Goal: Information Seeking & Learning: Learn about a topic

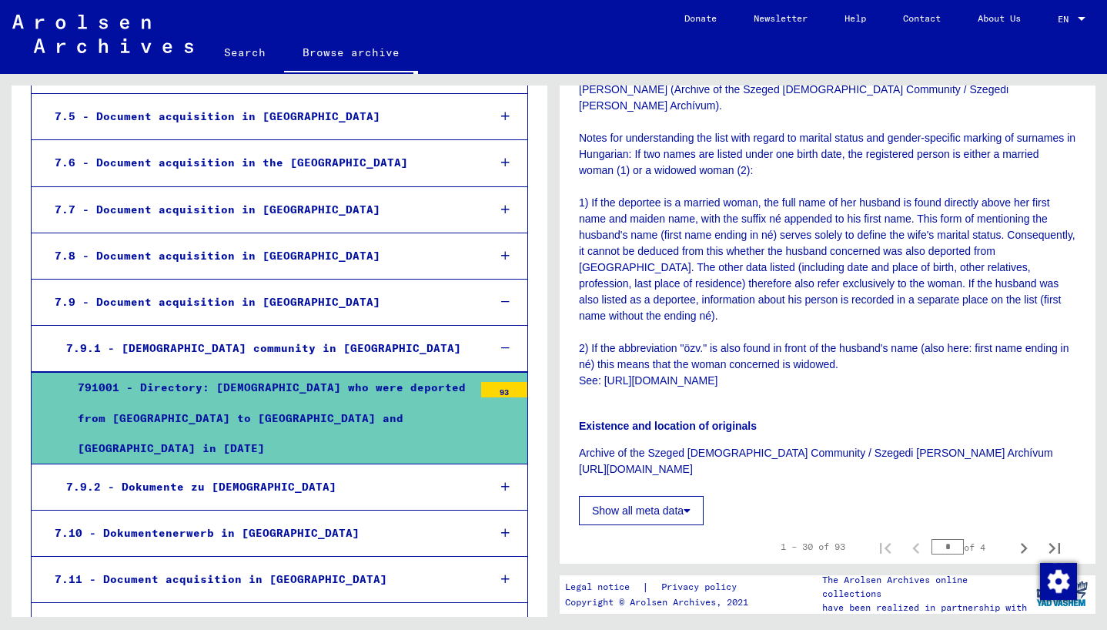
scroll to position [758, 0]
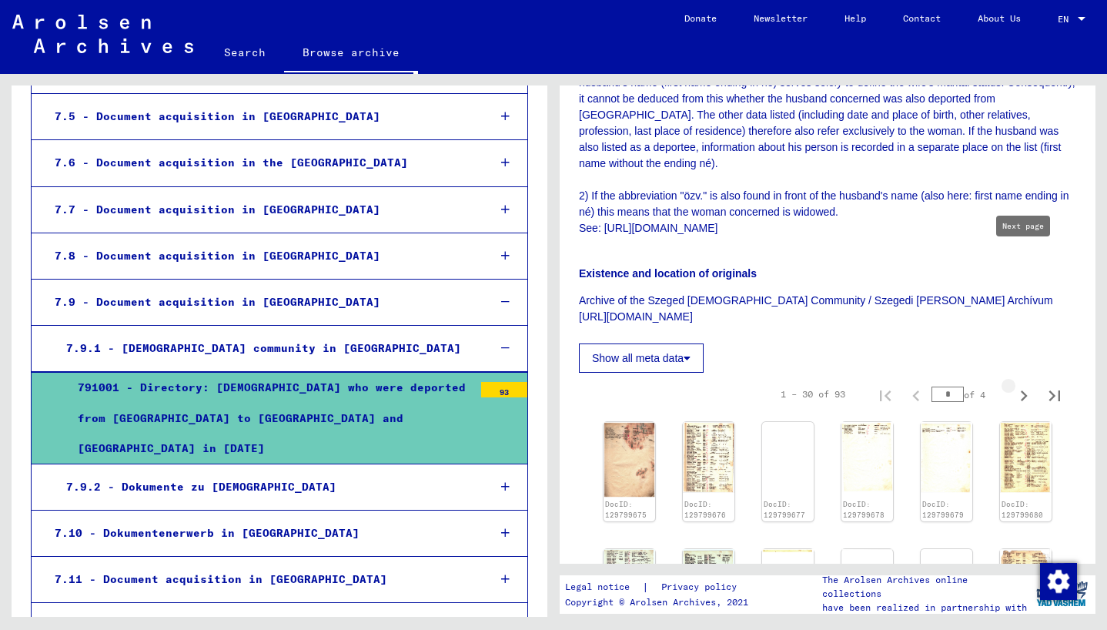
click at [1020, 385] on icon "Next page" at bounding box center [1024, 396] width 22 height 22
type input "*"
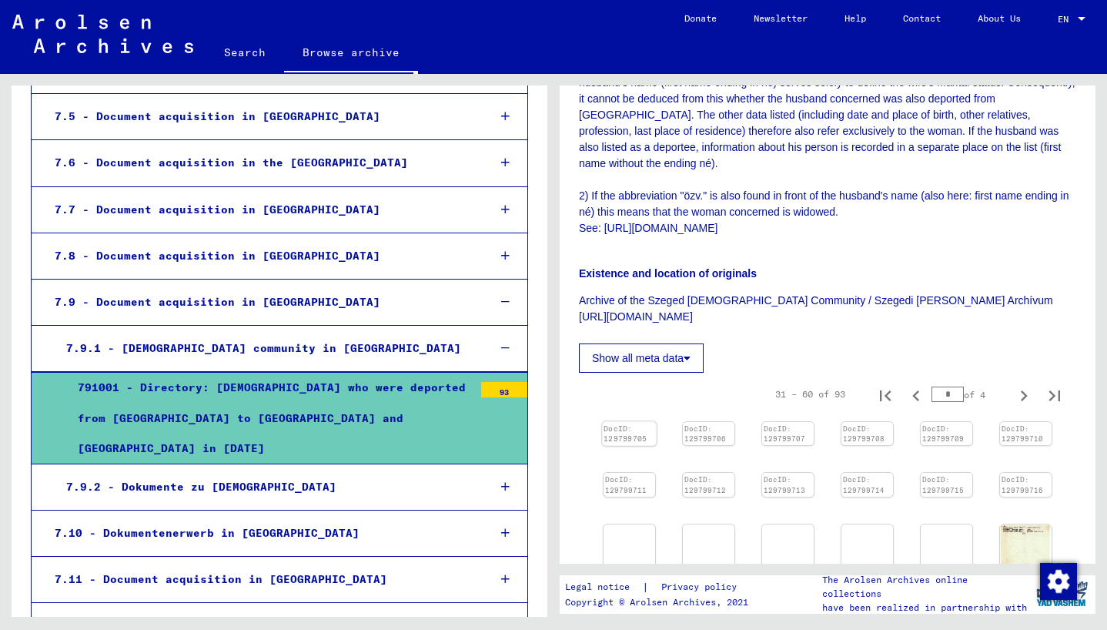
click at [629, 421] on img at bounding box center [629, 421] width 54 height 0
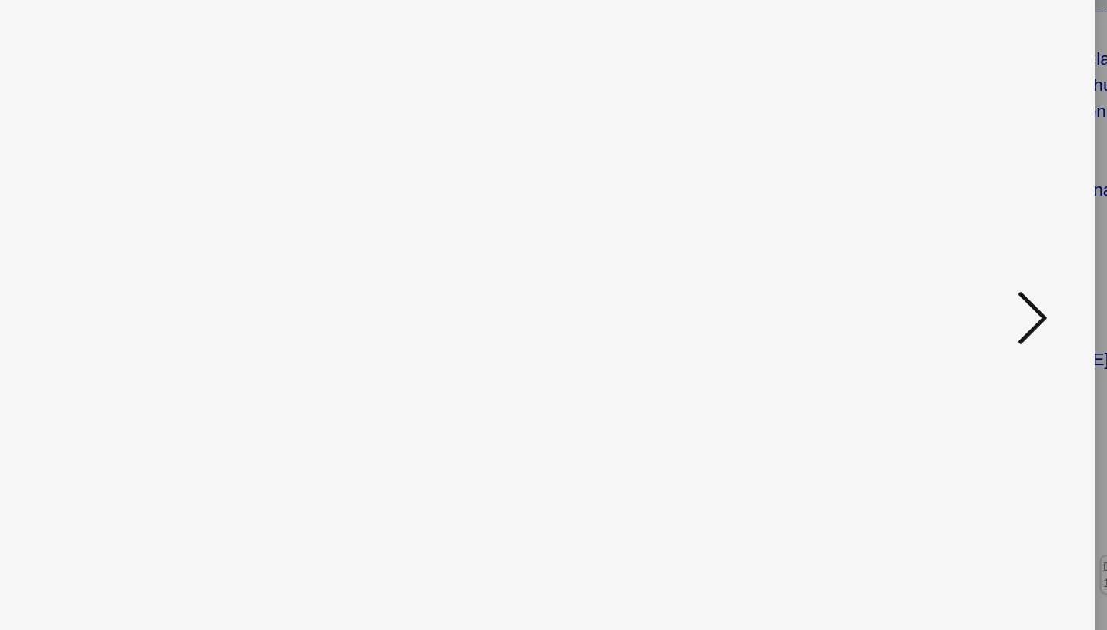
click at [956, 262] on icon at bounding box center [958, 274] width 18 height 37
click at [956, 263] on icon at bounding box center [958, 274] width 18 height 37
click at [956, 269] on icon at bounding box center [958, 274] width 18 height 37
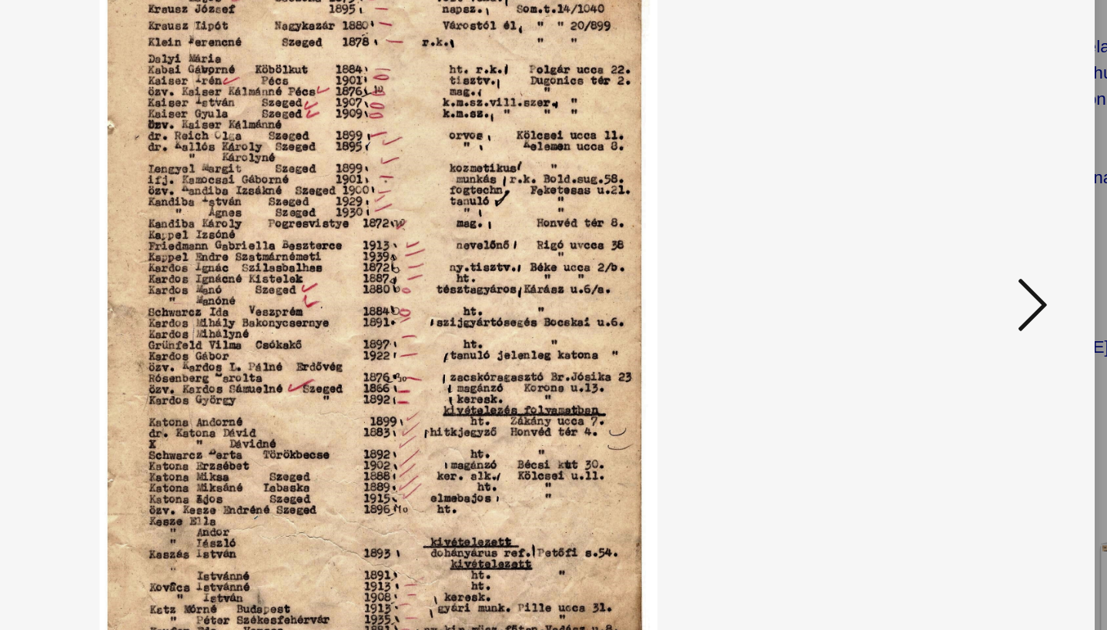
click at [947, 276] on button at bounding box center [958, 276] width 28 height 44
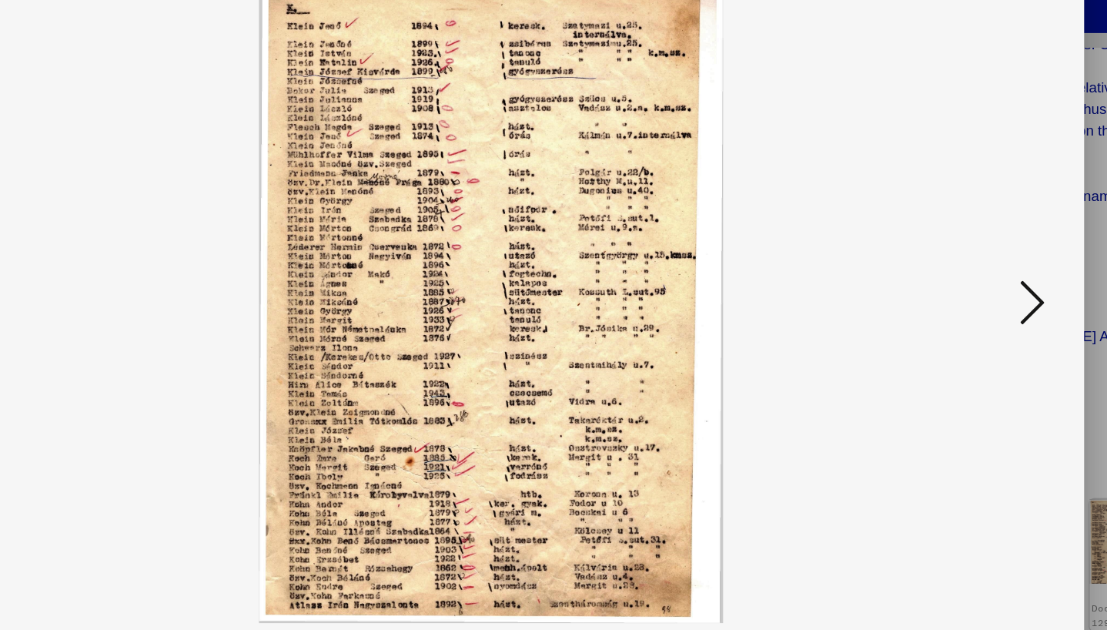
click at [957, 268] on icon at bounding box center [958, 274] width 18 height 37
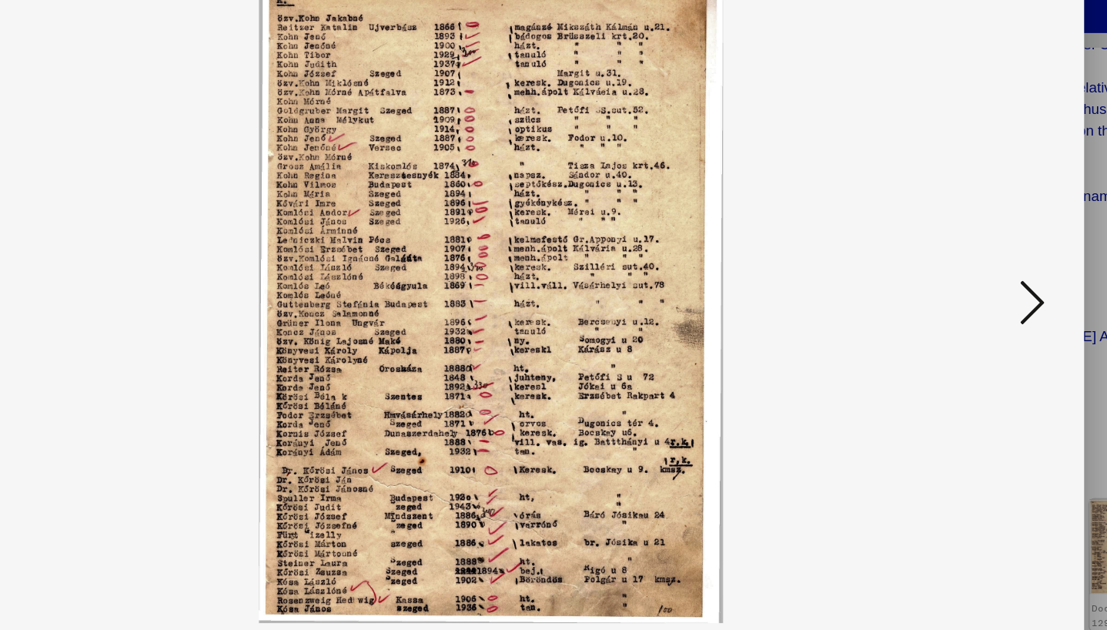
click at [957, 267] on icon at bounding box center [958, 274] width 18 height 37
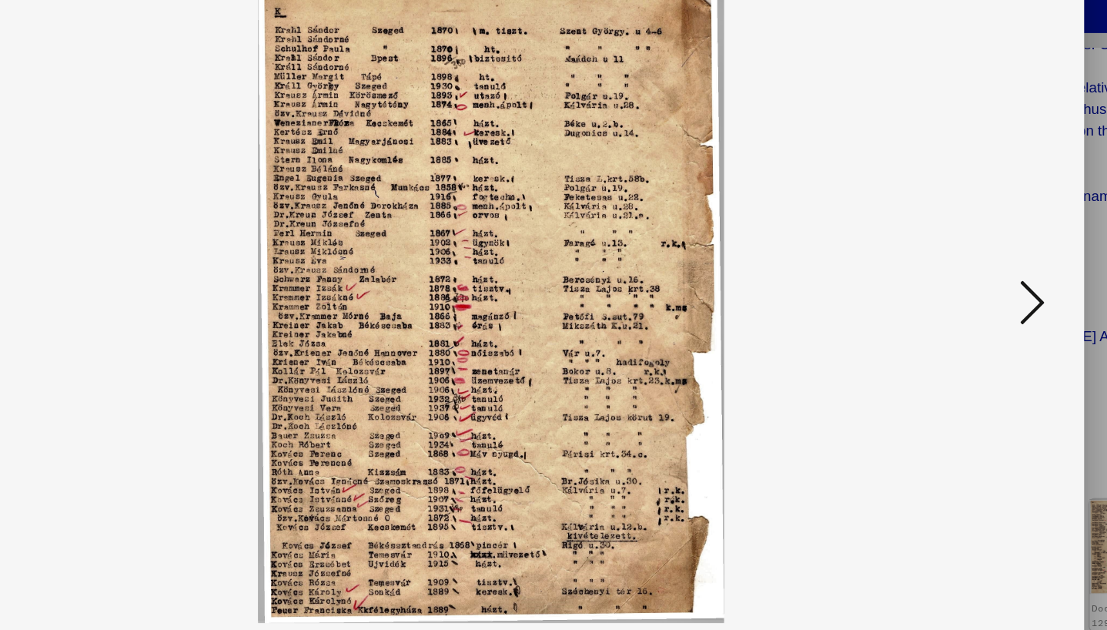
click at [957, 267] on icon at bounding box center [958, 274] width 18 height 37
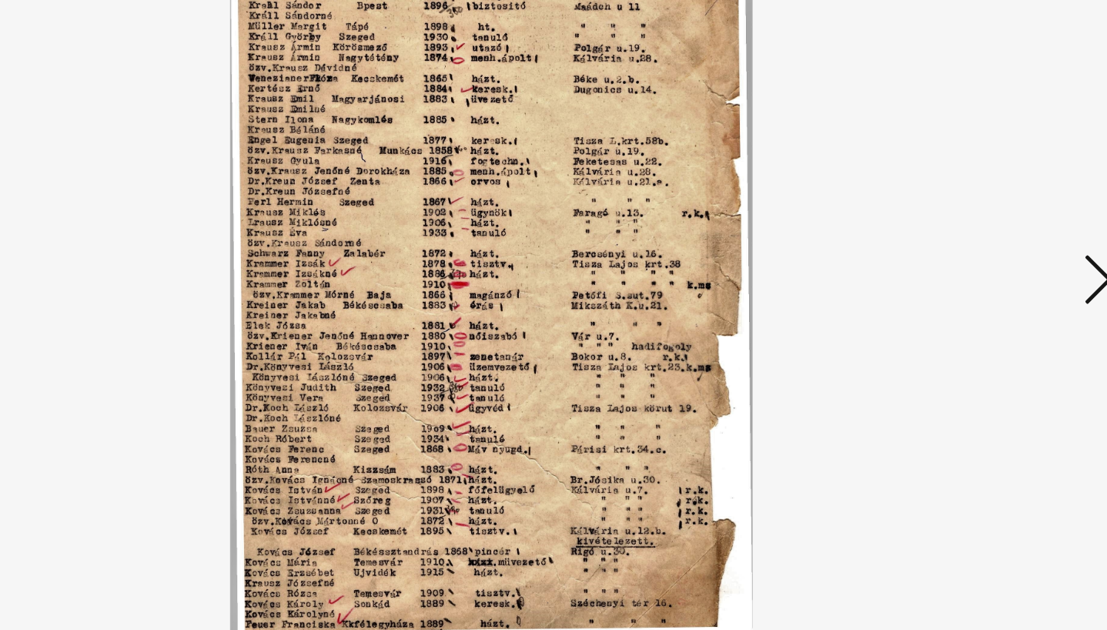
click at [949, 266] on icon at bounding box center [958, 274] width 18 height 37
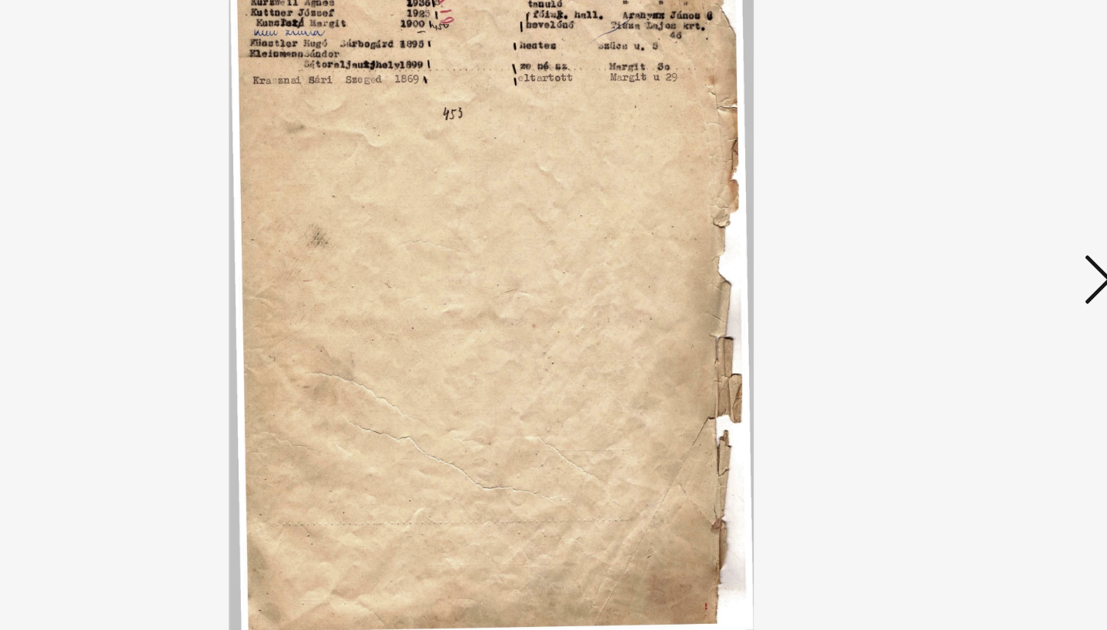
click at [949, 266] on icon at bounding box center [958, 274] width 18 height 37
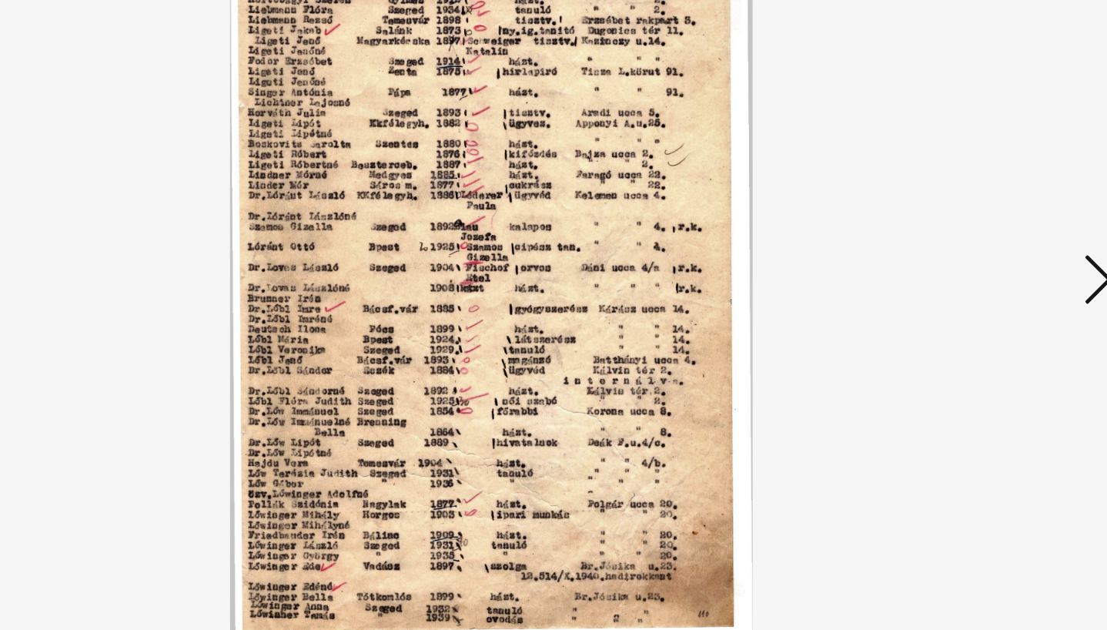
click at [950, 265] on icon at bounding box center [958, 274] width 18 height 37
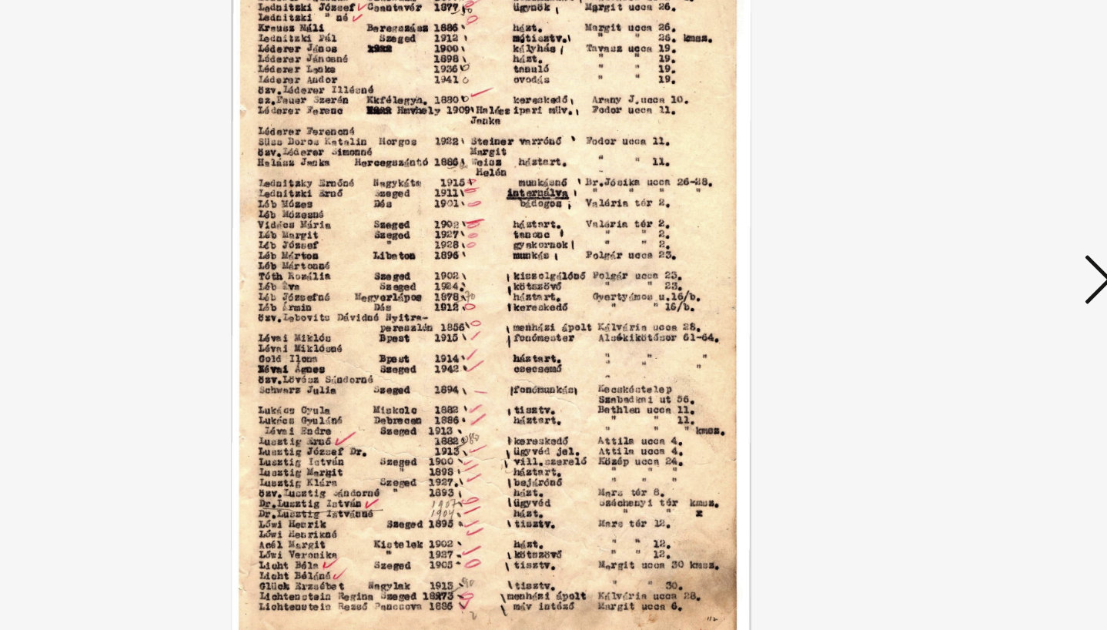
click at [950, 265] on icon at bounding box center [958, 274] width 18 height 37
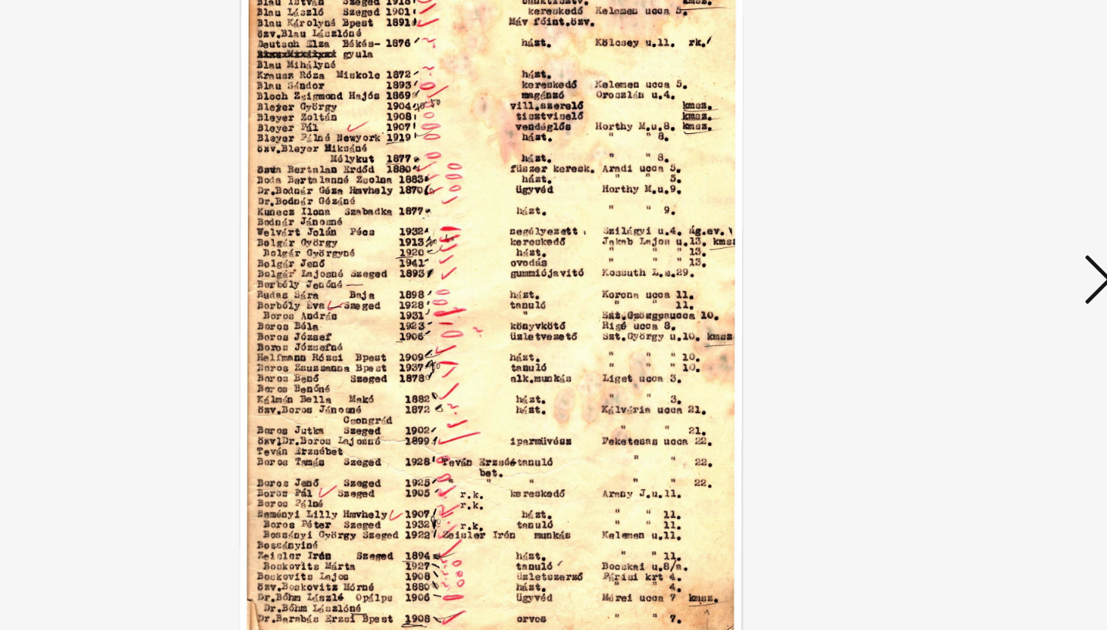
click at [950, 265] on icon at bounding box center [958, 274] width 18 height 37
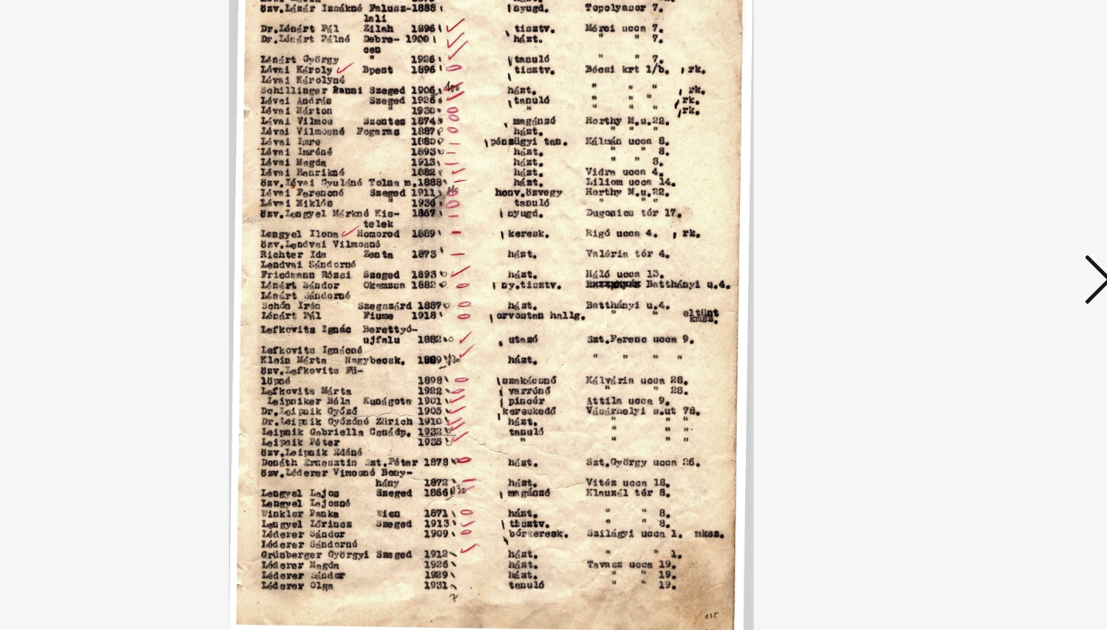
click at [950, 265] on icon at bounding box center [958, 274] width 18 height 37
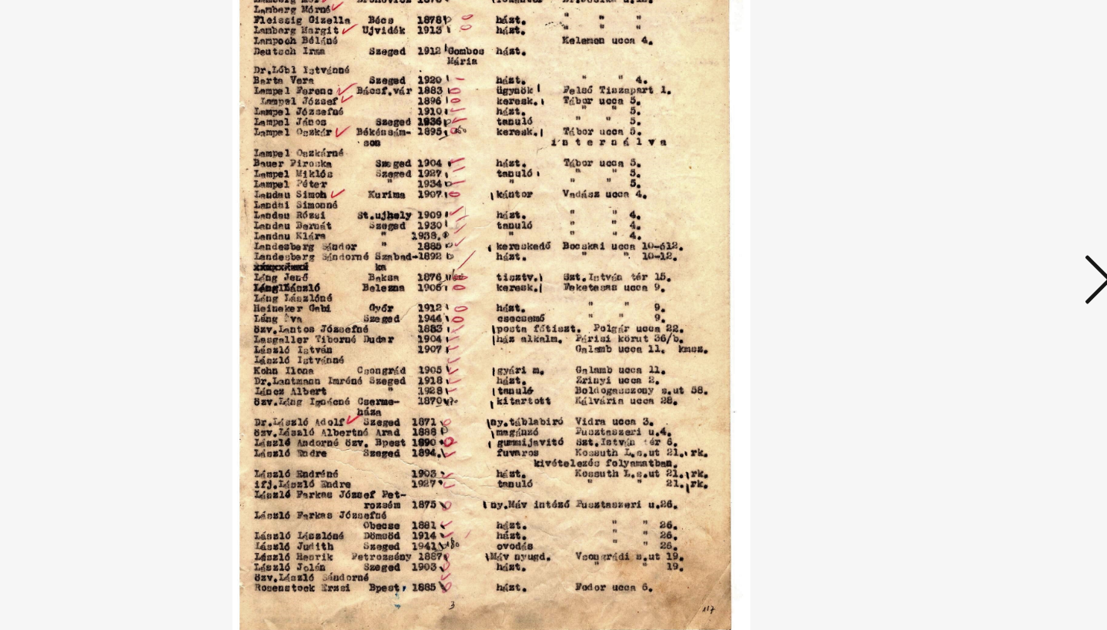
click at [950, 265] on icon at bounding box center [958, 274] width 18 height 37
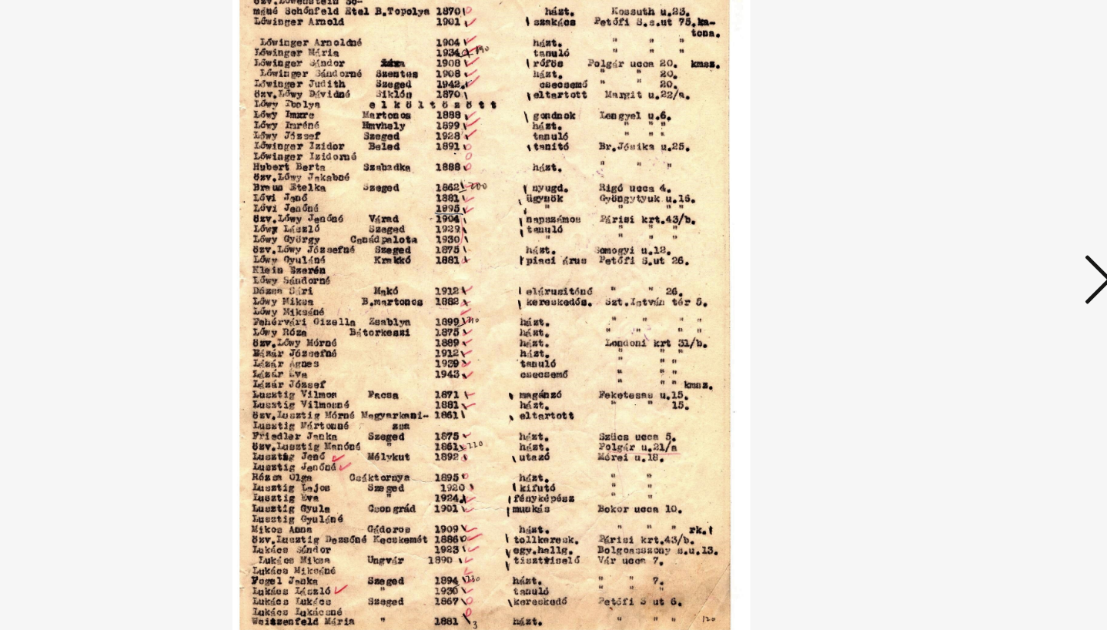
click at [950, 264] on icon at bounding box center [958, 274] width 18 height 37
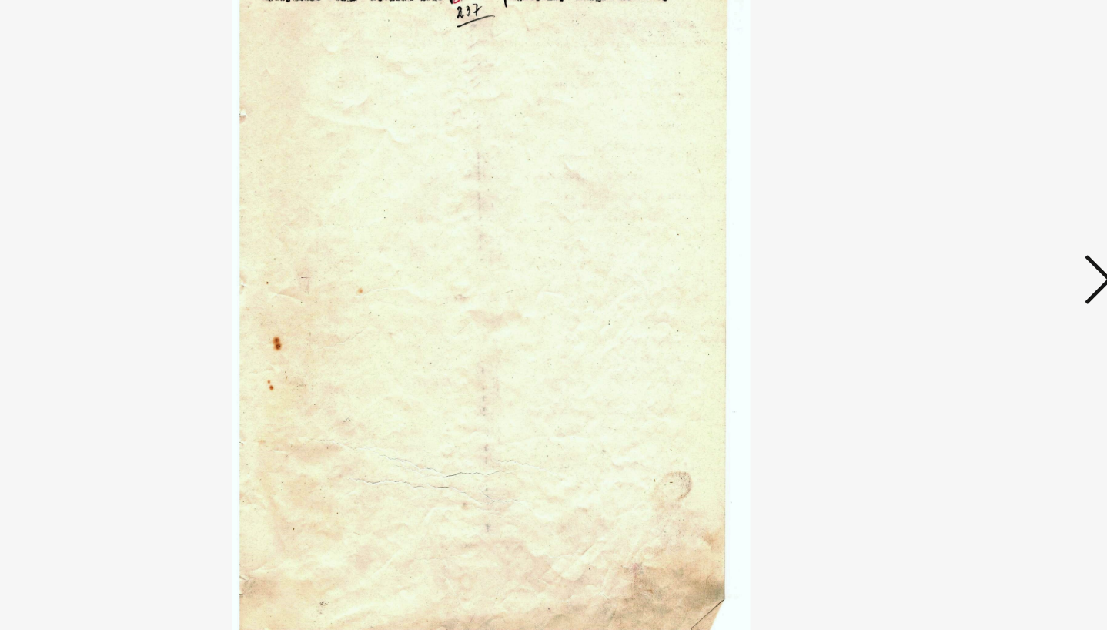
click at [950, 264] on icon at bounding box center [958, 274] width 18 height 37
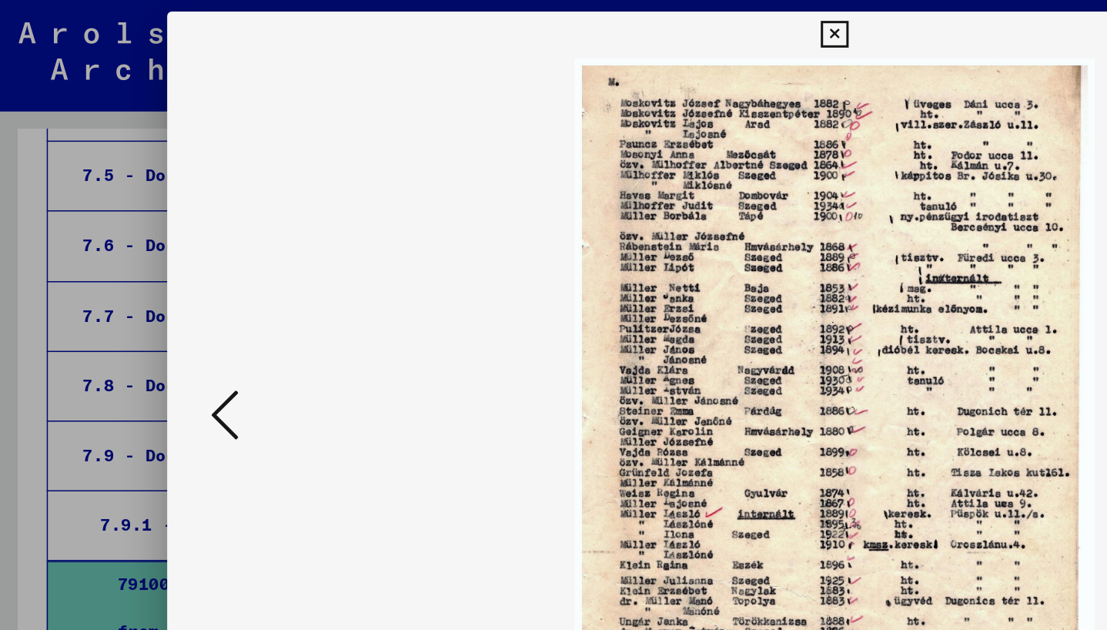
click at [144, 273] on icon at bounding box center [149, 274] width 18 height 37
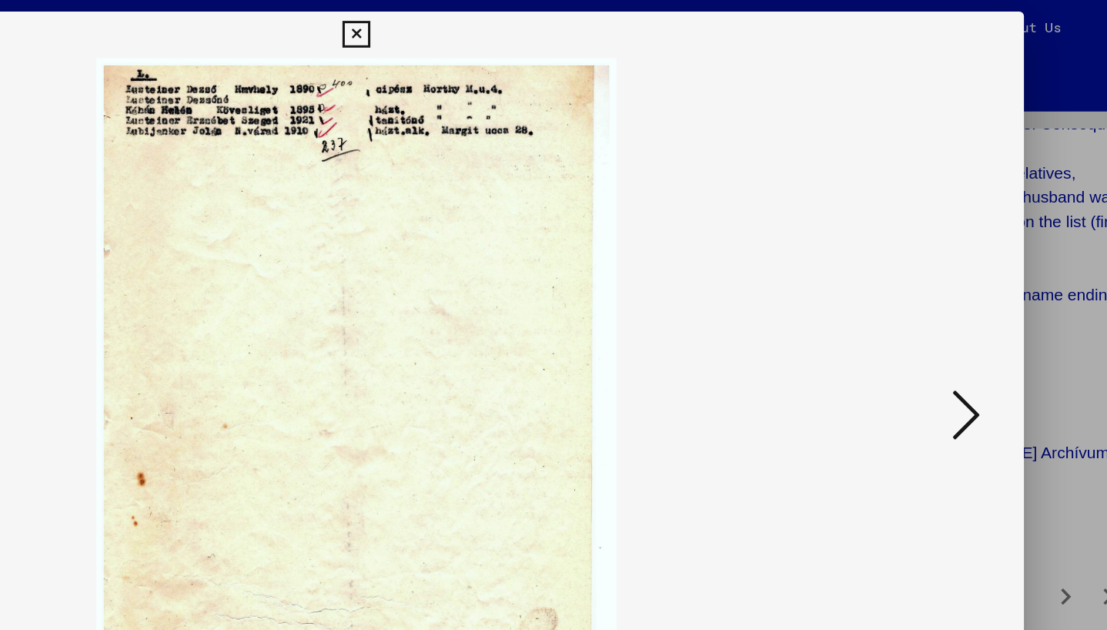
click at [953, 265] on icon at bounding box center [958, 274] width 18 height 37
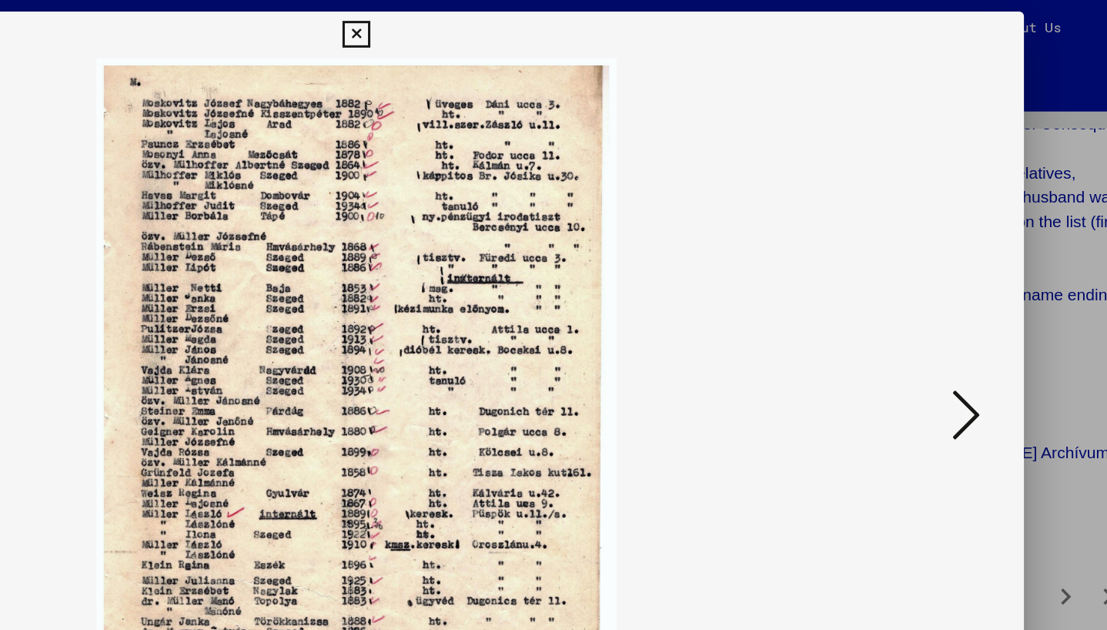
click at [954, 266] on icon at bounding box center [958, 274] width 18 height 37
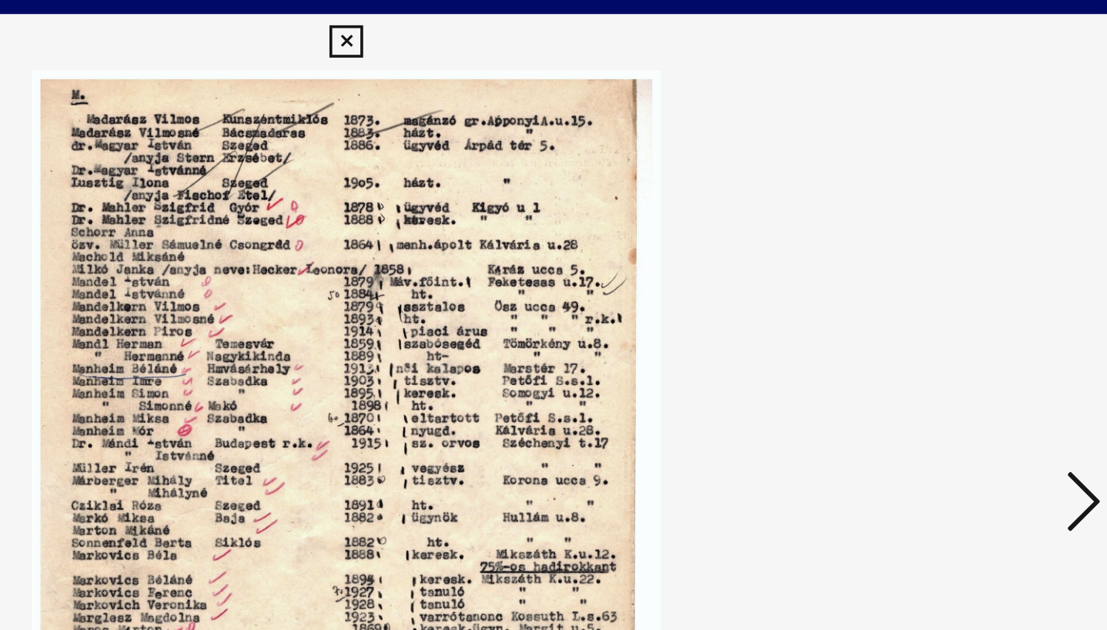
click at [950, 270] on icon at bounding box center [958, 274] width 18 height 37
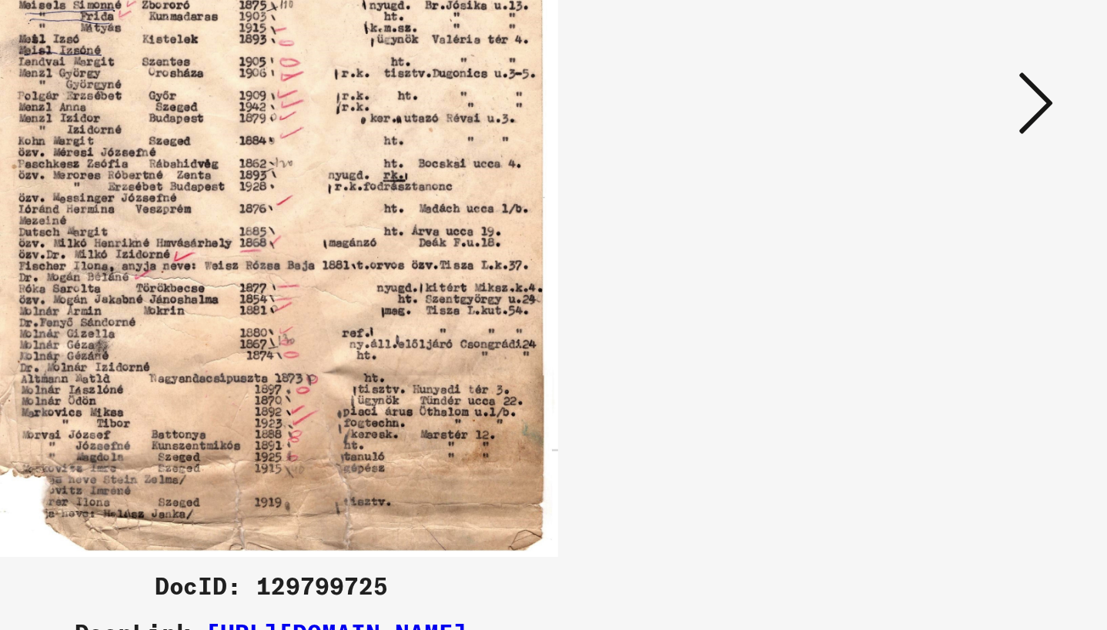
click at [954, 281] on icon at bounding box center [958, 274] width 18 height 37
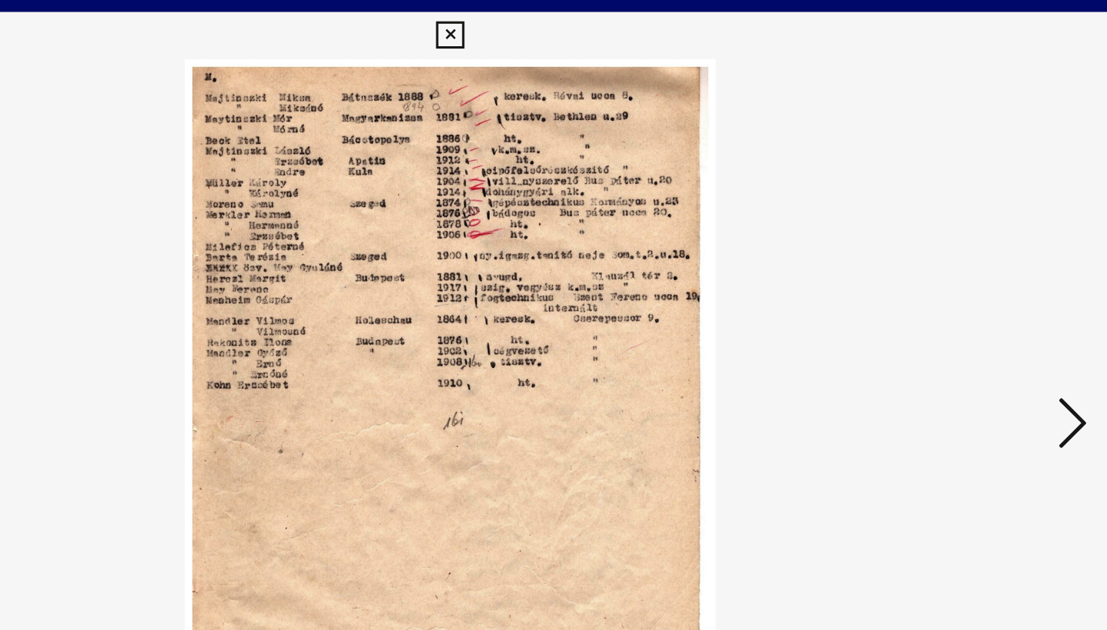
click at [960, 264] on icon at bounding box center [958, 274] width 18 height 37
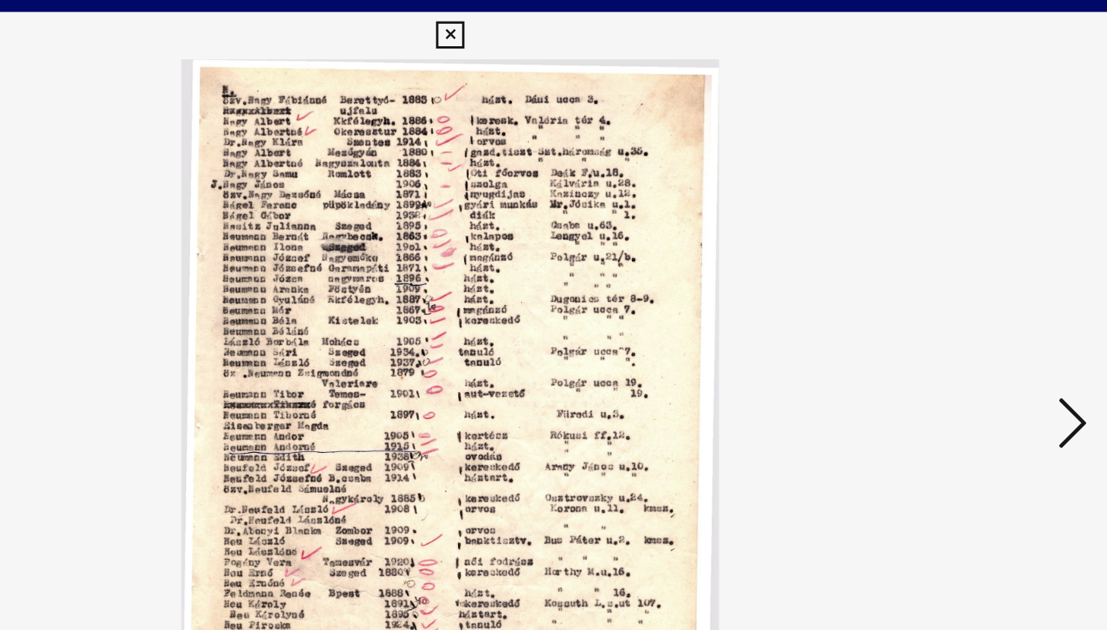
click at [960, 265] on icon at bounding box center [958, 274] width 18 height 37
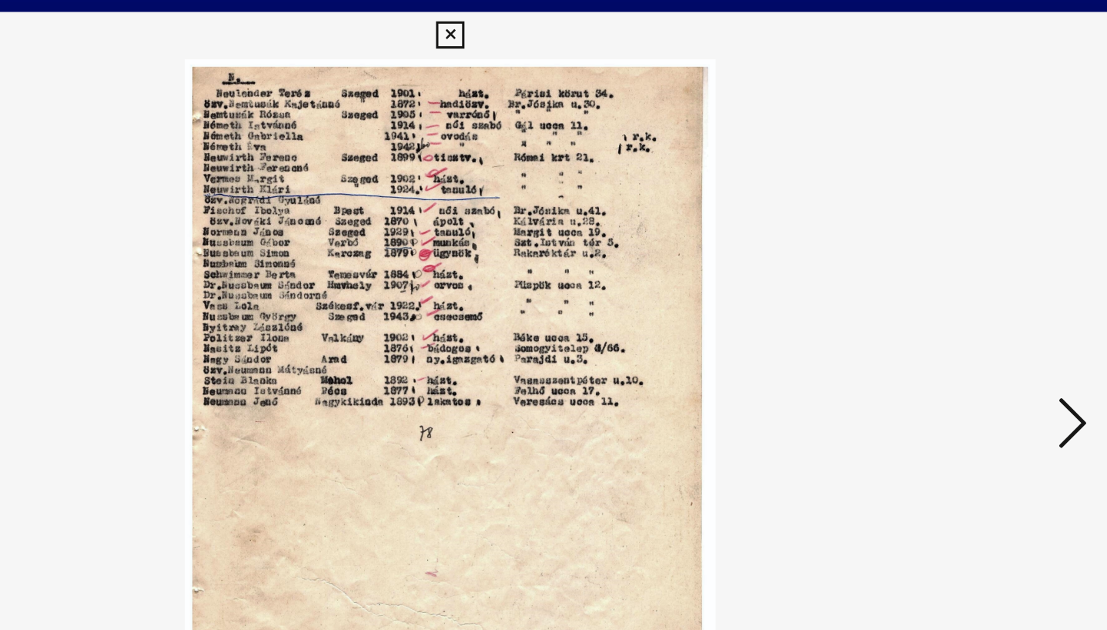
click at [960, 265] on icon at bounding box center [958, 274] width 18 height 37
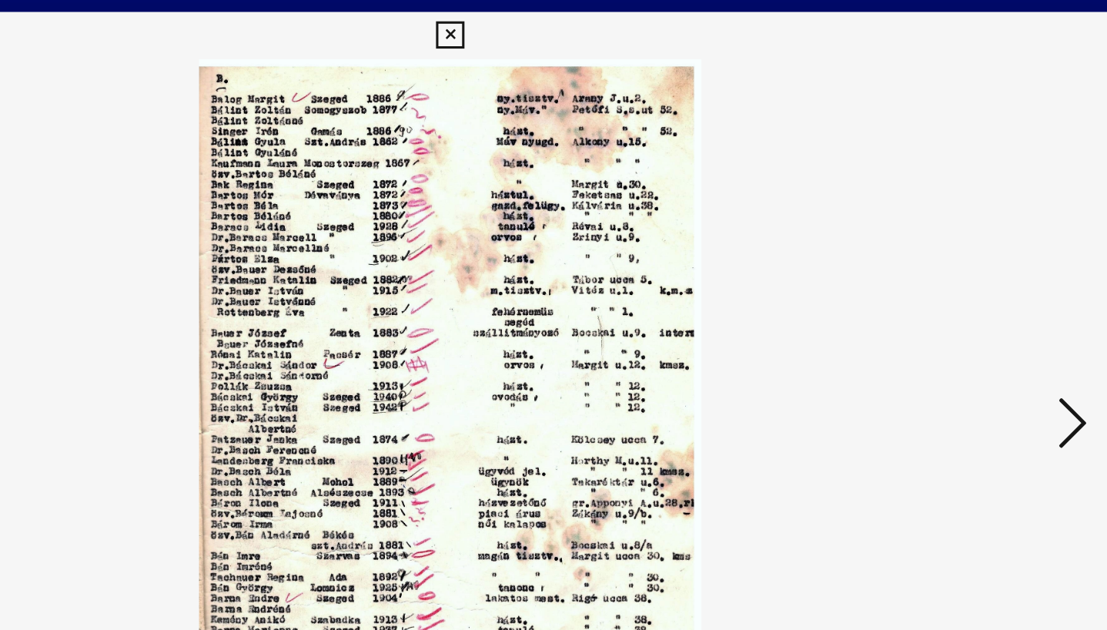
click at [960, 264] on icon at bounding box center [958, 274] width 18 height 37
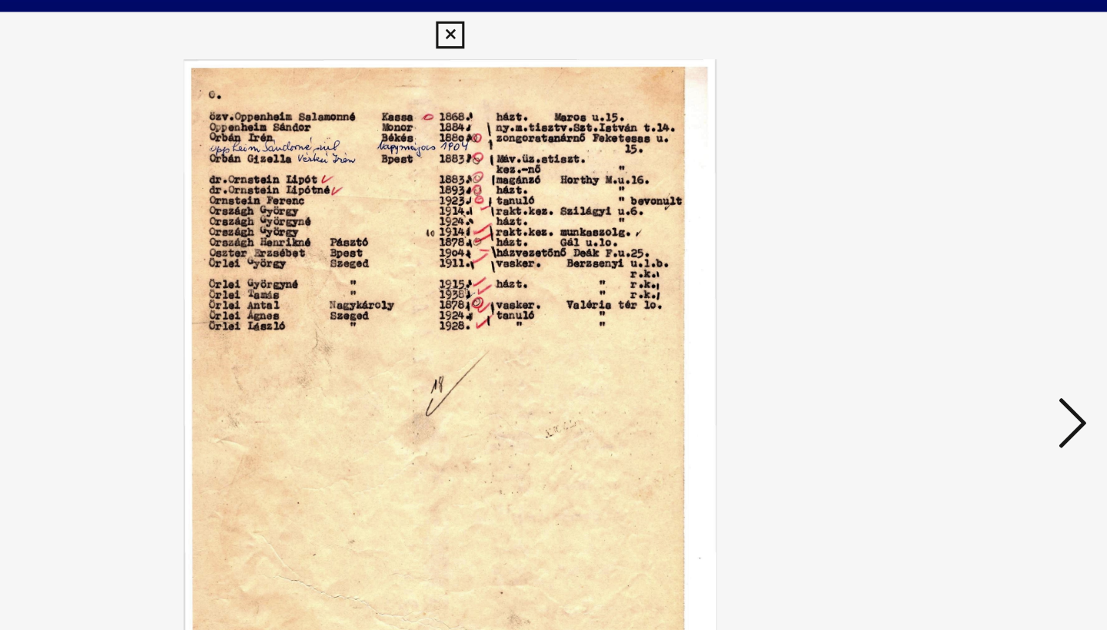
click at [960, 264] on icon at bounding box center [958, 274] width 18 height 37
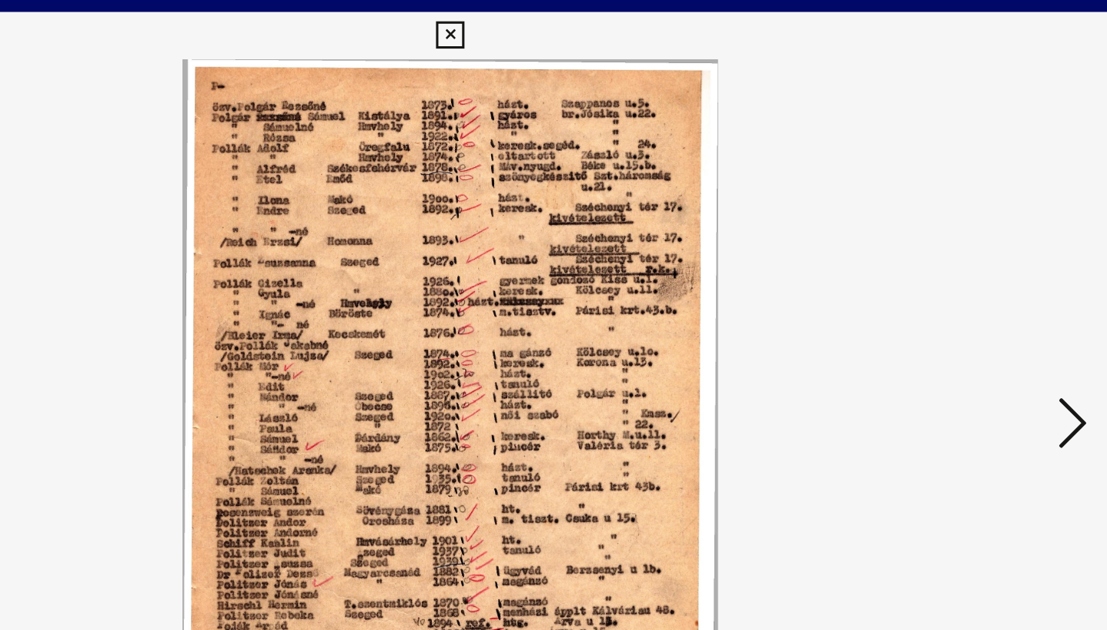
click at [960, 264] on icon at bounding box center [958, 274] width 18 height 37
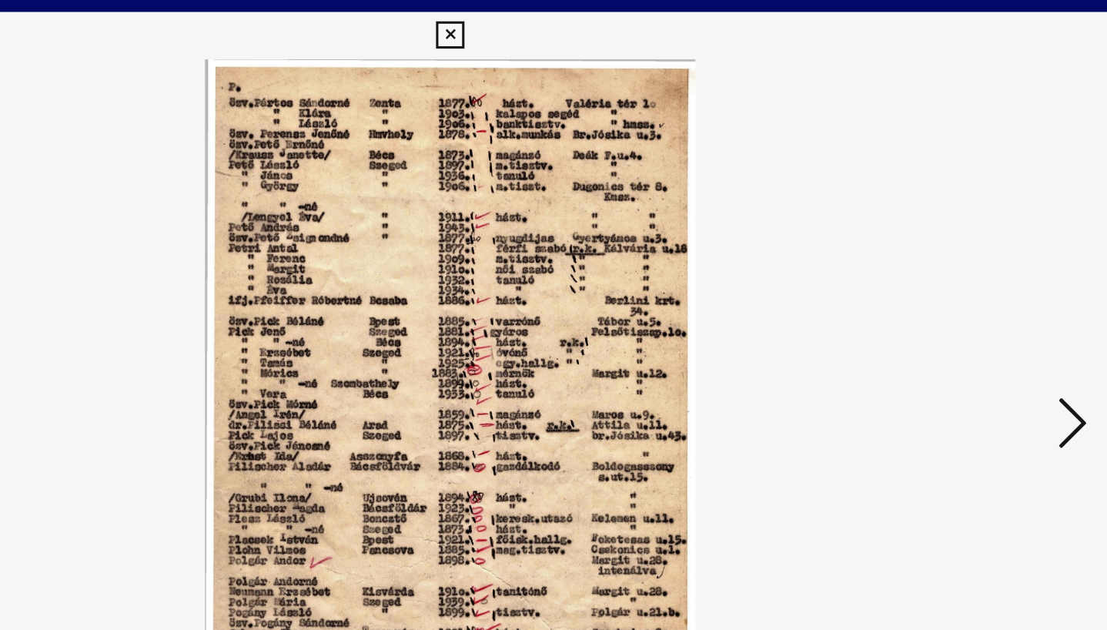
click at [960, 264] on icon at bounding box center [958, 274] width 18 height 37
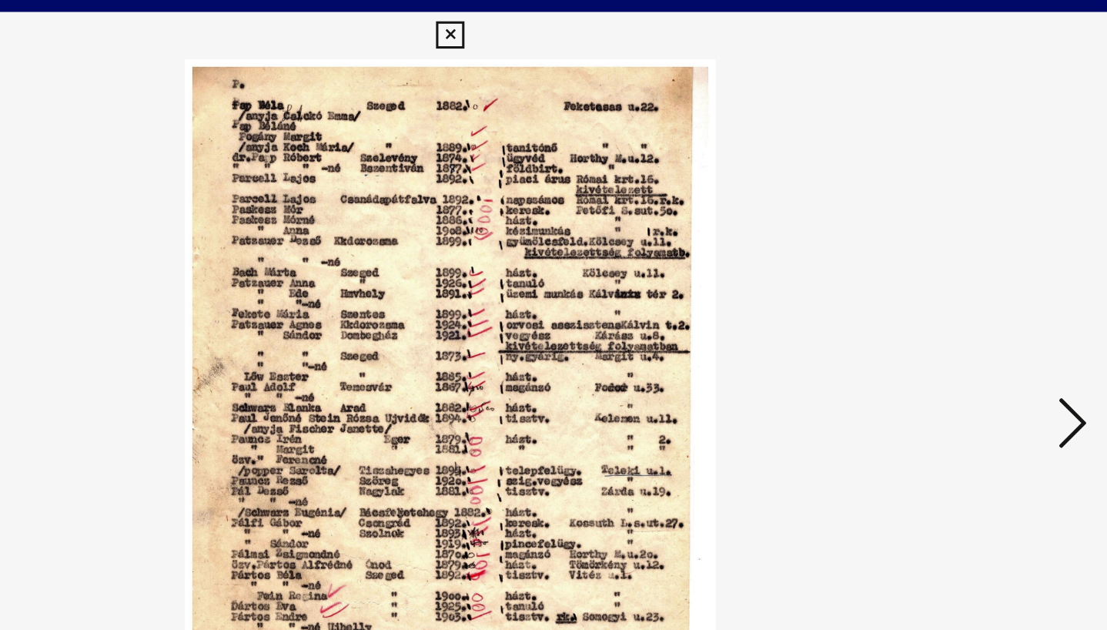
click at [960, 264] on icon at bounding box center [958, 274] width 18 height 37
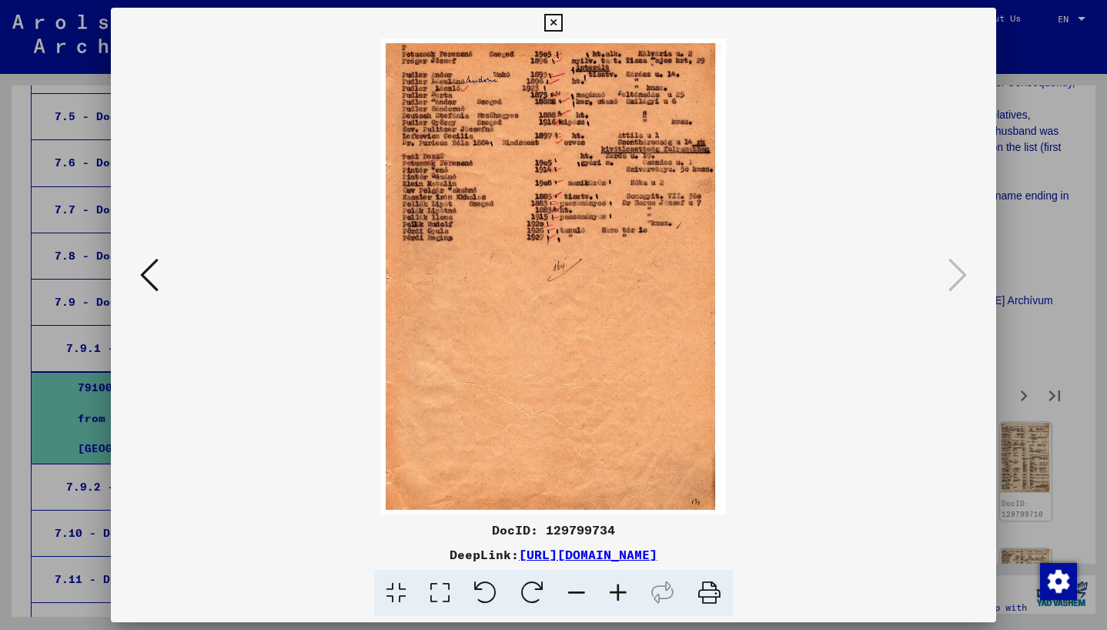
click at [1079, 328] on div at bounding box center [553, 315] width 1107 height 630
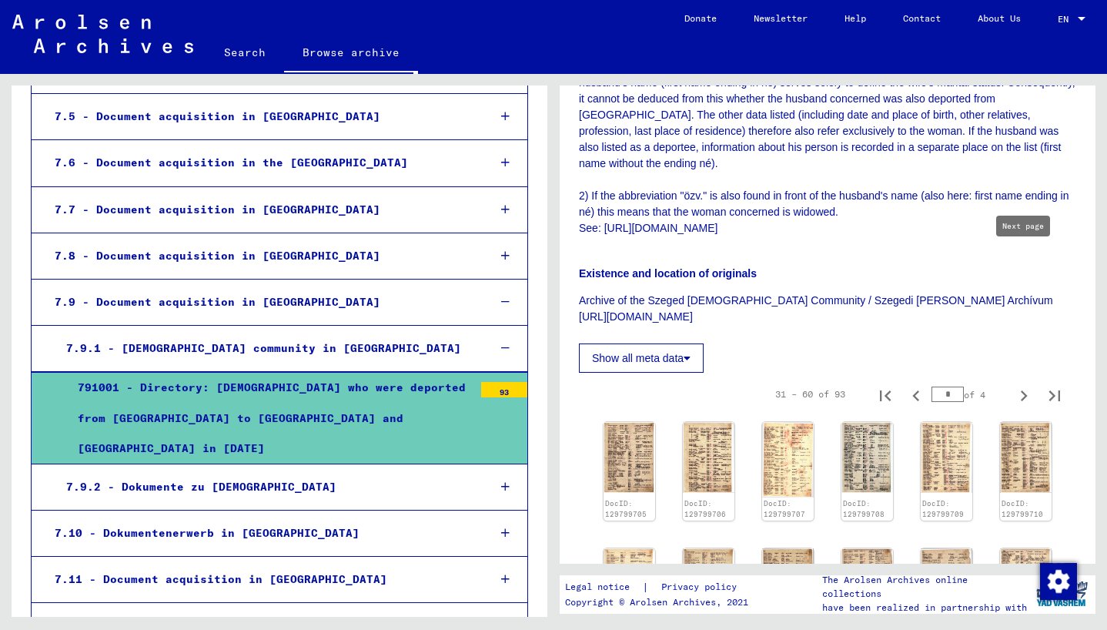
click at [1021, 385] on icon "Next page" at bounding box center [1024, 396] width 22 height 22
type input "*"
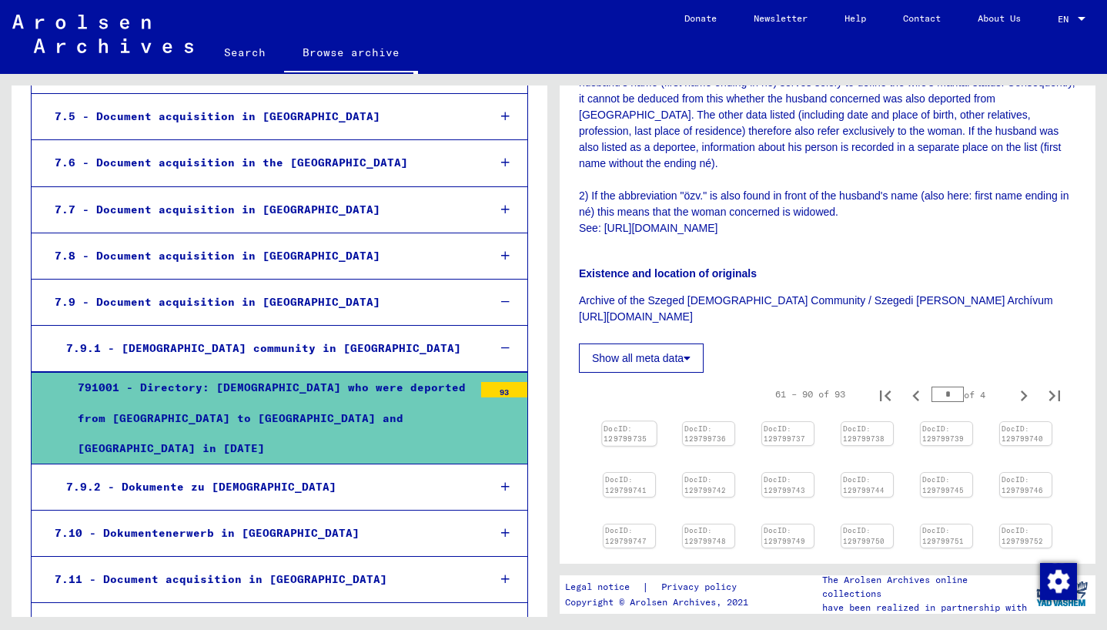
click at [628, 421] on img at bounding box center [629, 421] width 54 height 0
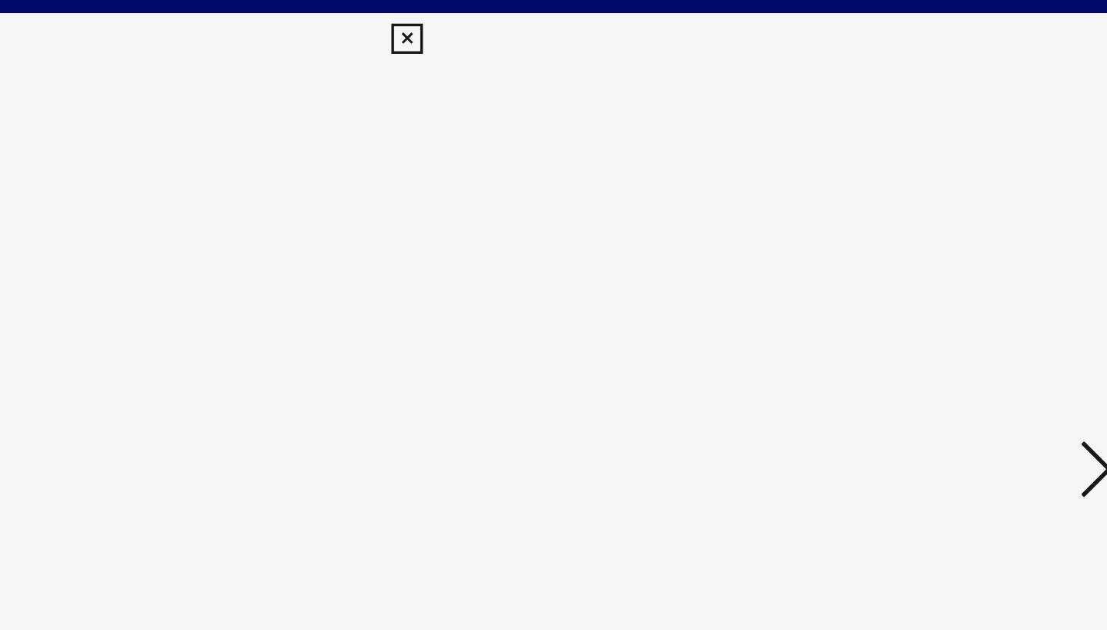
scroll to position [0, 0]
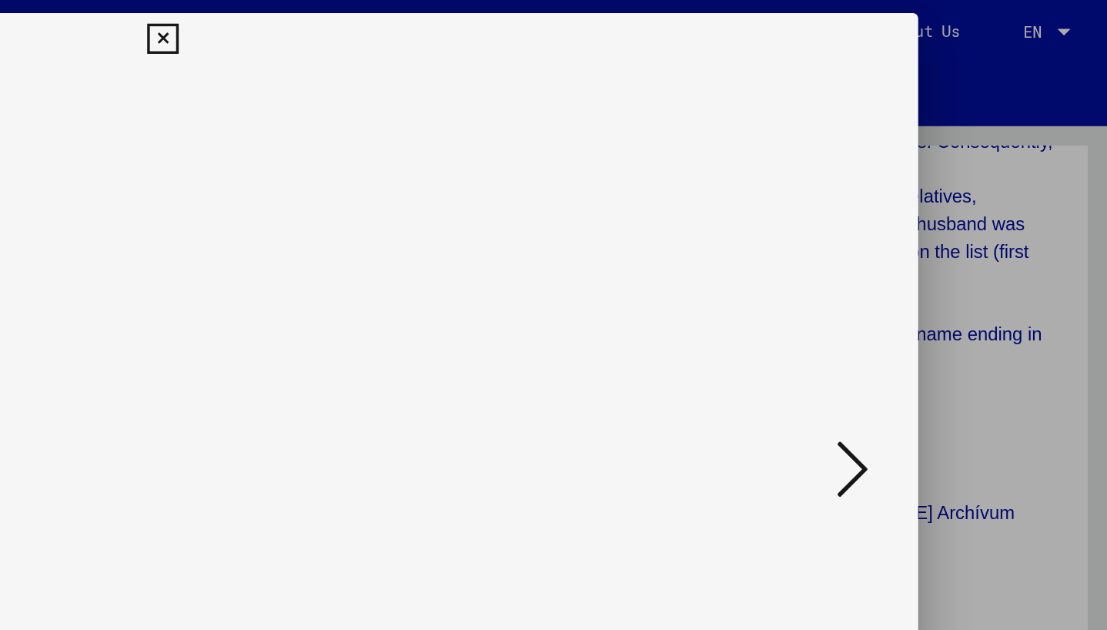
click at [950, 266] on icon at bounding box center [958, 274] width 18 height 37
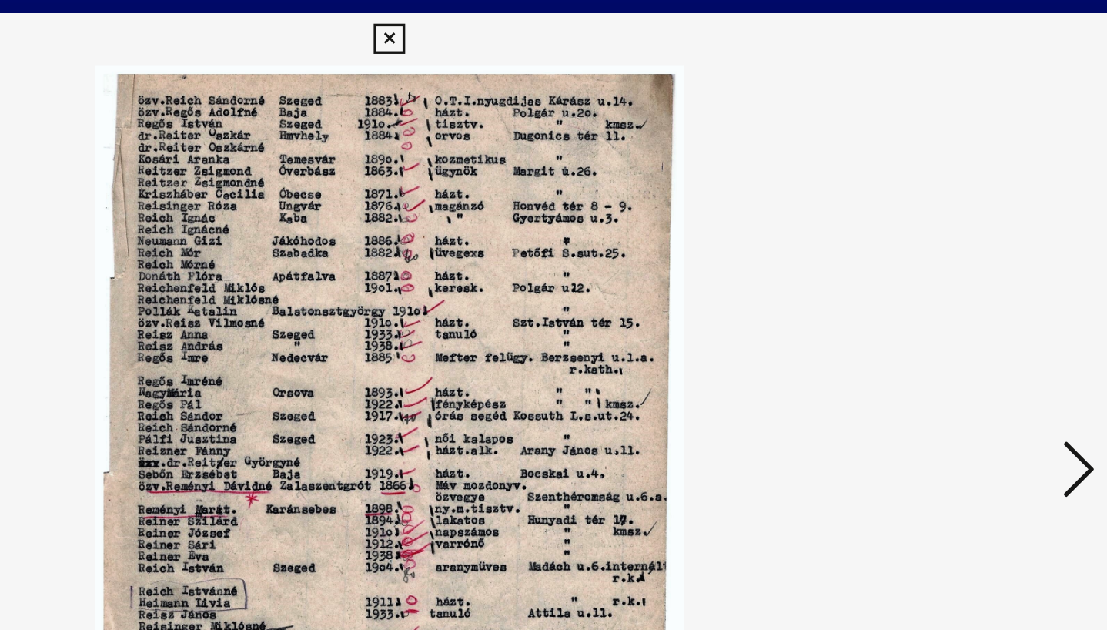
click at [953, 262] on icon at bounding box center [958, 274] width 18 height 37
click at [953, 263] on icon at bounding box center [958, 274] width 18 height 37
click at [952, 263] on icon at bounding box center [958, 274] width 18 height 37
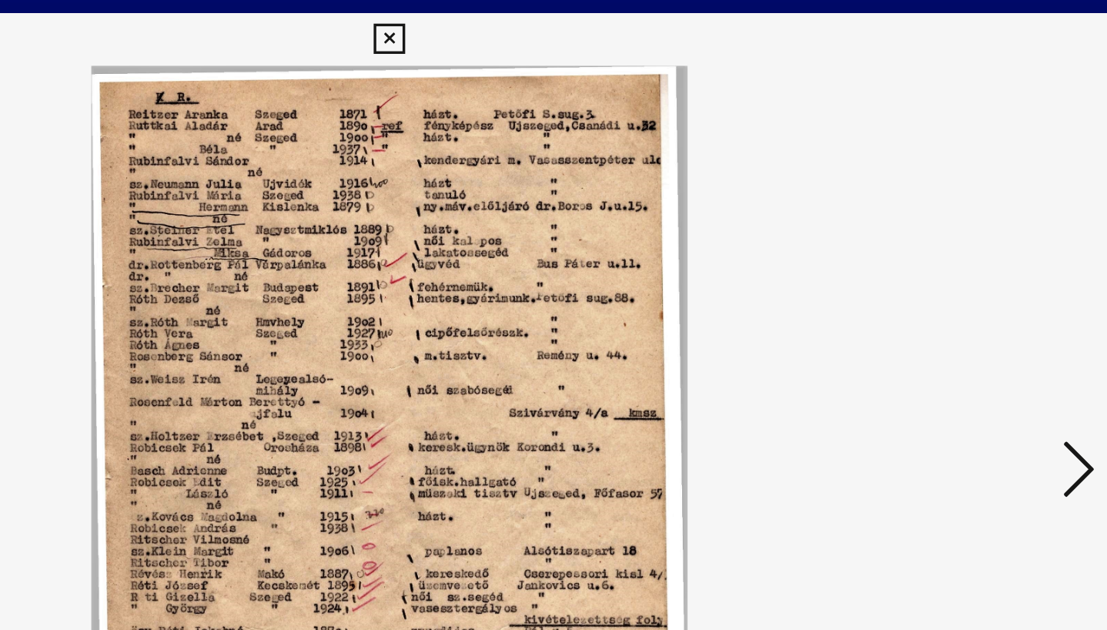
click at [952, 263] on icon at bounding box center [958, 274] width 18 height 37
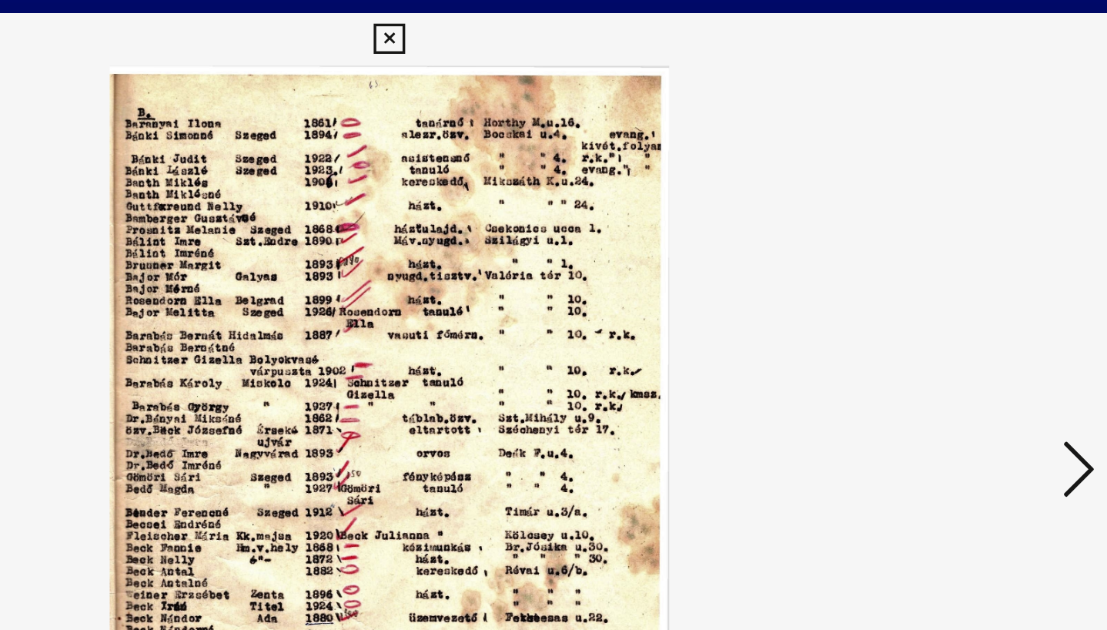
click at [952, 263] on icon at bounding box center [958, 274] width 18 height 37
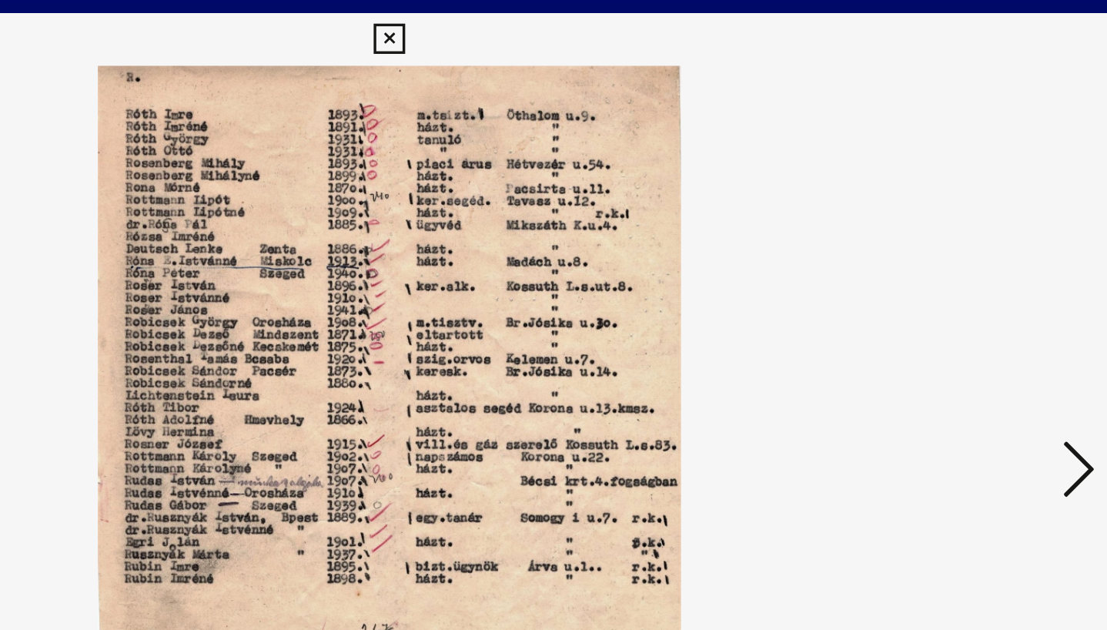
click at [952, 263] on icon at bounding box center [958, 274] width 18 height 37
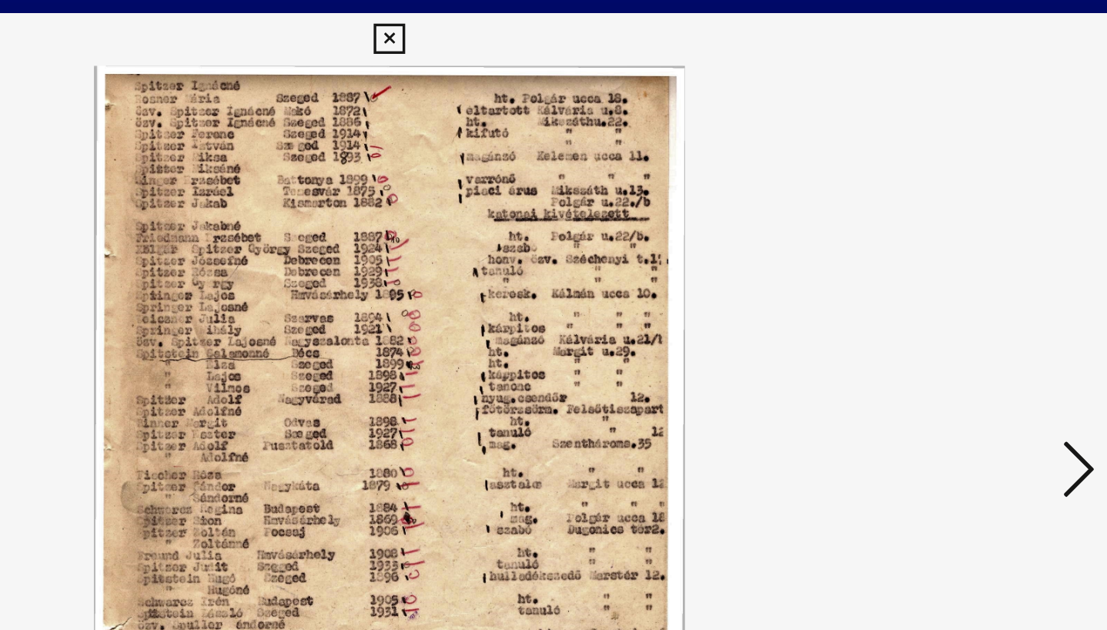
click at [952, 263] on icon at bounding box center [958, 274] width 18 height 37
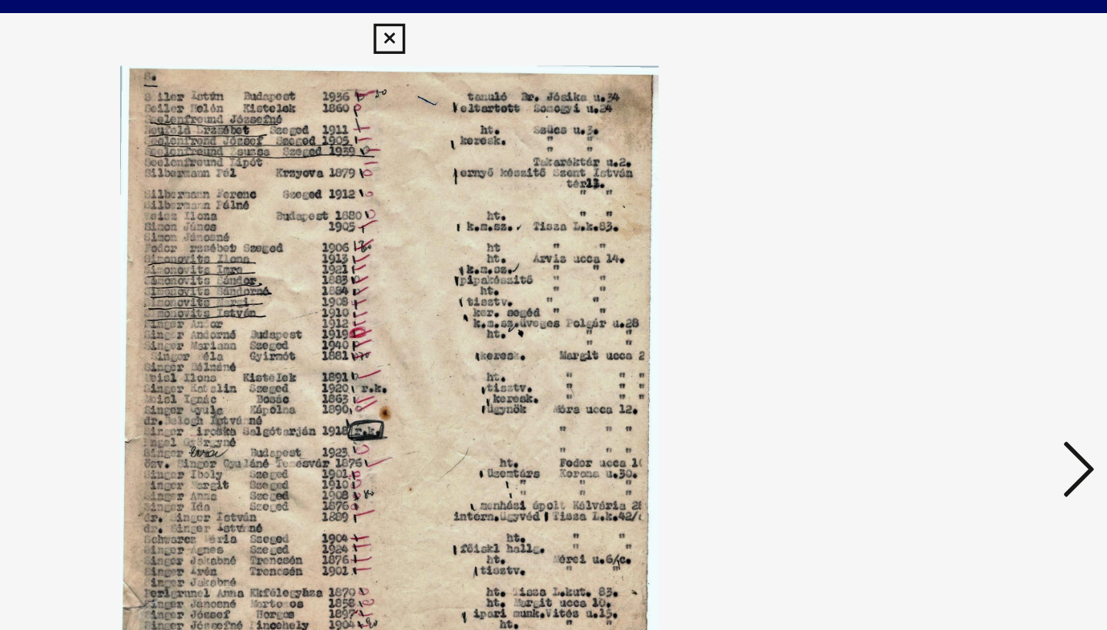
click at [952, 263] on icon at bounding box center [958, 274] width 18 height 37
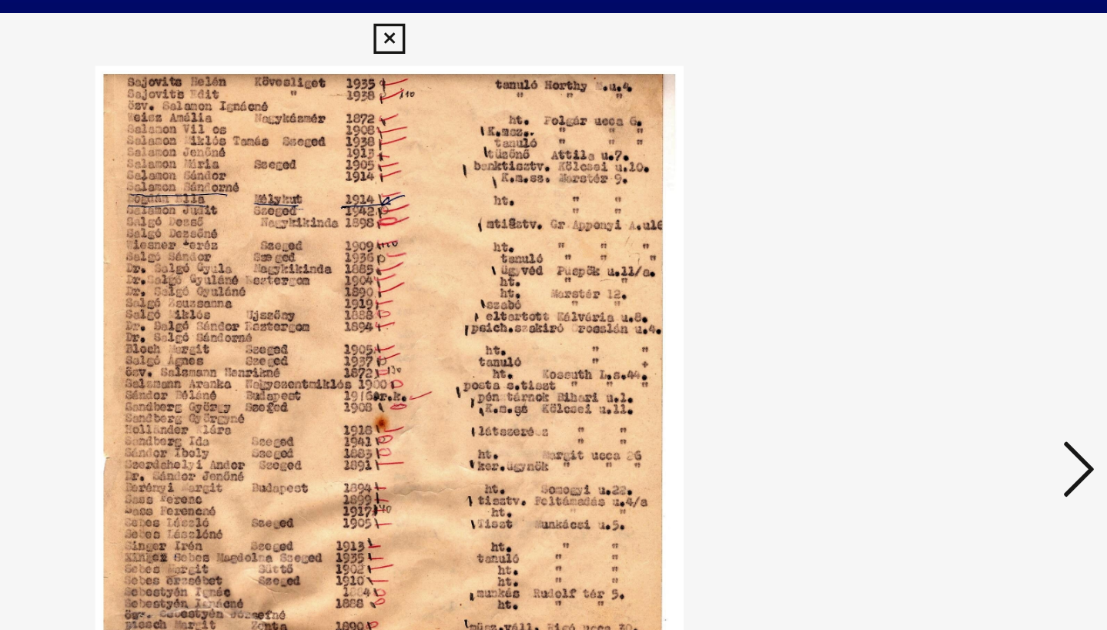
click at [952, 263] on icon at bounding box center [958, 274] width 18 height 37
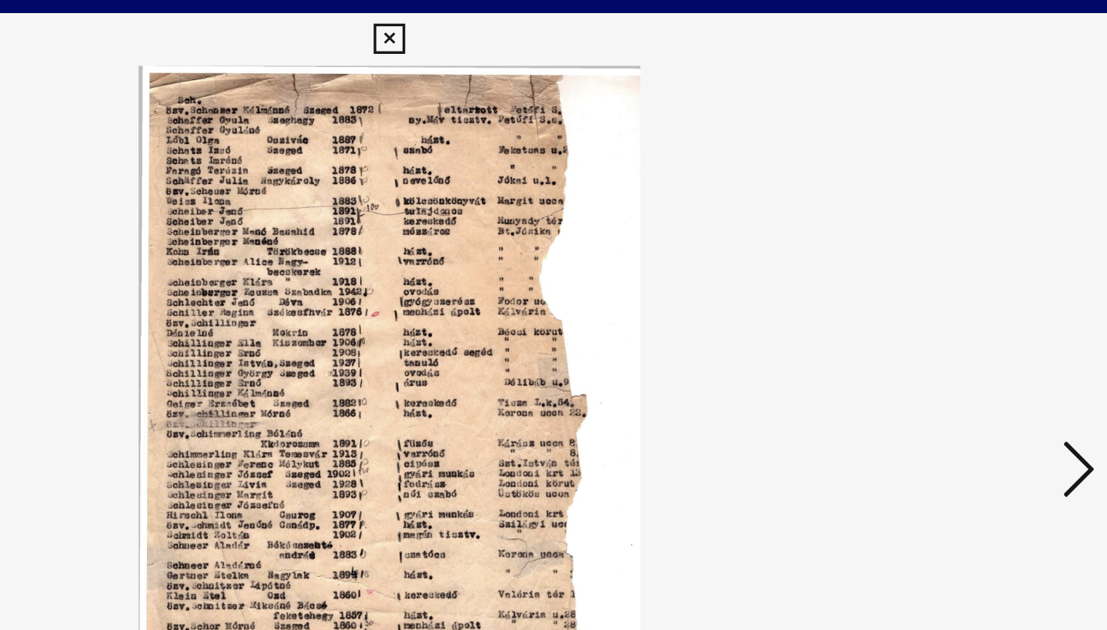
click at [952, 262] on icon at bounding box center [958, 274] width 18 height 37
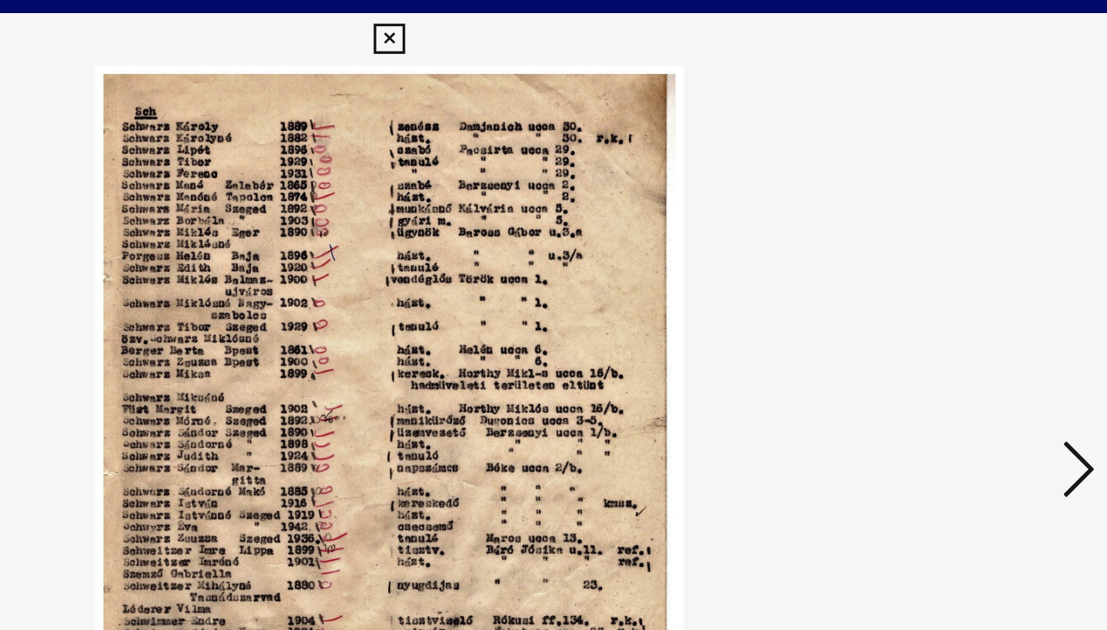
click at [952, 262] on icon at bounding box center [958, 274] width 18 height 37
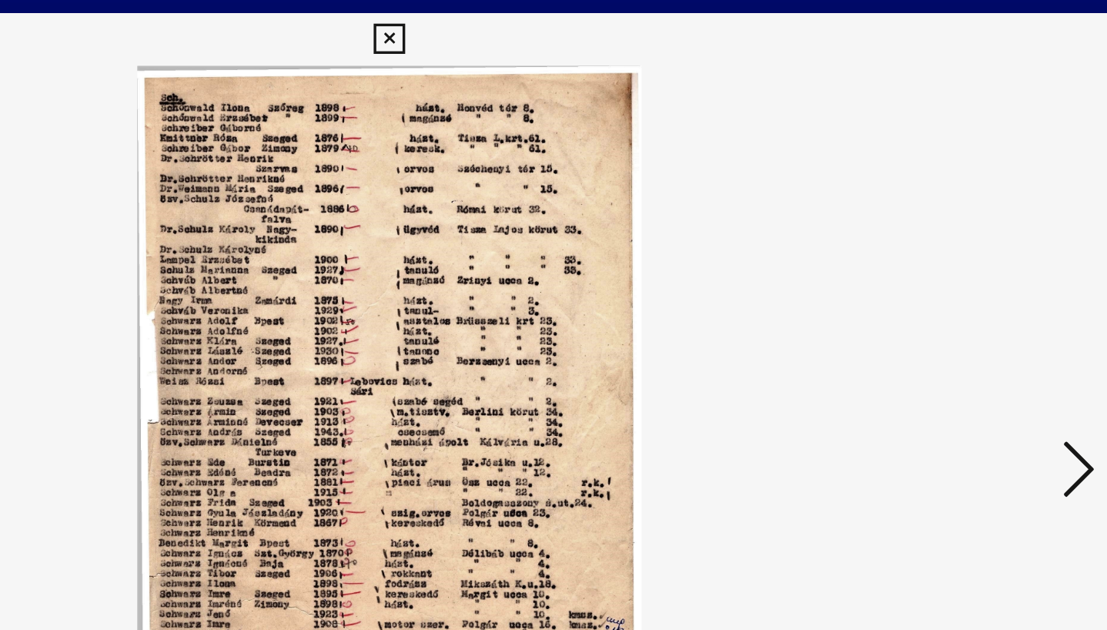
click at [952, 262] on icon at bounding box center [958, 274] width 18 height 37
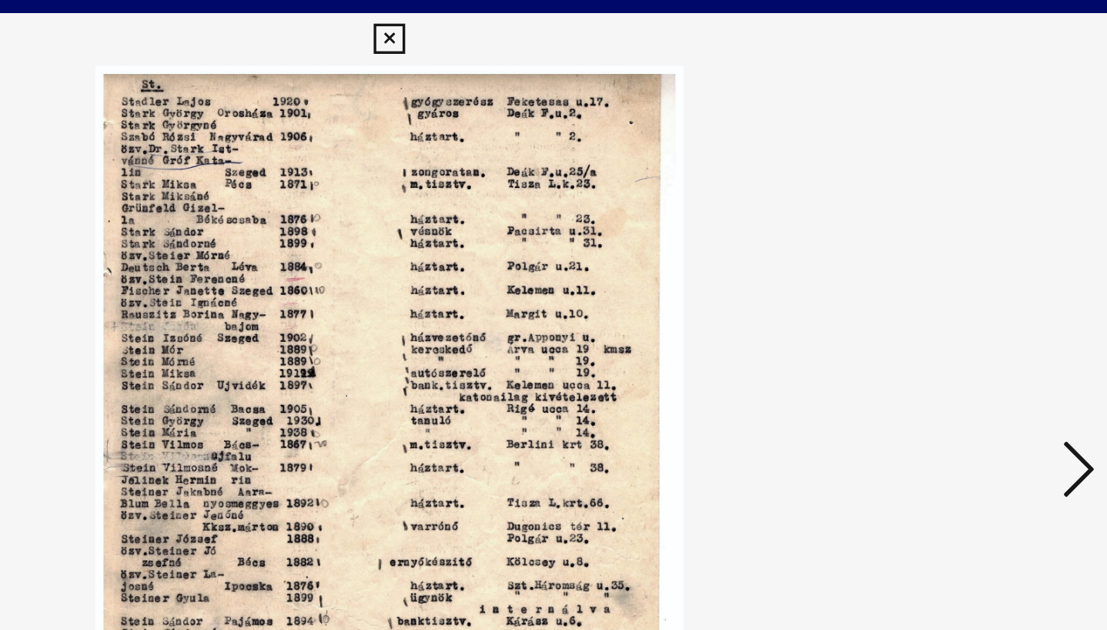
click at [952, 262] on icon at bounding box center [958, 274] width 18 height 37
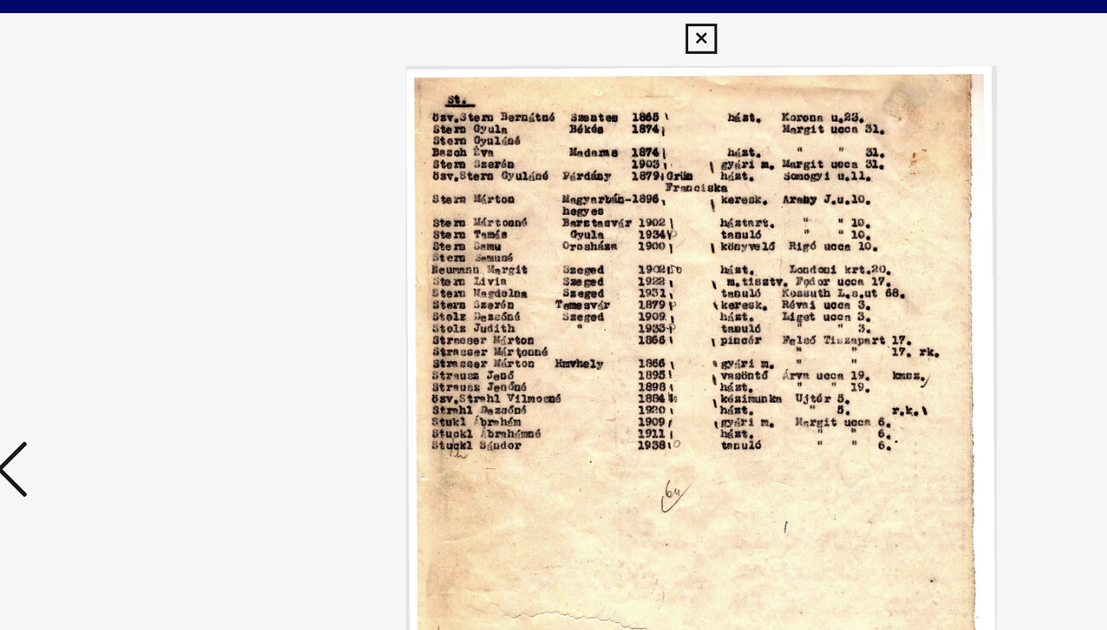
click at [157, 262] on icon at bounding box center [149, 274] width 18 height 37
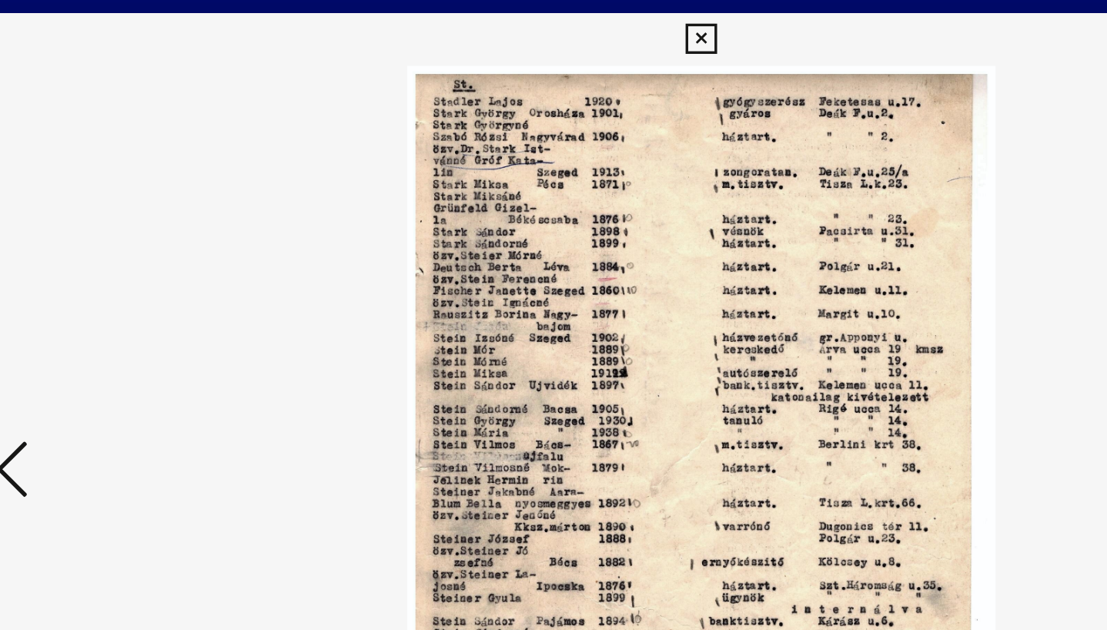
click at [157, 263] on icon at bounding box center [149, 274] width 18 height 37
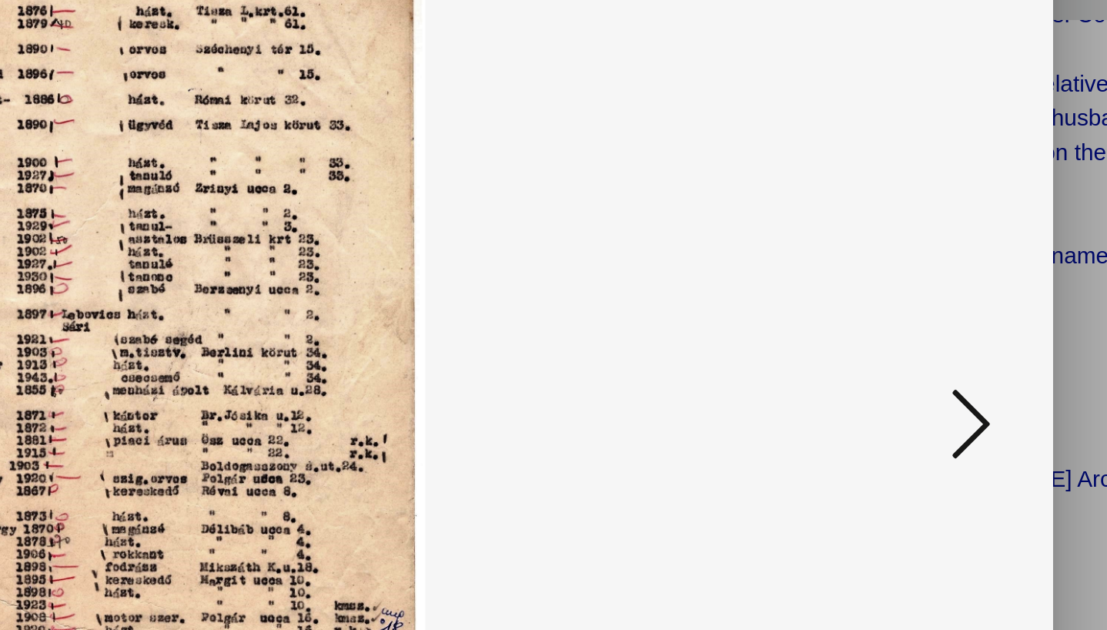
click at [960, 269] on icon at bounding box center [958, 274] width 18 height 37
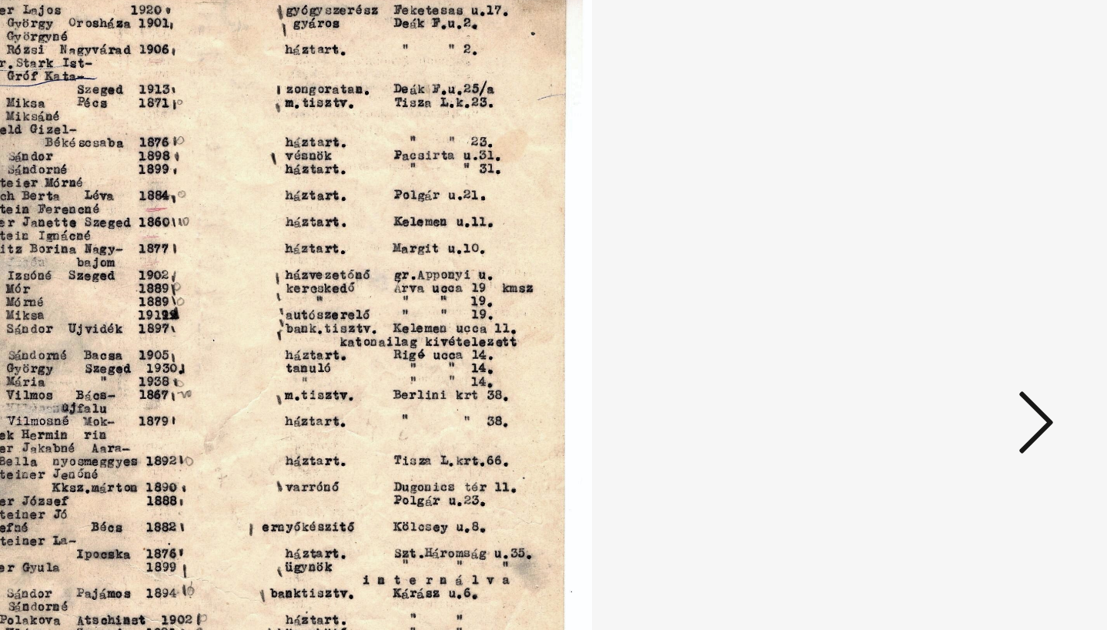
click at [954, 270] on icon at bounding box center [958, 274] width 18 height 37
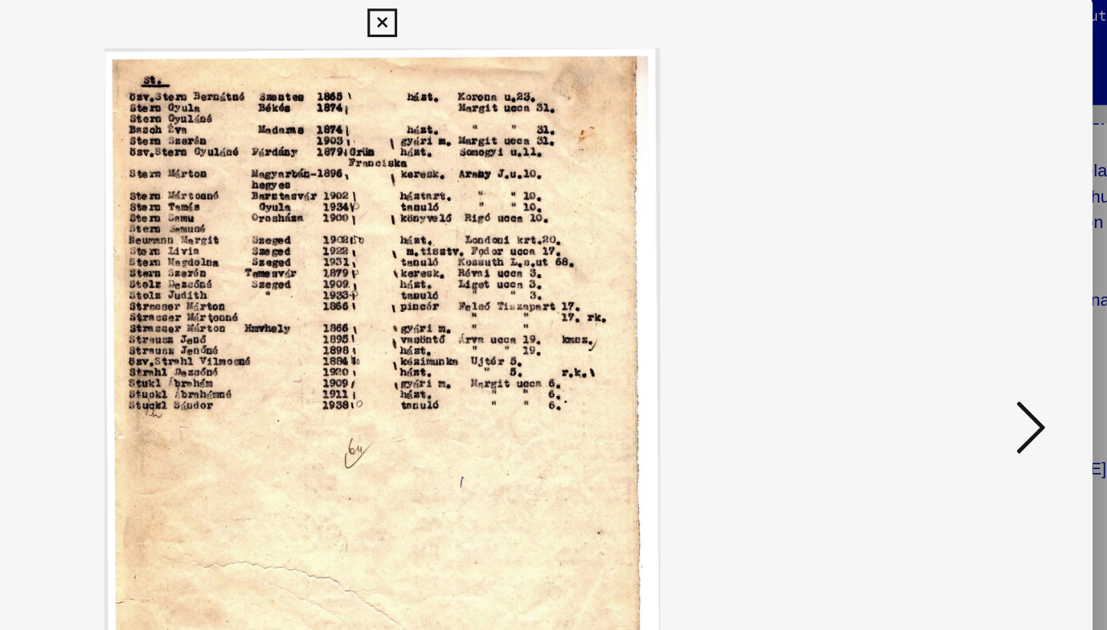
click at [956, 275] on icon at bounding box center [958, 274] width 18 height 37
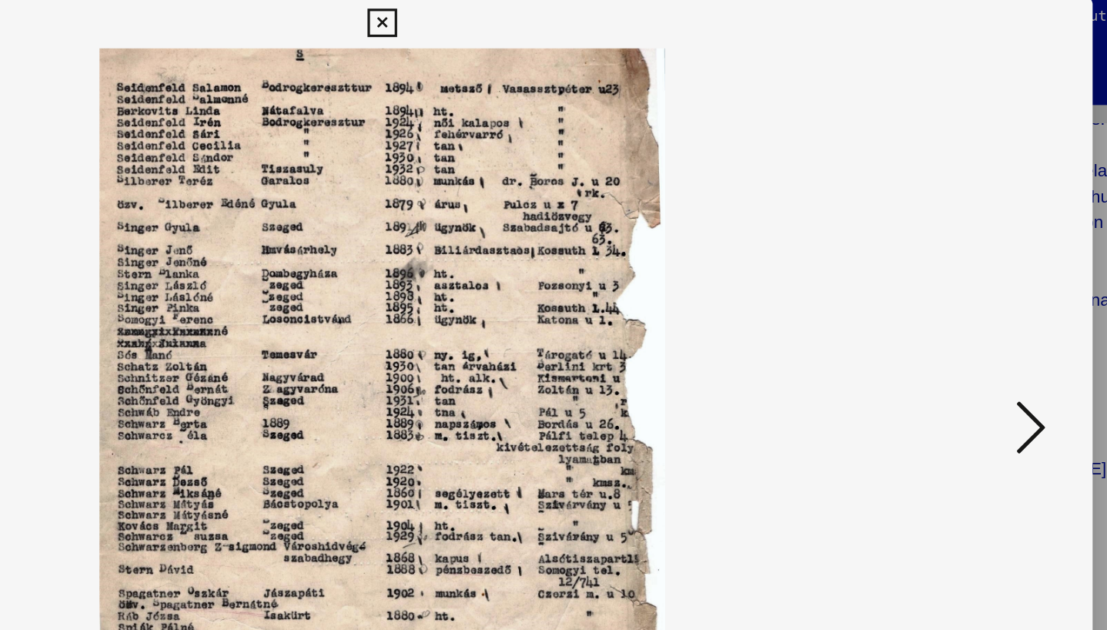
click at [956, 276] on icon at bounding box center [958, 274] width 18 height 37
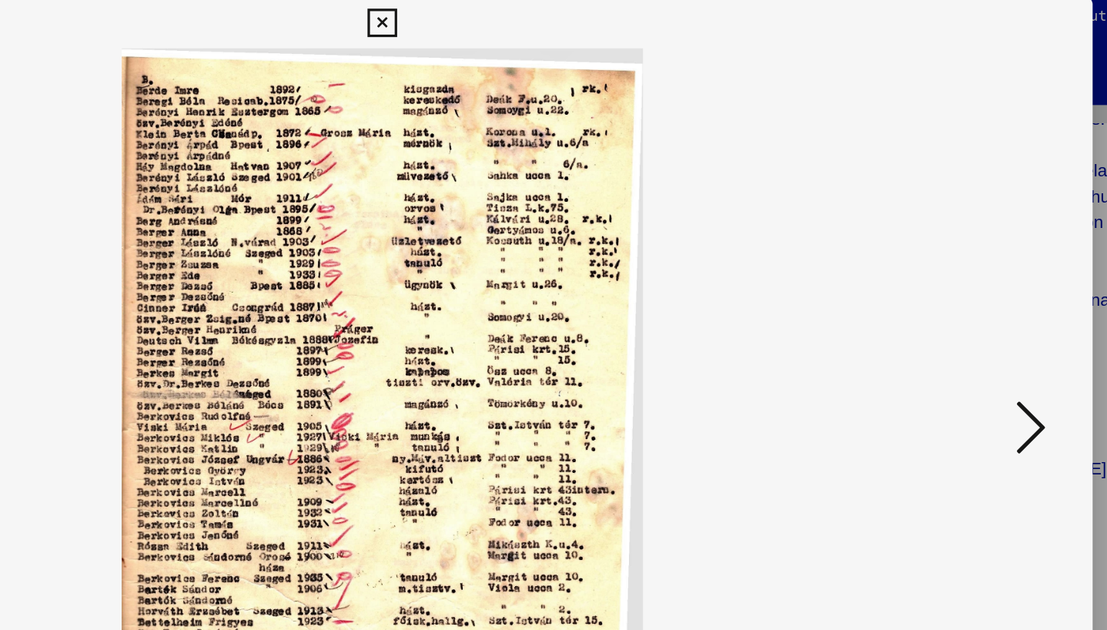
click at [956, 276] on icon at bounding box center [958, 274] width 18 height 37
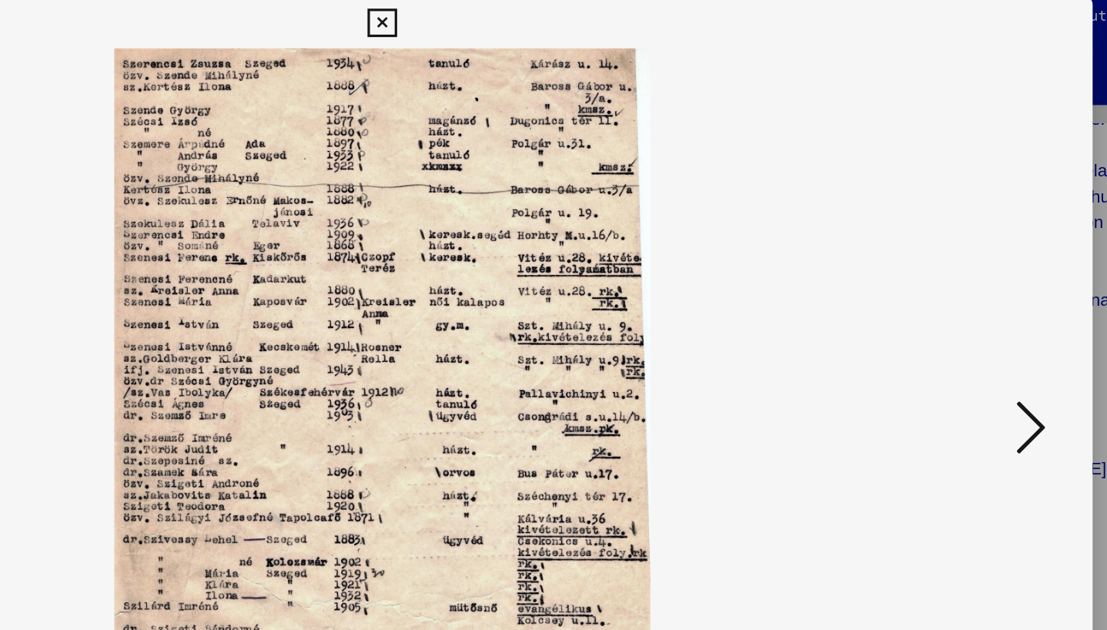
click at [956, 276] on icon at bounding box center [958, 274] width 18 height 37
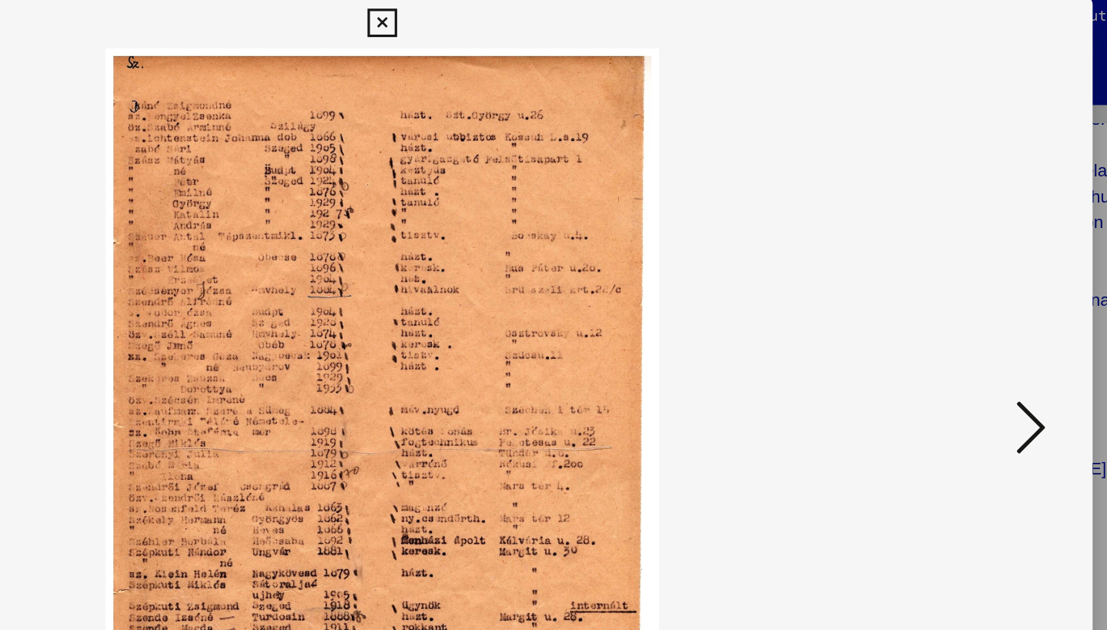
click at [956, 276] on icon at bounding box center [958, 274] width 18 height 37
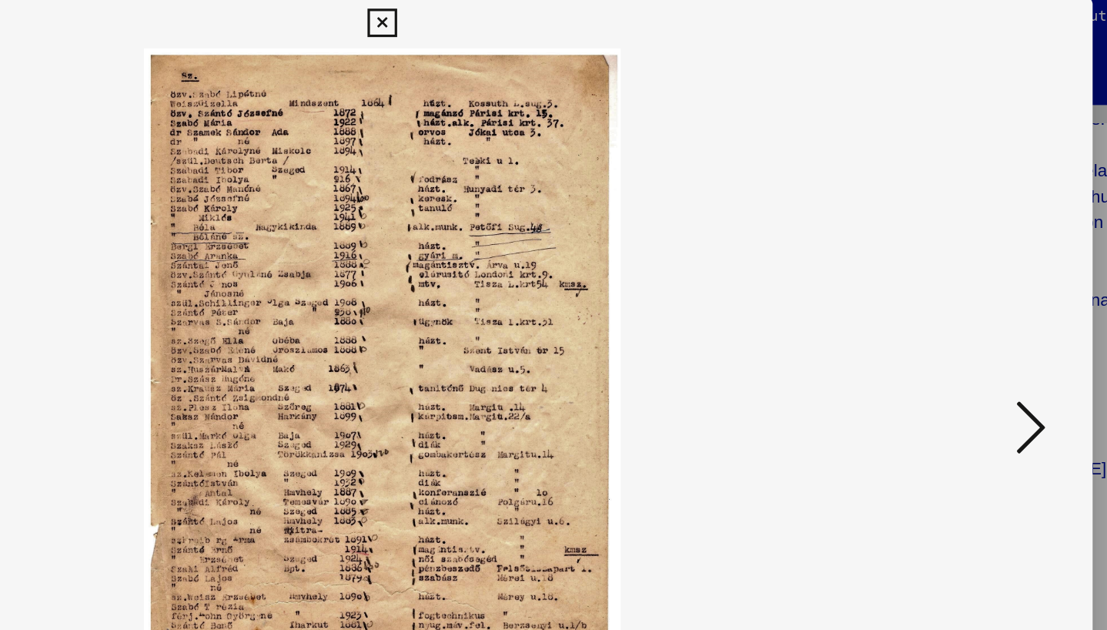
click at [956, 276] on icon at bounding box center [958, 274] width 18 height 37
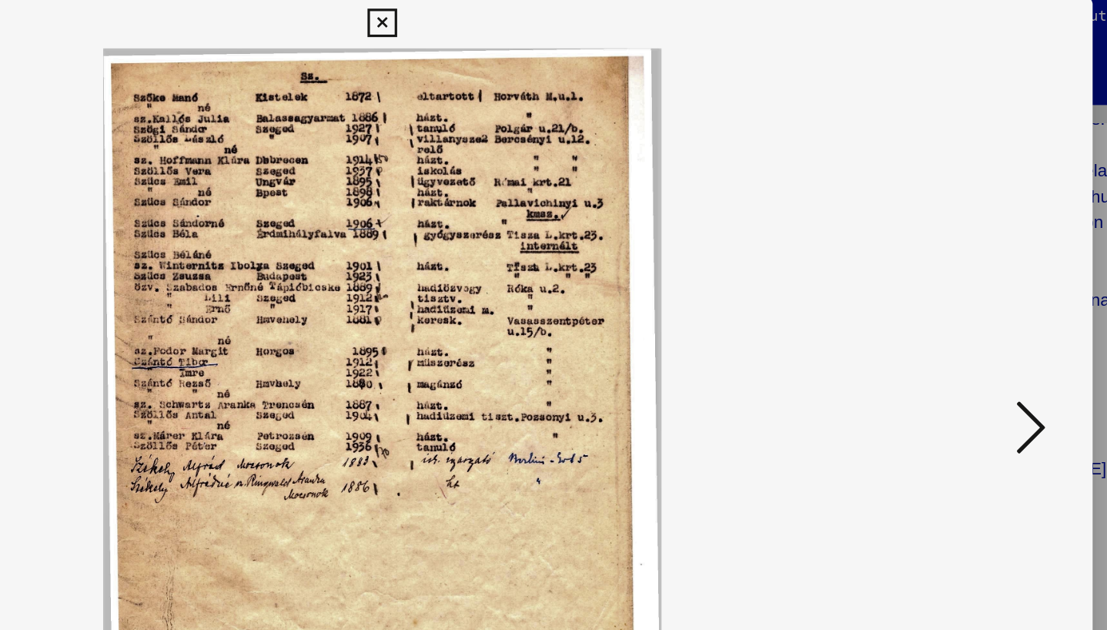
click at [956, 276] on icon at bounding box center [958, 274] width 18 height 37
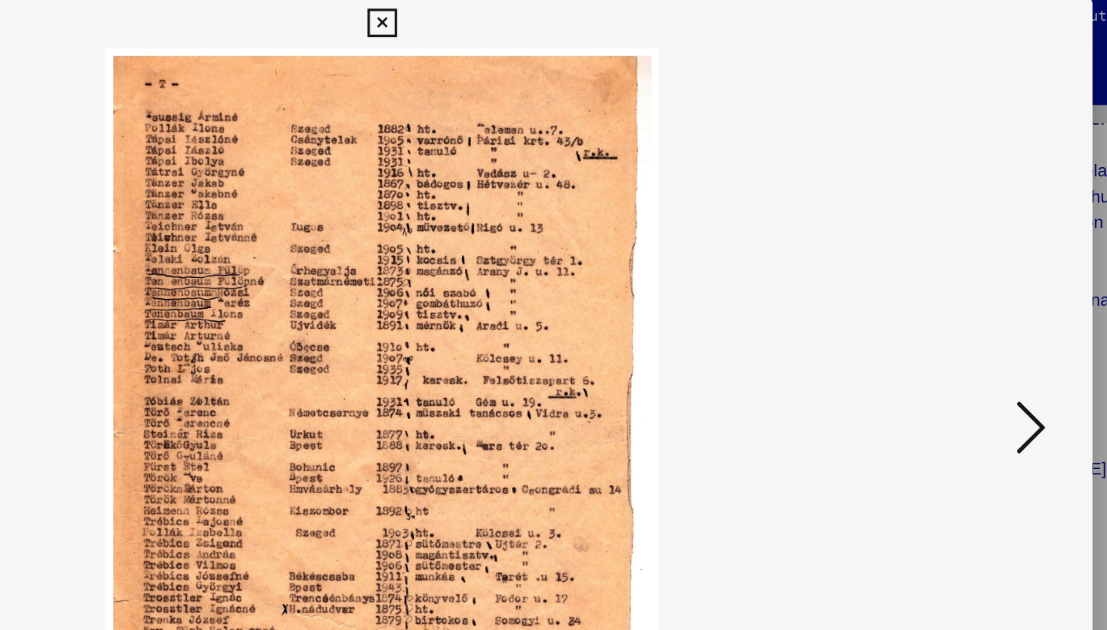
click at [956, 276] on icon at bounding box center [958, 274] width 18 height 37
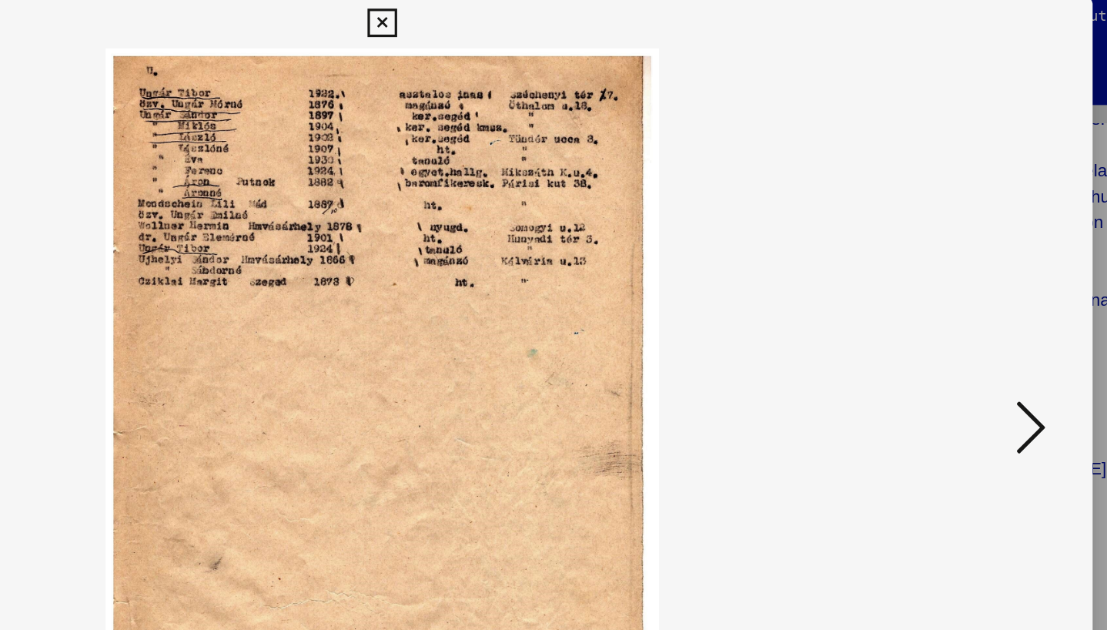
click at [956, 276] on icon at bounding box center [958, 274] width 18 height 37
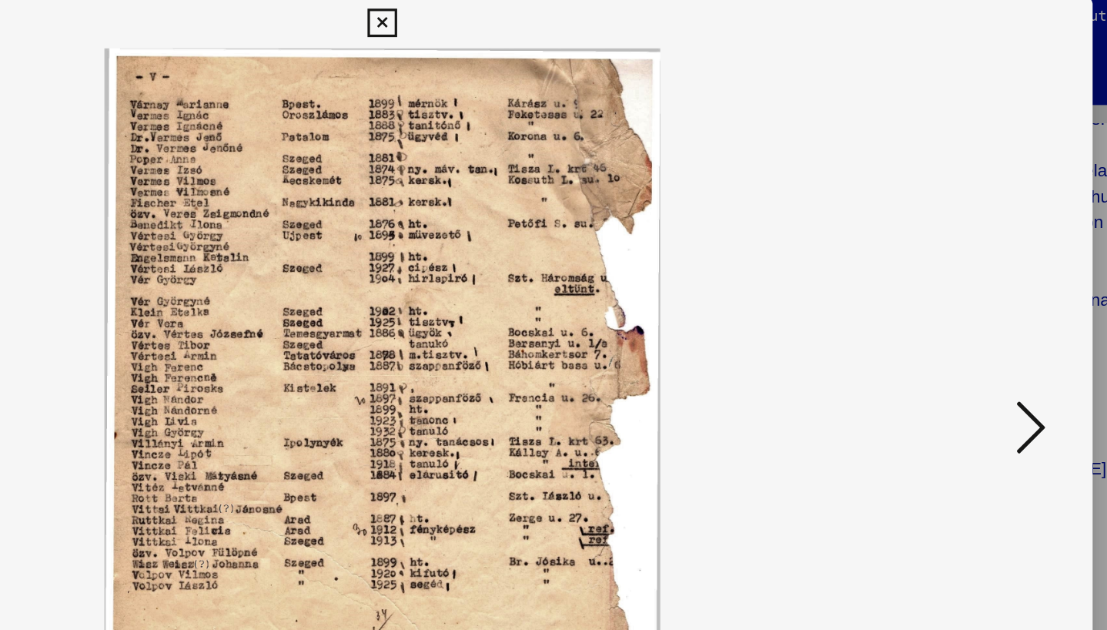
click at [956, 276] on icon at bounding box center [958, 274] width 18 height 37
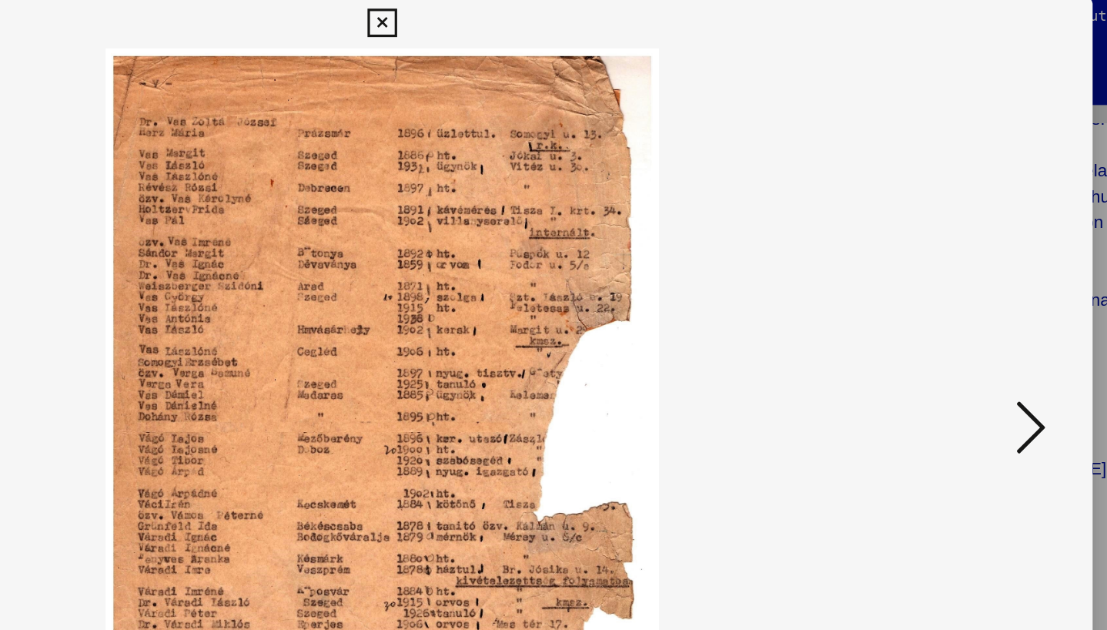
click at [956, 276] on icon at bounding box center [958, 274] width 18 height 37
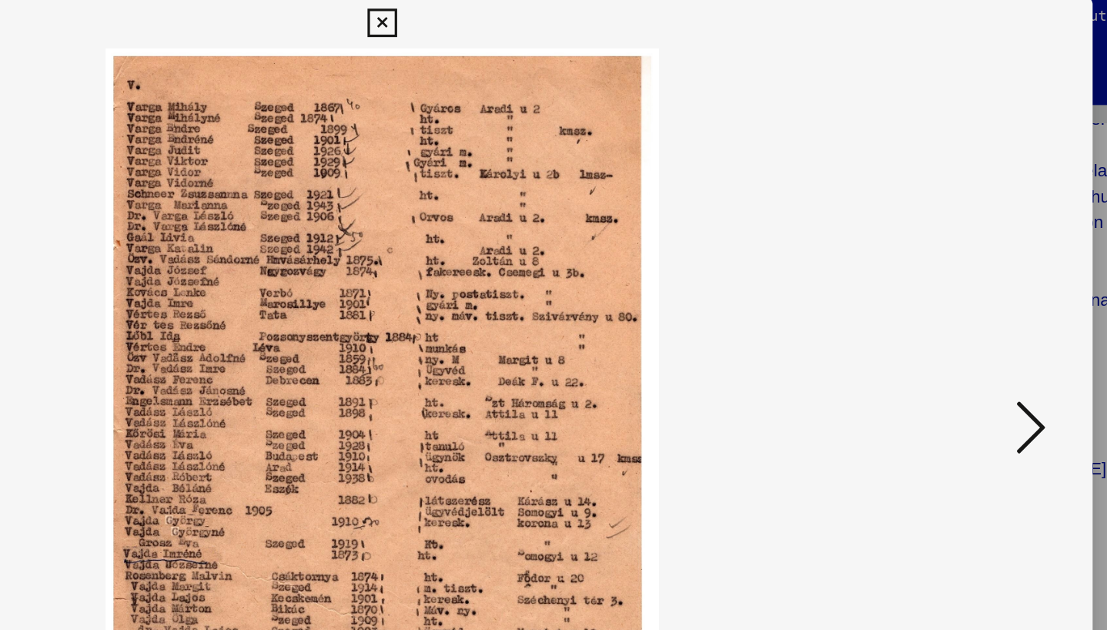
click at [956, 276] on icon at bounding box center [958, 274] width 18 height 37
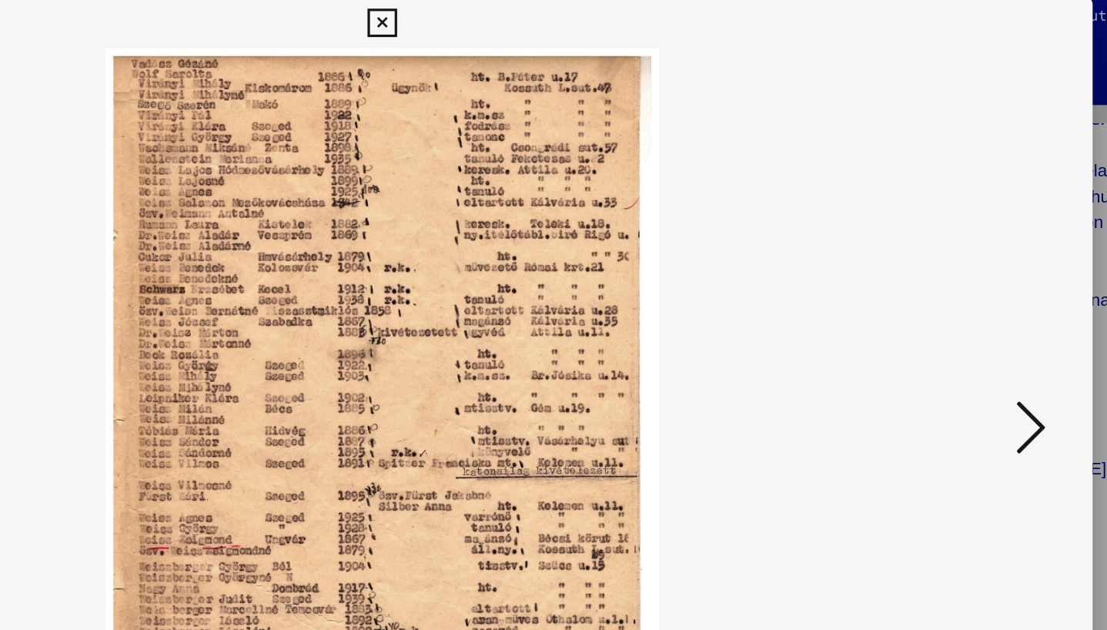
click at [956, 276] on icon at bounding box center [958, 274] width 18 height 37
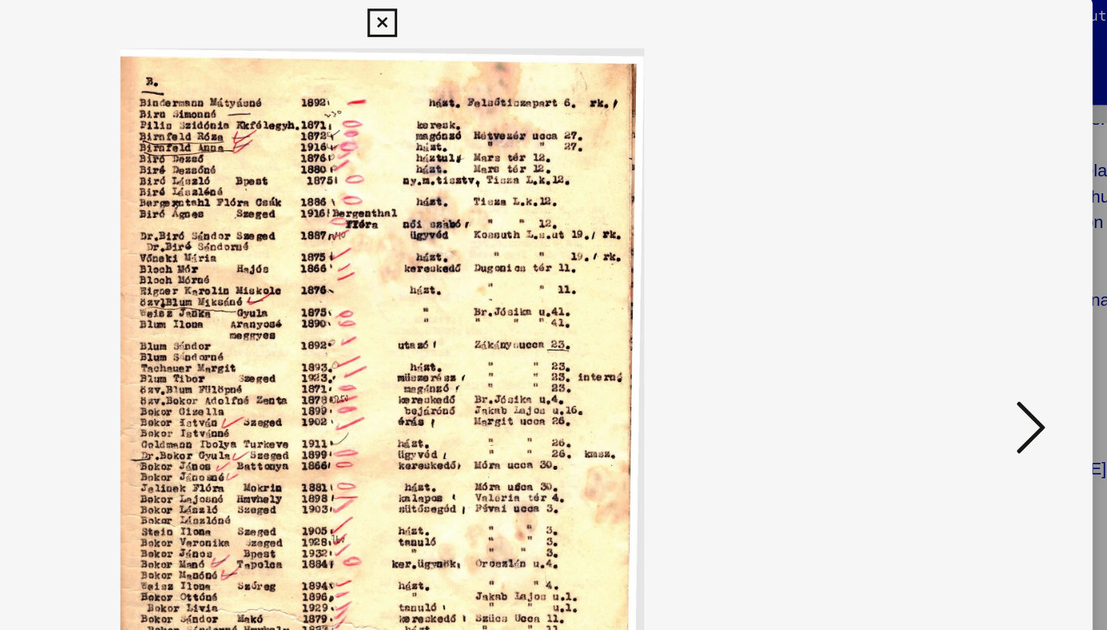
click at [956, 276] on icon at bounding box center [958, 274] width 18 height 37
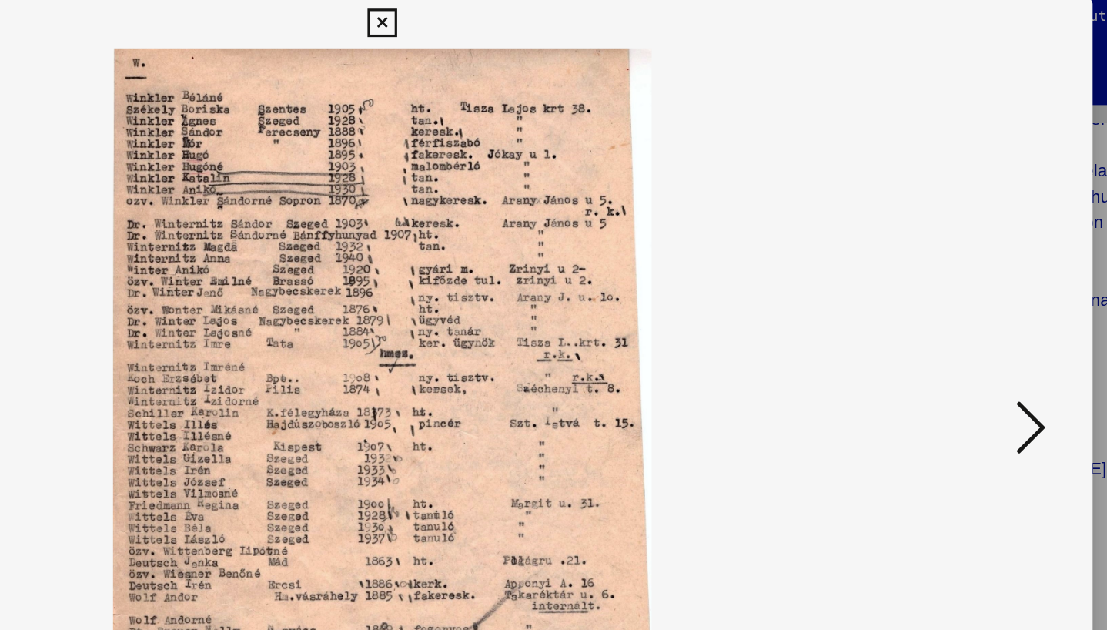
click at [956, 276] on icon at bounding box center [958, 274] width 18 height 37
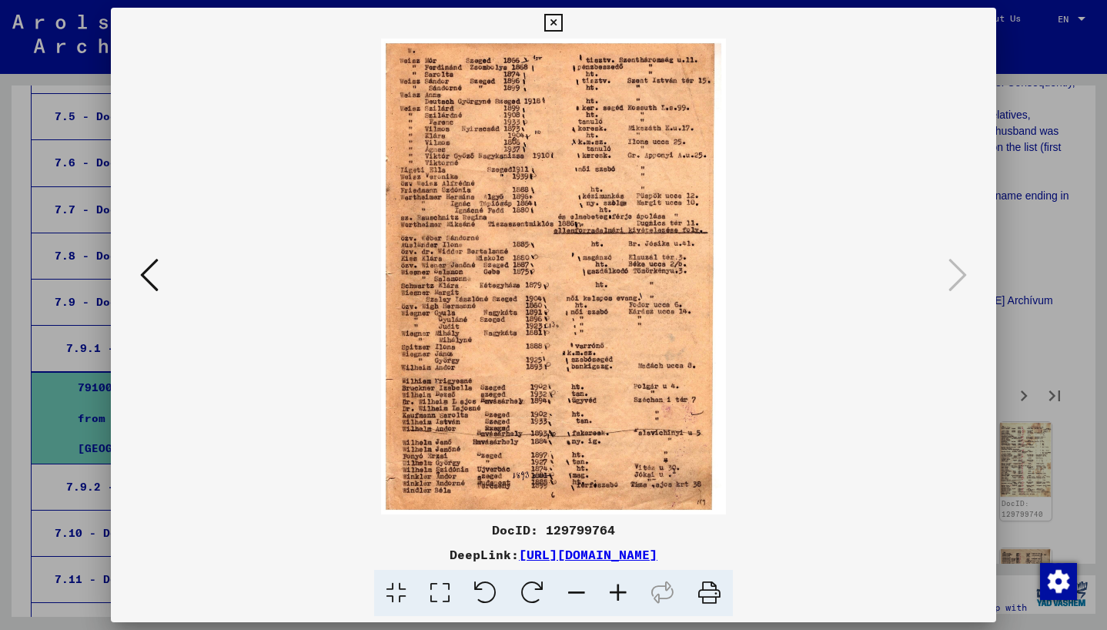
click at [1077, 296] on div at bounding box center [553, 315] width 1107 height 630
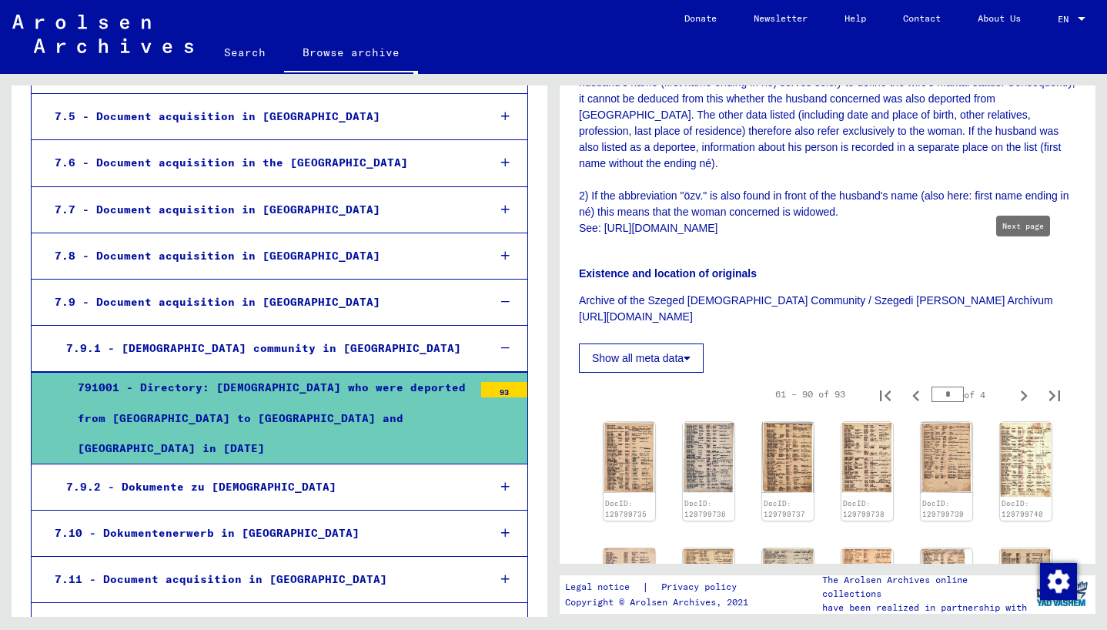
click at [1031, 385] on icon "Next page" at bounding box center [1024, 396] width 22 height 22
type input "*"
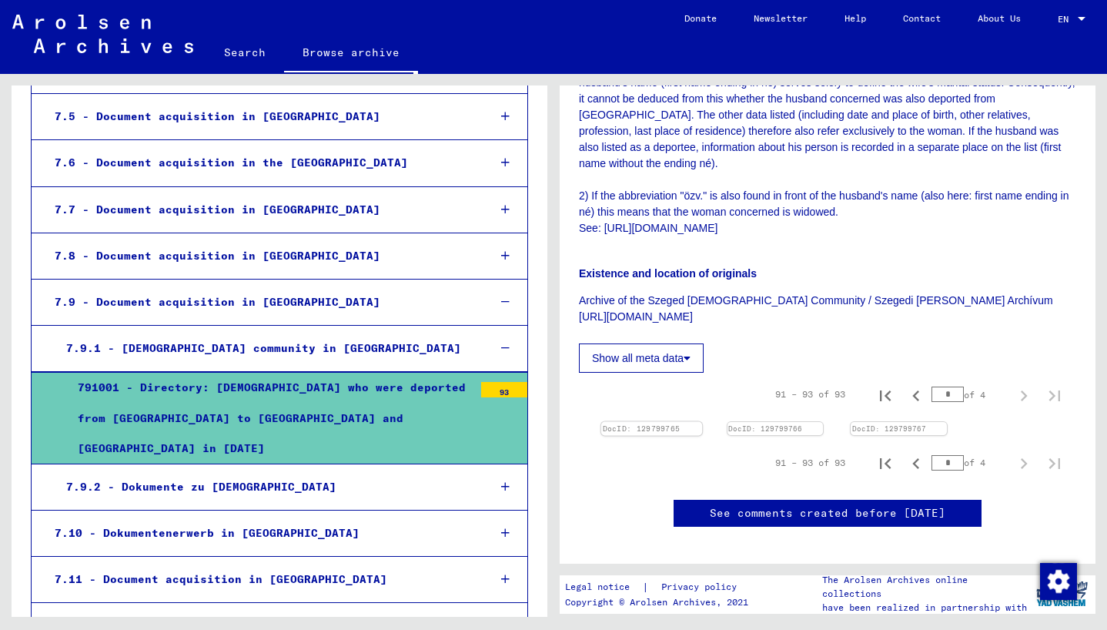
click at [675, 422] on img at bounding box center [651, 422] width 101 height 0
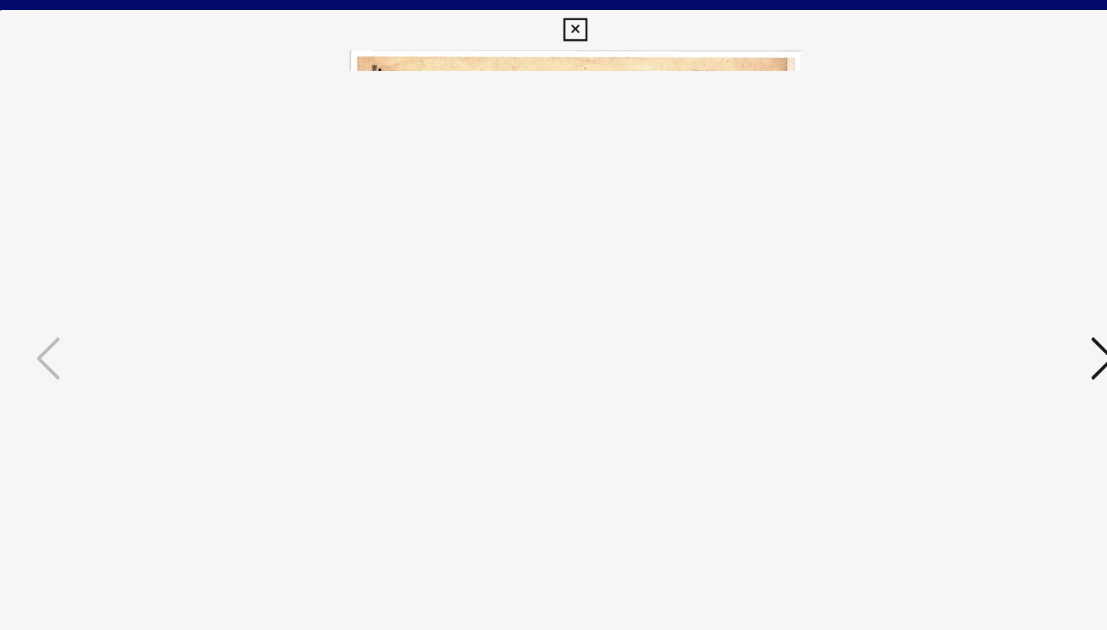
click at [953, 251] on div at bounding box center [554, 277] width 886 height 476
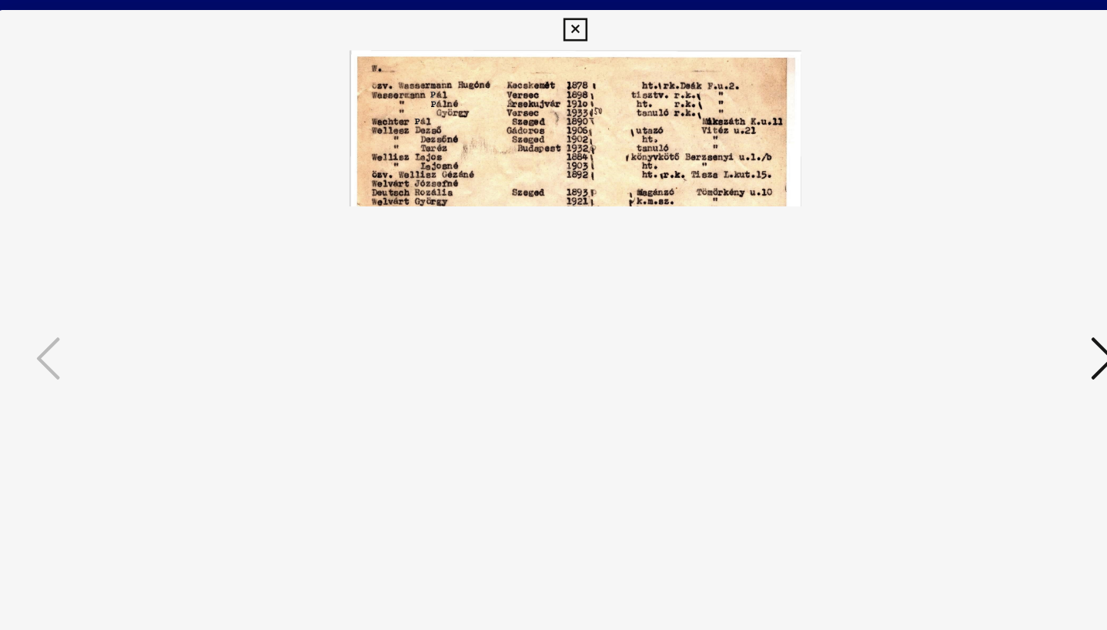
click at [949, 268] on icon at bounding box center [958, 274] width 18 height 37
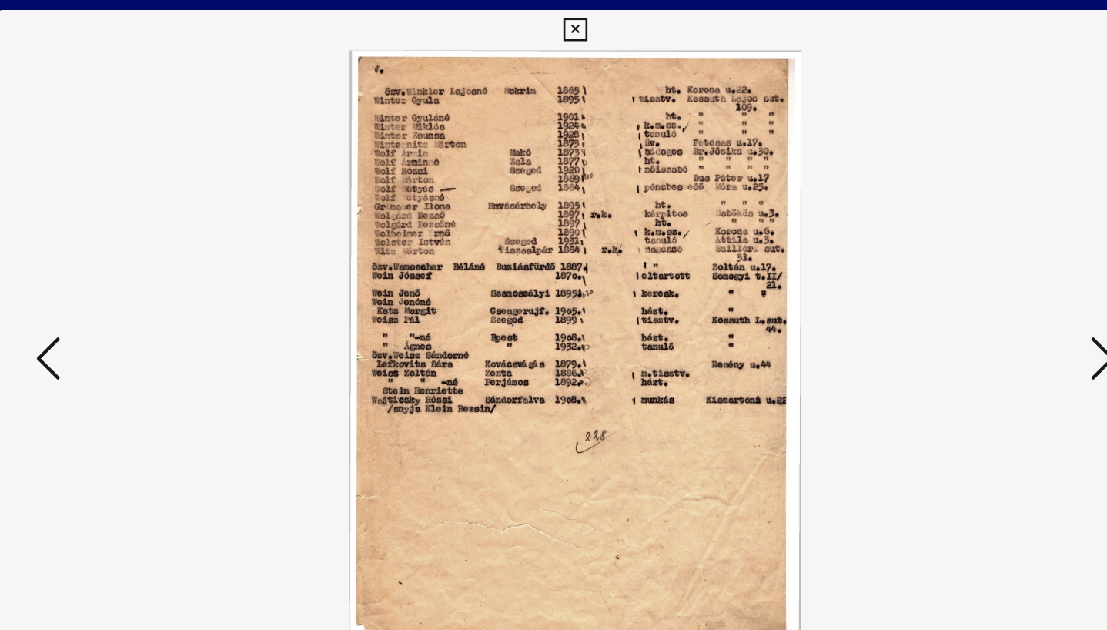
click at [949, 268] on icon at bounding box center [958, 274] width 18 height 37
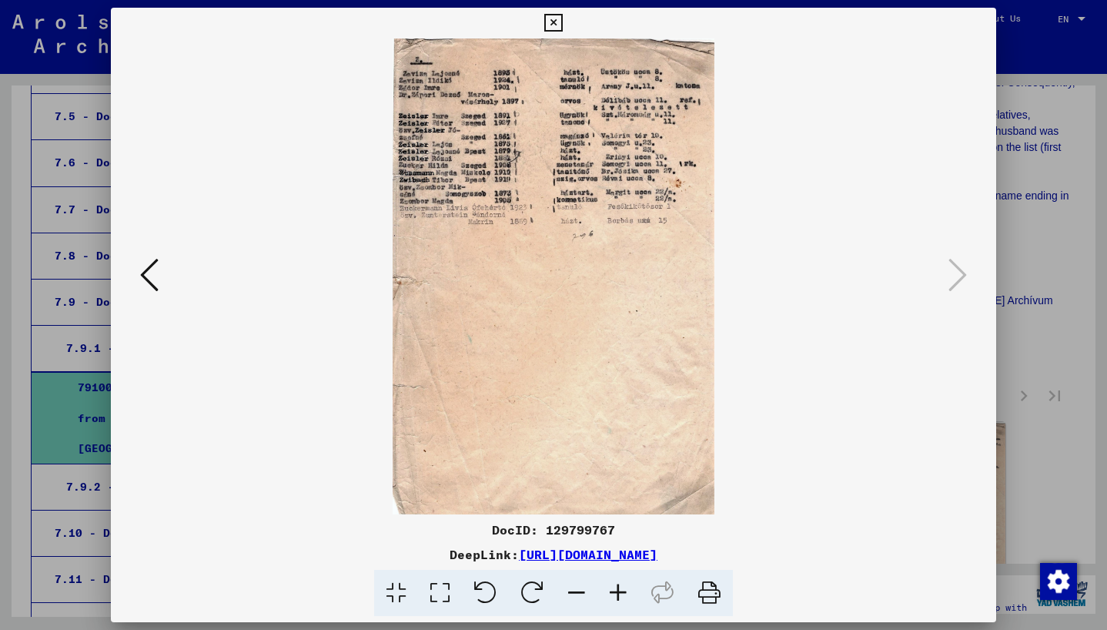
click at [1036, 223] on div at bounding box center [553, 315] width 1107 height 630
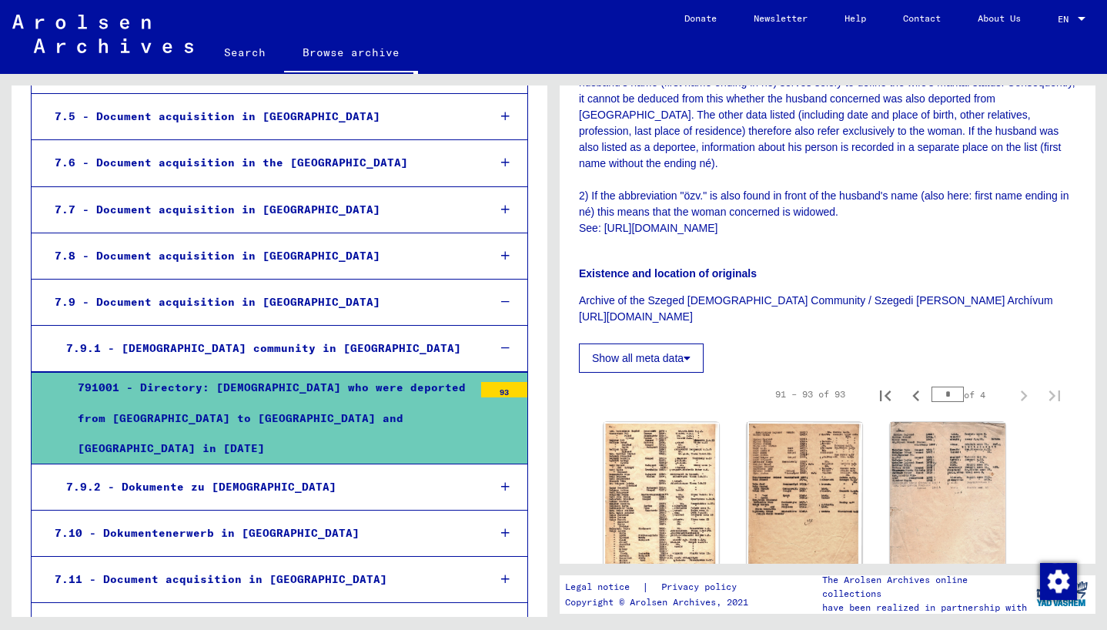
click at [284, 472] on div "7.9.2 - Dokumente zu [DEMOGRAPHIC_DATA]" at bounding box center [265, 487] width 420 height 30
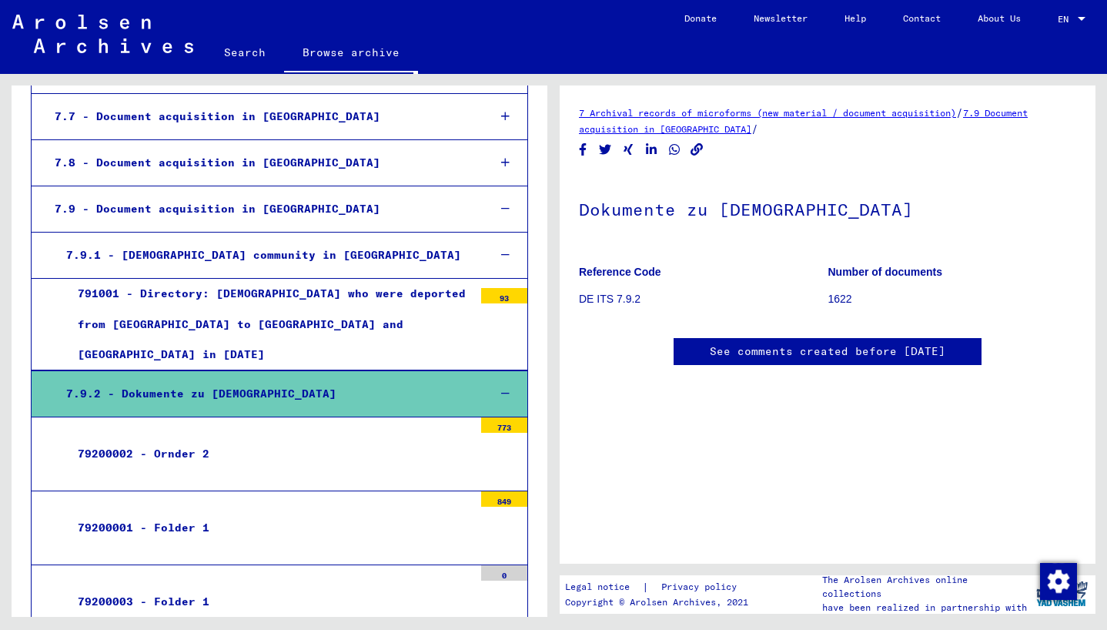
scroll to position [806, 0]
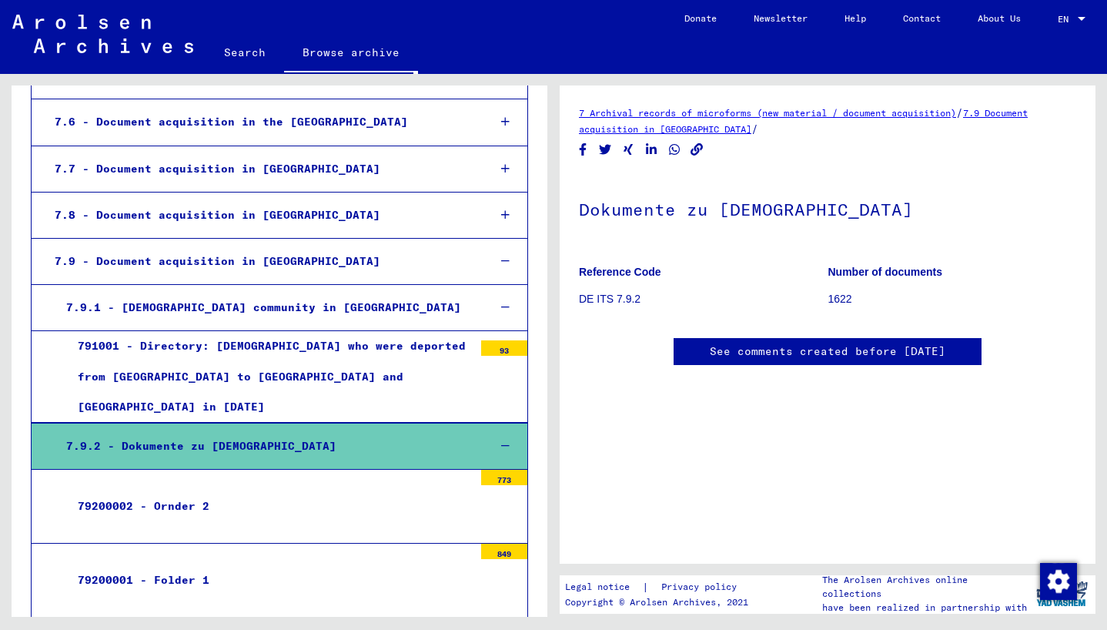
click at [383, 491] on div "79200002 - Ornder 2" at bounding box center [269, 506] width 407 height 30
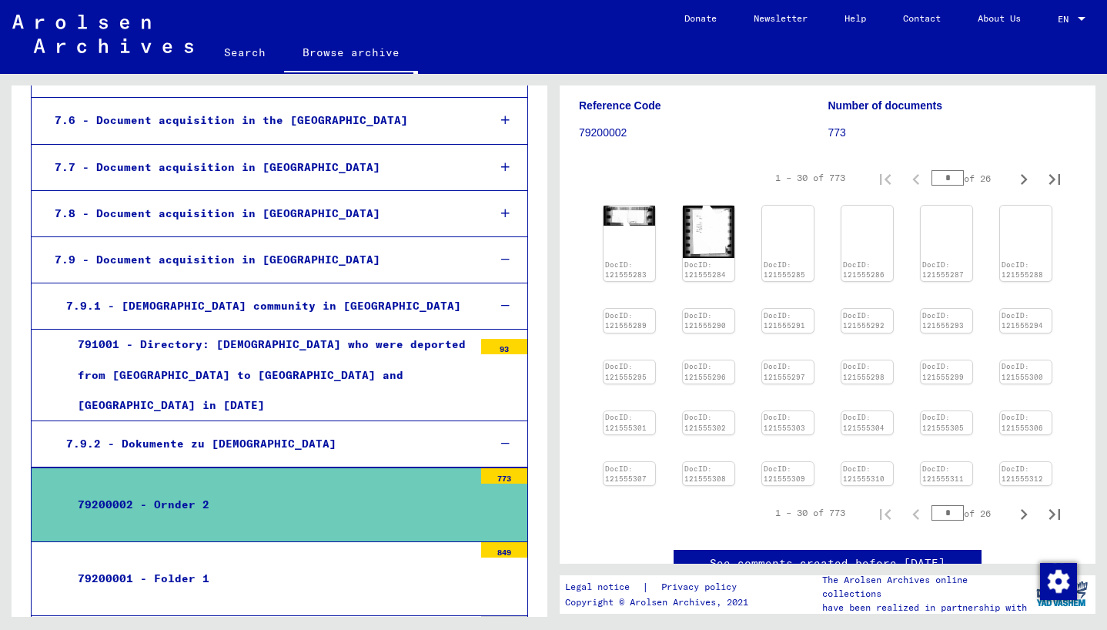
scroll to position [796, 0]
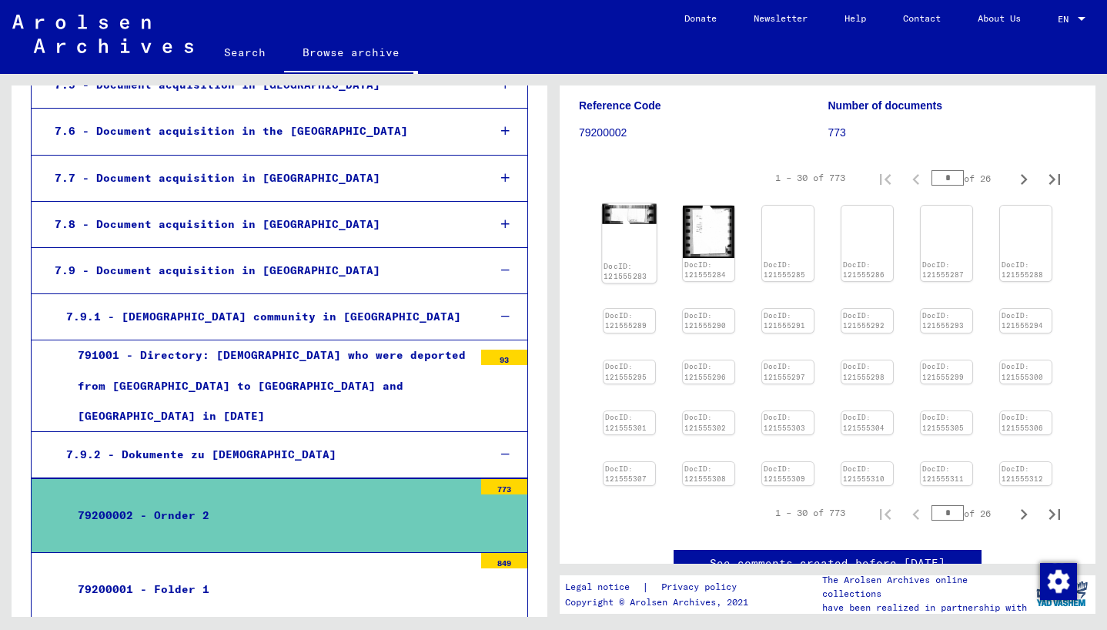
click at [629, 251] on div "DocID: 121555283" at bounding box center [629, 243] width 54 height 79
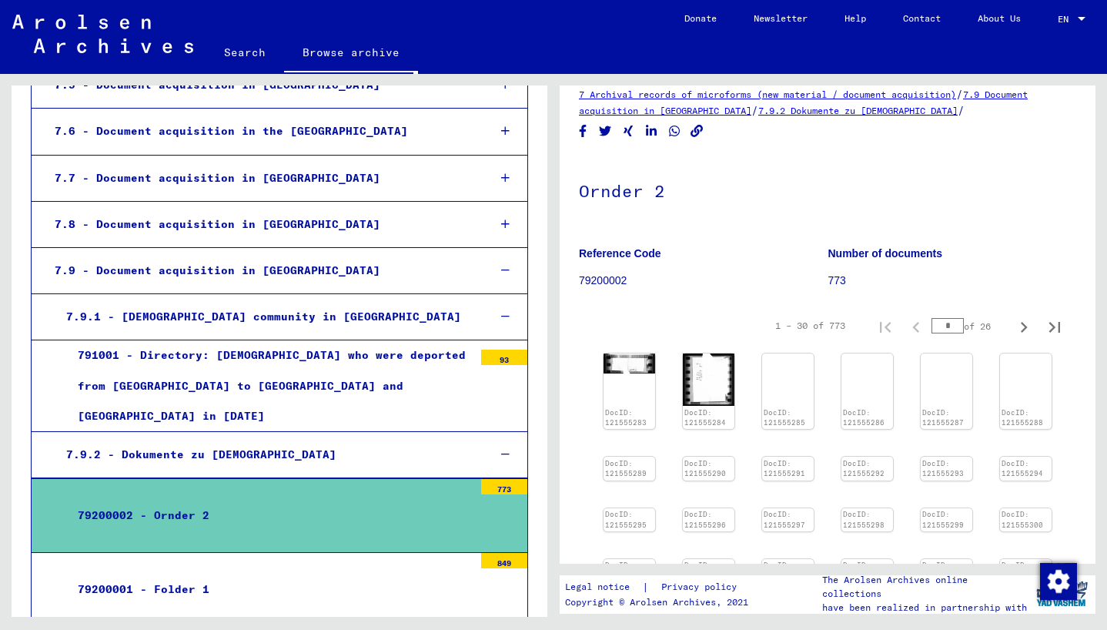
scroll to position [0, 0]
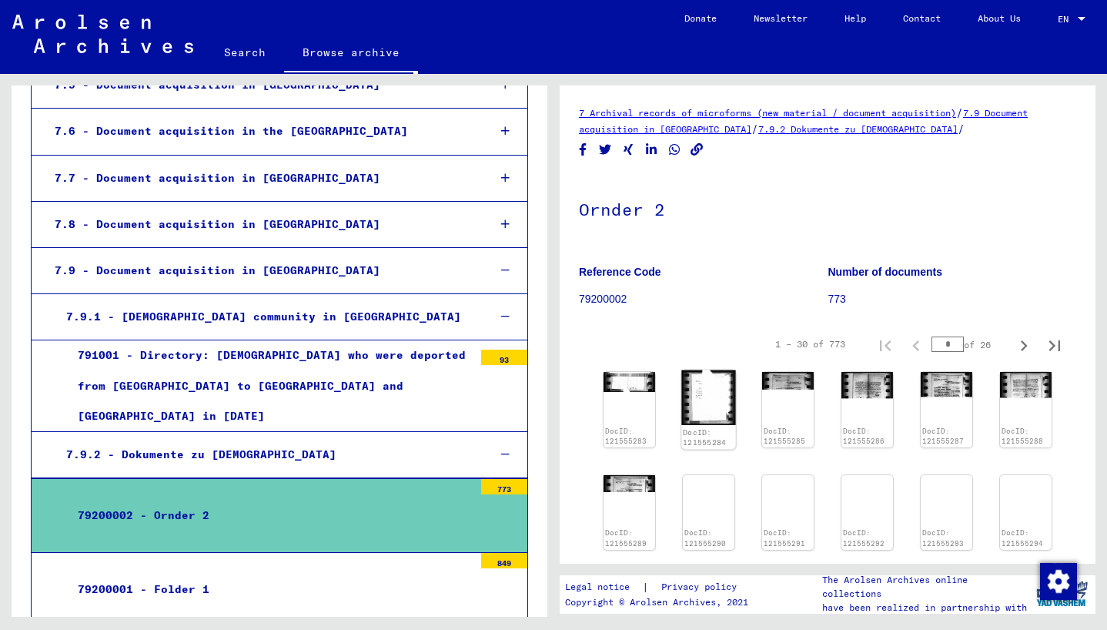
click at [710, 394] on img at bounding box center [709, 397] width 54 height 55
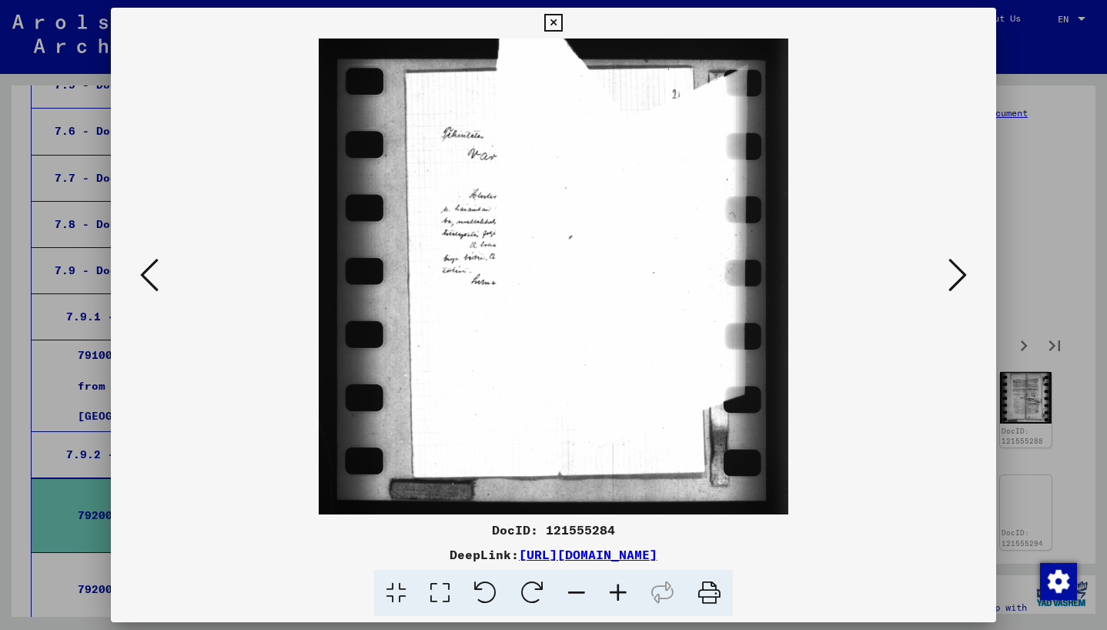
click at [950, 268] on icon at bounding box center [958, 274] width 18 height 37
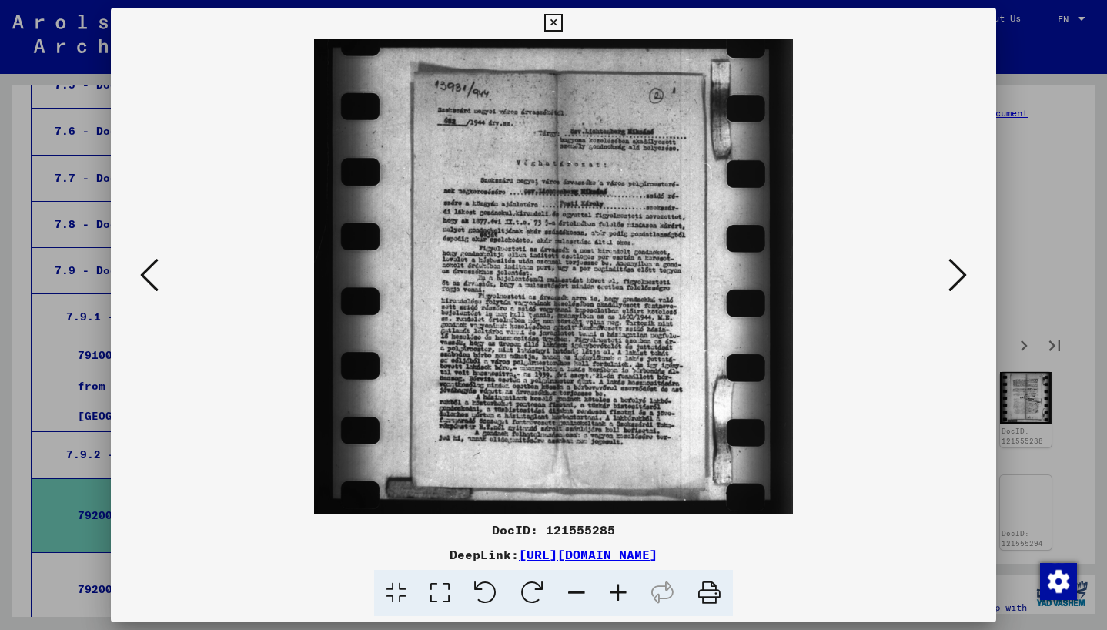
click at [951, 270] on icon at bounding box center [958, 274] width 18 height 37
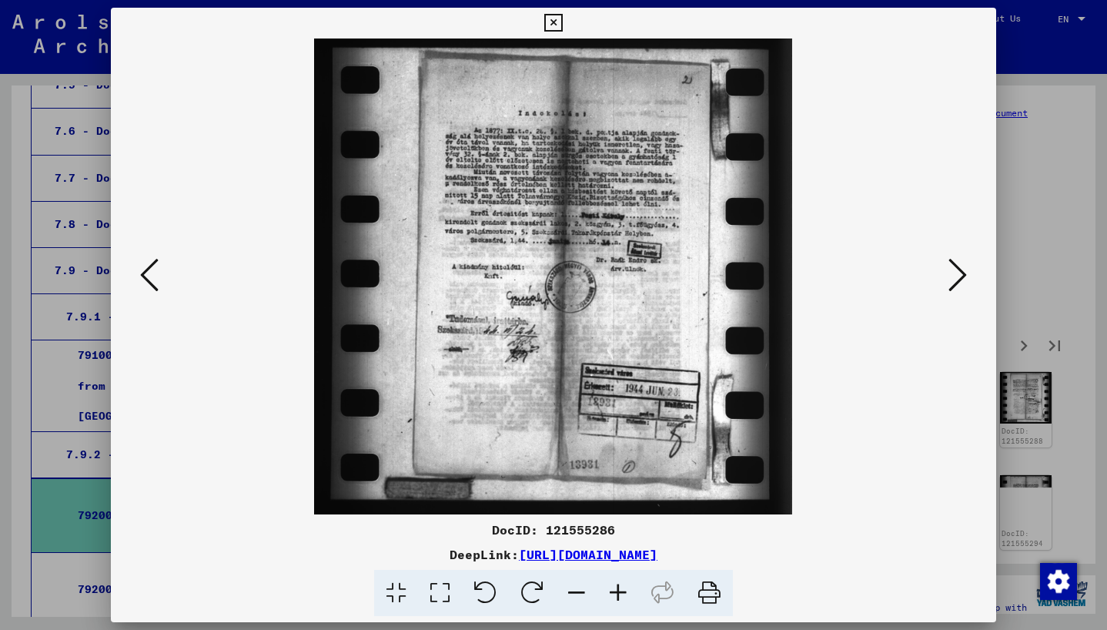
click at [949, 284] on icon at bounding box center [958, 274] width 18 height 37
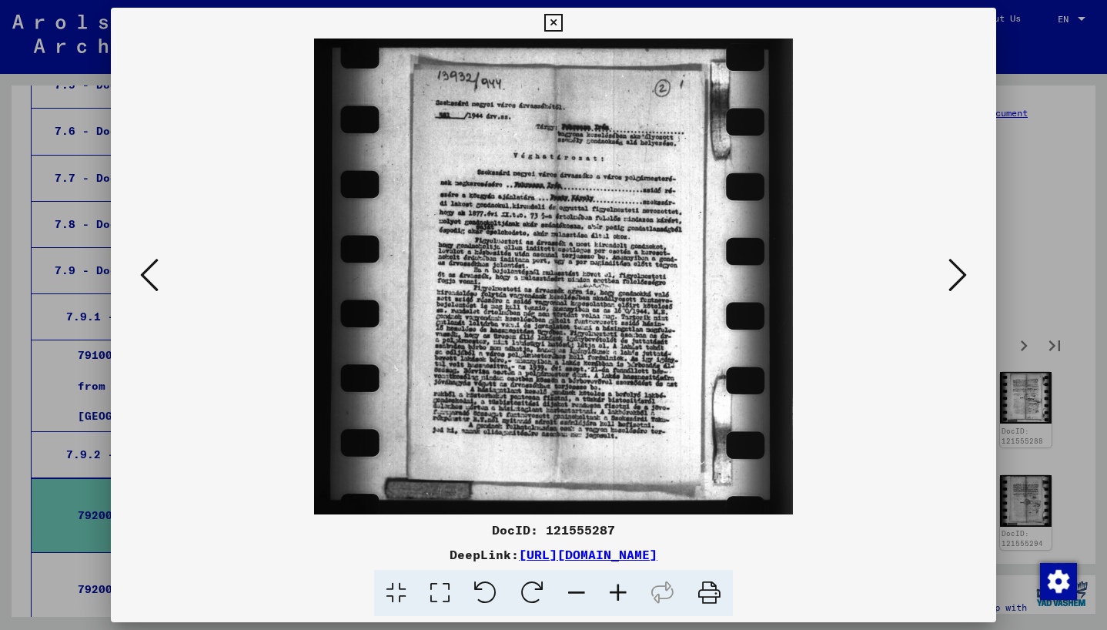
click at [144, 276] on icon at bounding box center [149, 274] width 18 height 37
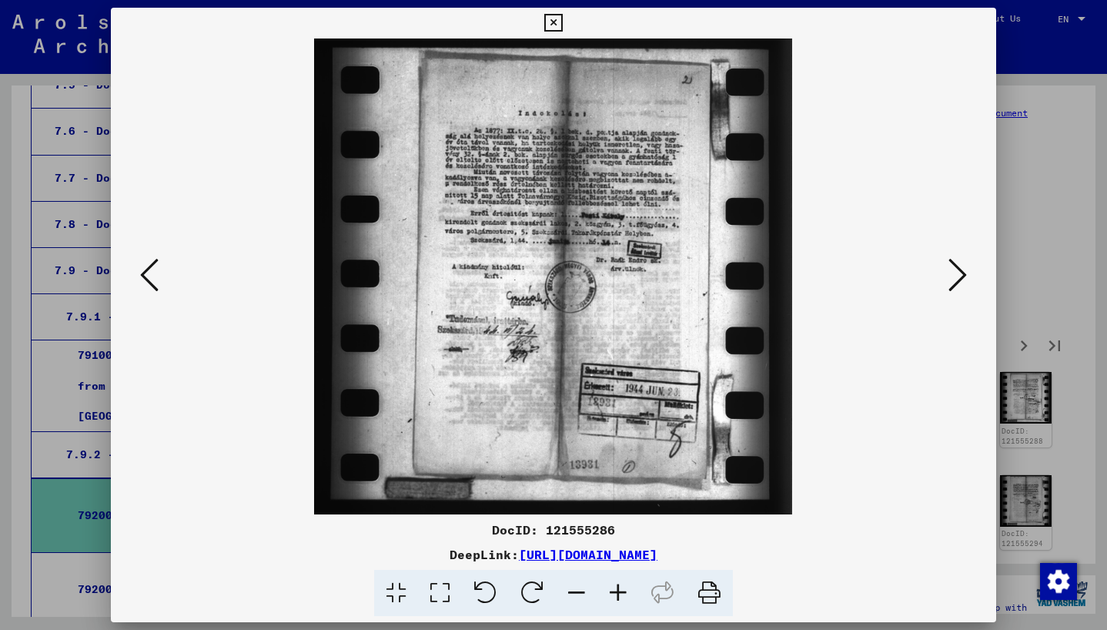
click at [959, 263] on icon at bounding box center [958, 274] width 18 height 37
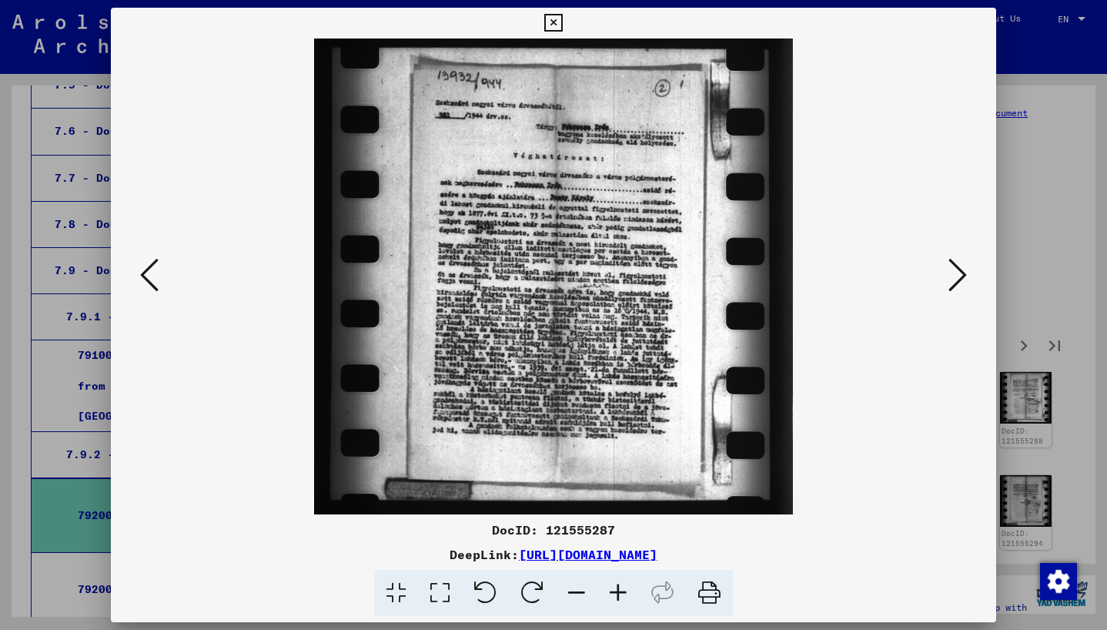
click at [1031, 248] on div at bounding box center [553, 315] width 1107 height 630
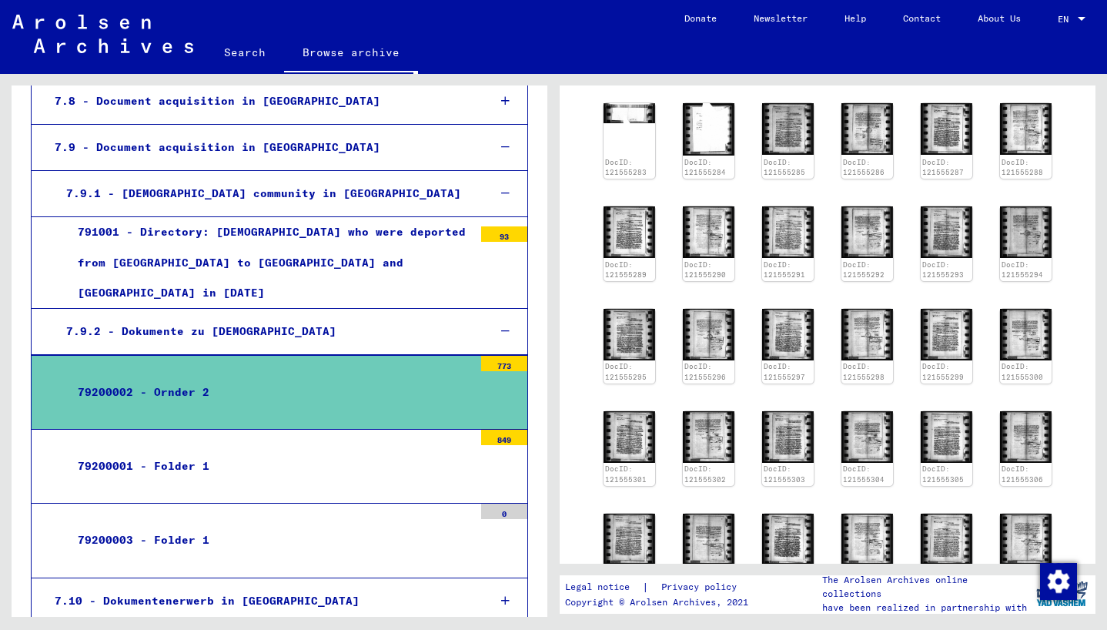
scroll to position [274, 0]
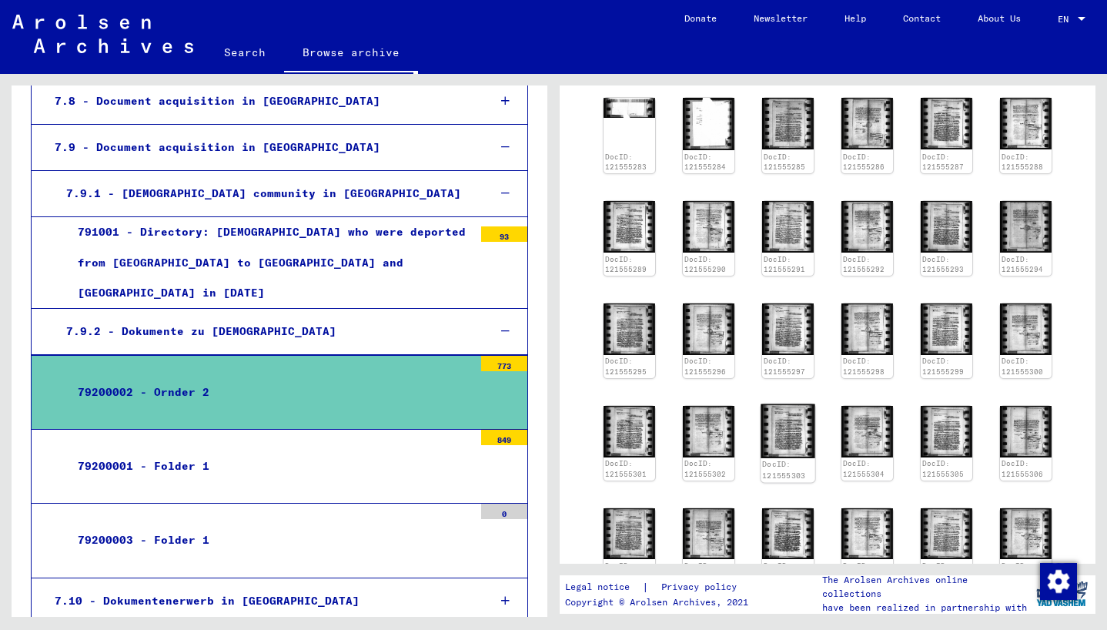
click at [802, 430] on img at bounding box center [788, 431] width 54 height 54
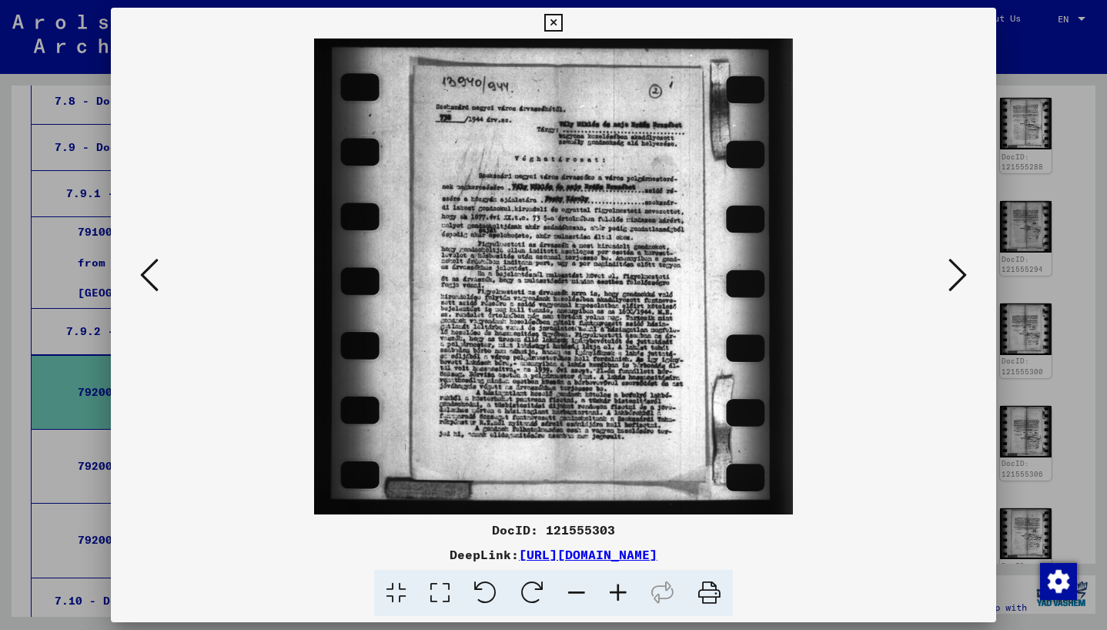
click at [1047, 136] on div at bounding box center [553, 315] width 1107 height 630
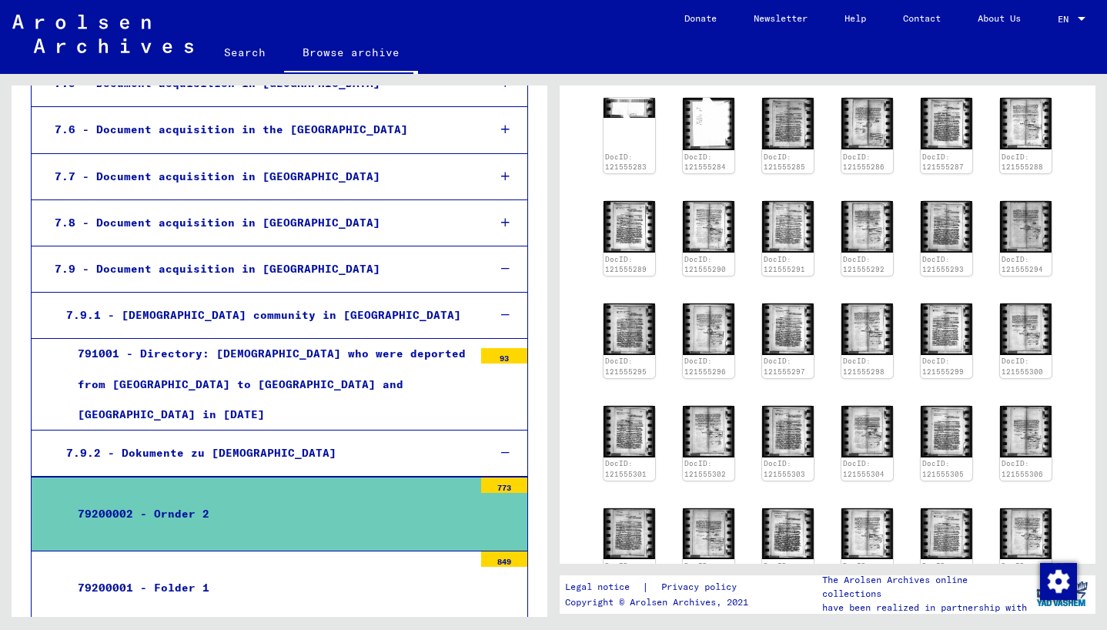
scroll to position [785, 0]
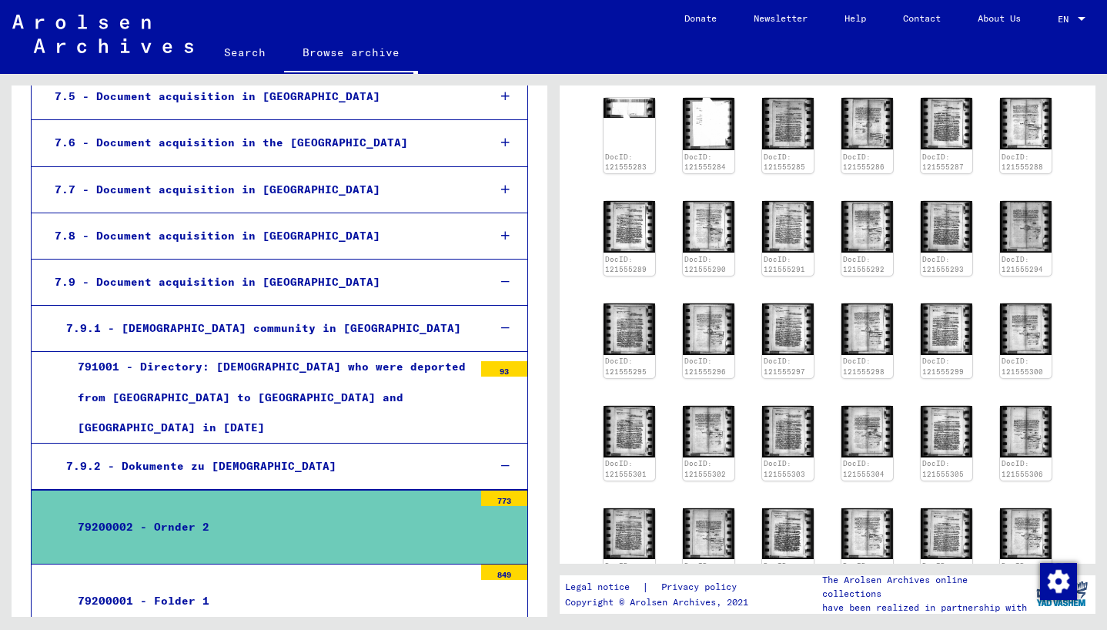
click at [323, 313] on div "7.9.1 - [DEMOGRAPHIC_DATA] community in [GEOGRAPHIC_DATA]" at bounding box center [265, 328] width 420 height 30
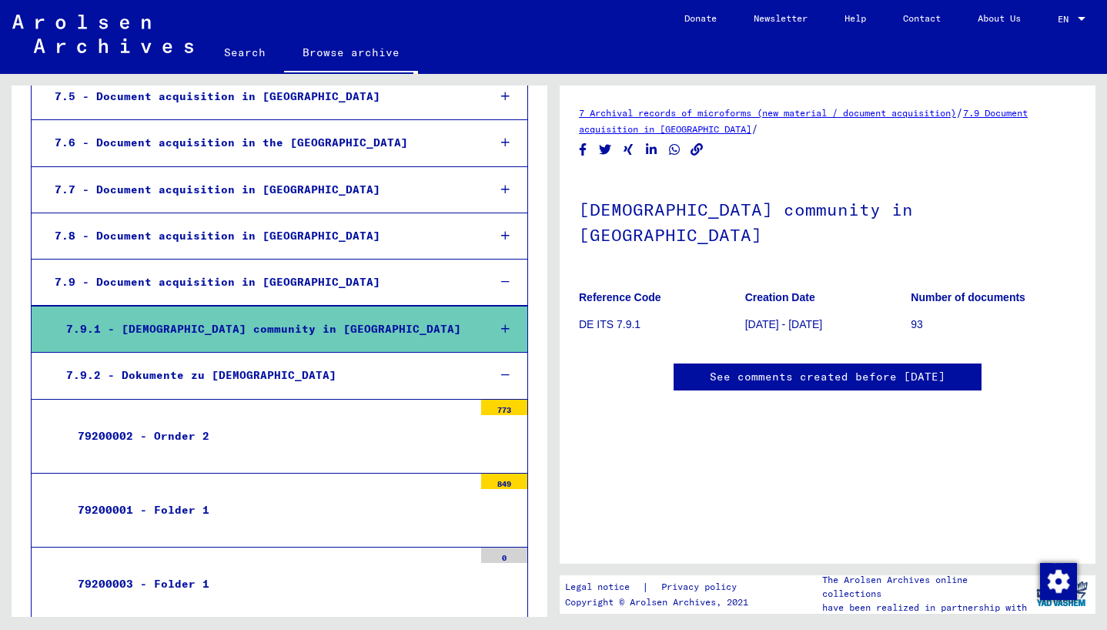
click at [336, 360] on div "7.9.2 - Dokumente zu [DEMOGRAPHIC_DATA]" at bounding box center [265, 375] width 420 height 30
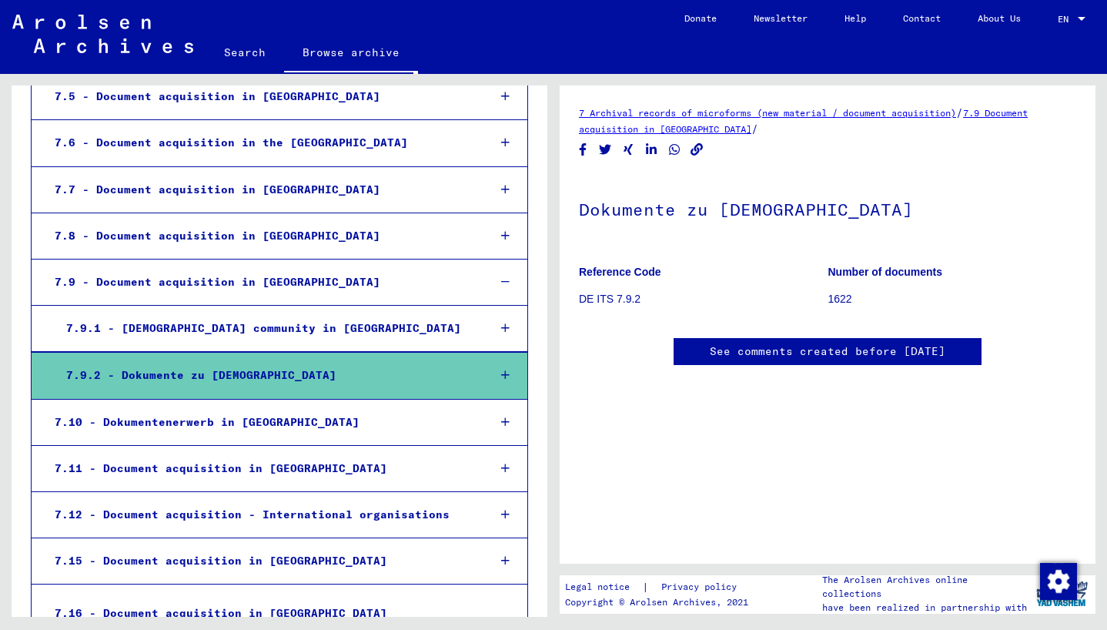
click at [338, 313] on div "7.9.1 - [DEMOGRAPHIC_DATA] community in [GEOGRAPHIC_DATA]" at bounding box center [265, 328] width 420 height 30
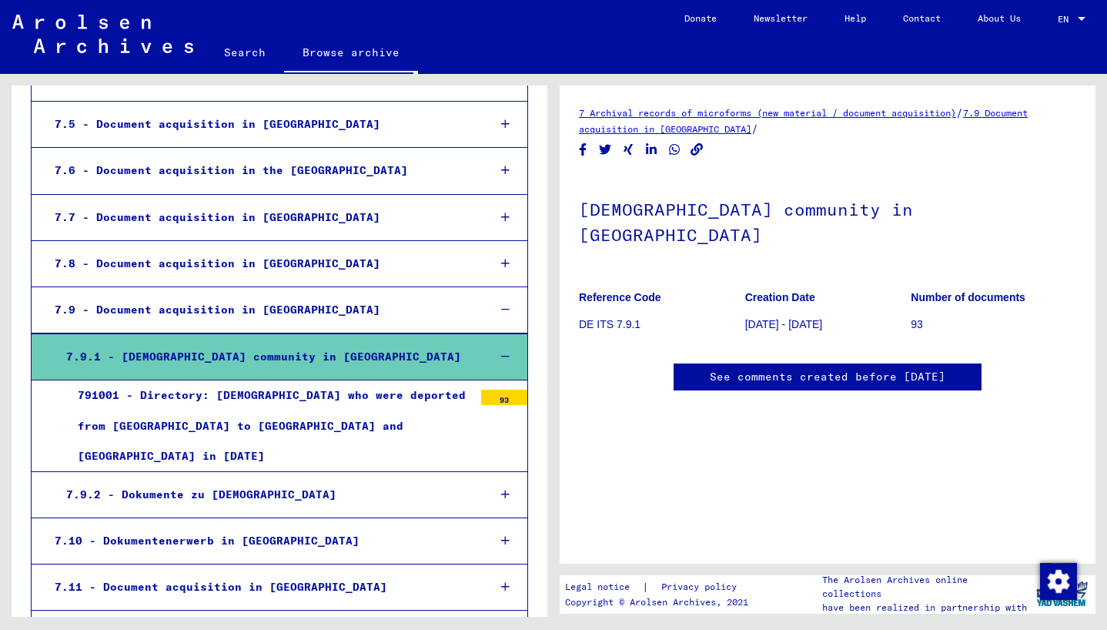
scroll to position [745, 0]
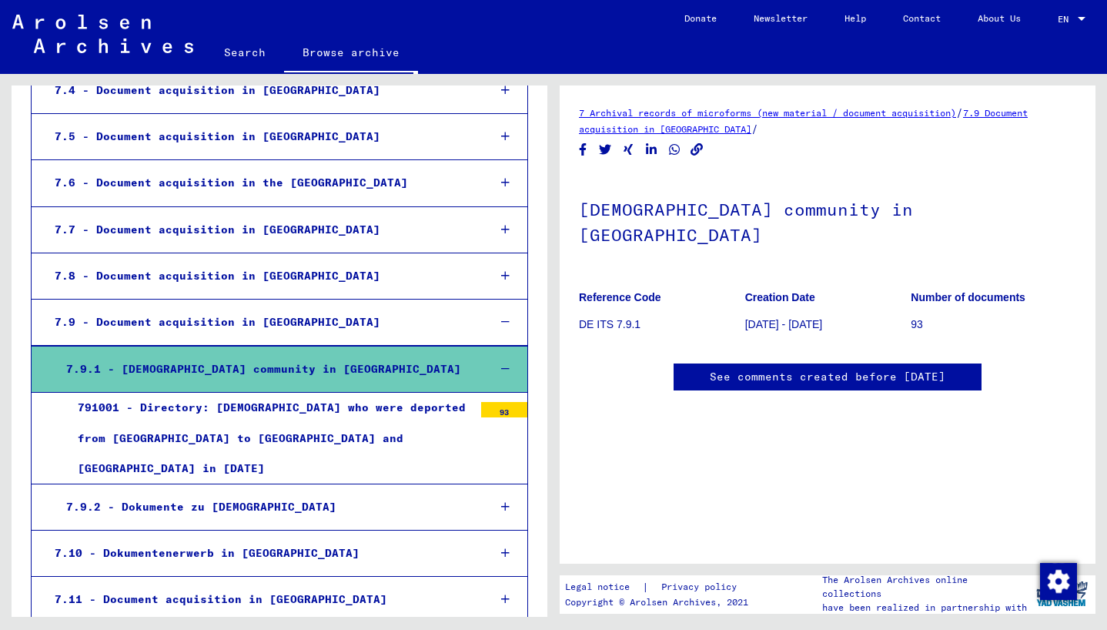
click at [353, 307] on div "7.9 - Document acquisition in [GEOGRAPHIC_DATA]" at bounding box center [259, 322] width 432 height 30
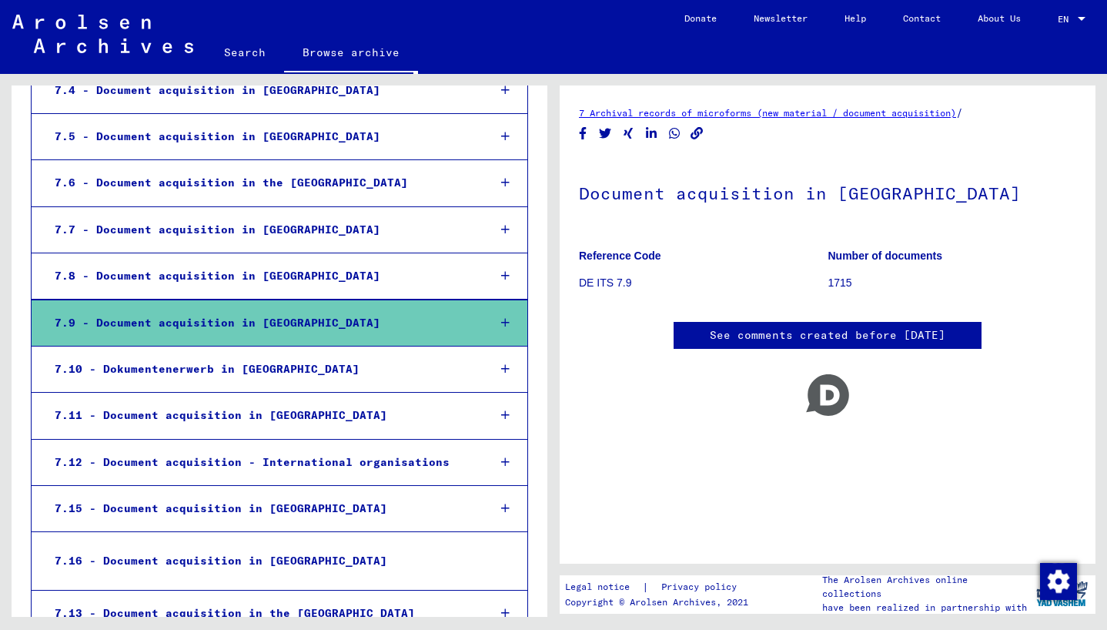
click at [353, 308] on div "7.9 - Document acquisition in [GEOGRAPHIC_DATA]" at bounding box center [259, 323] width 432 height 30
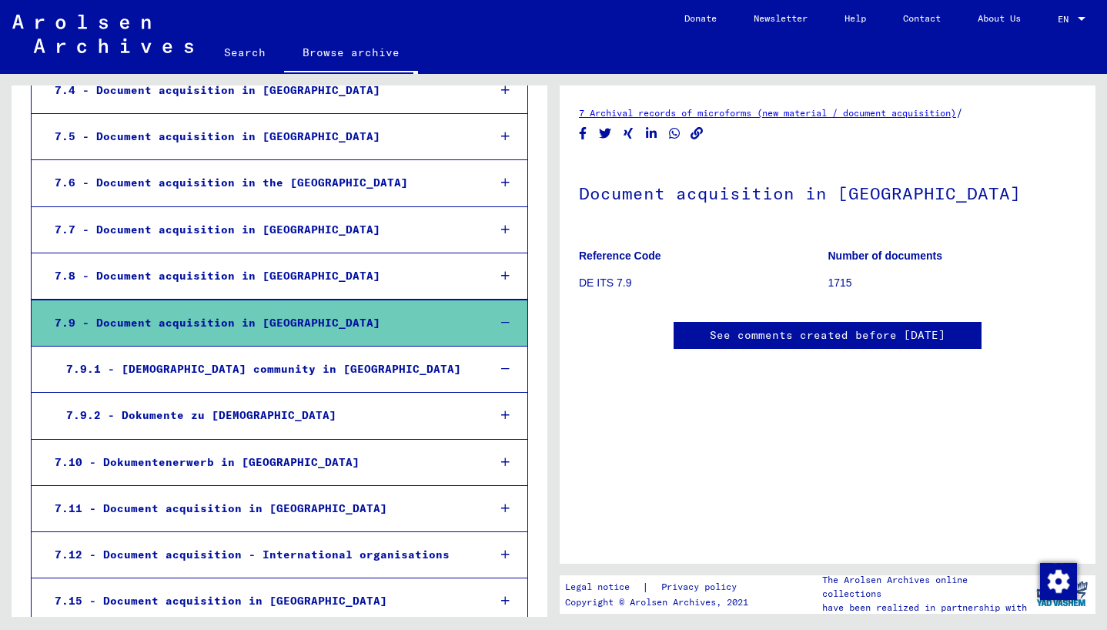
click at [320, 400] on div "7.9.2 - Dokumente zu [DEMOGRAPHIC_DATA]" at bounding box center [265, 415] width 420 height 30
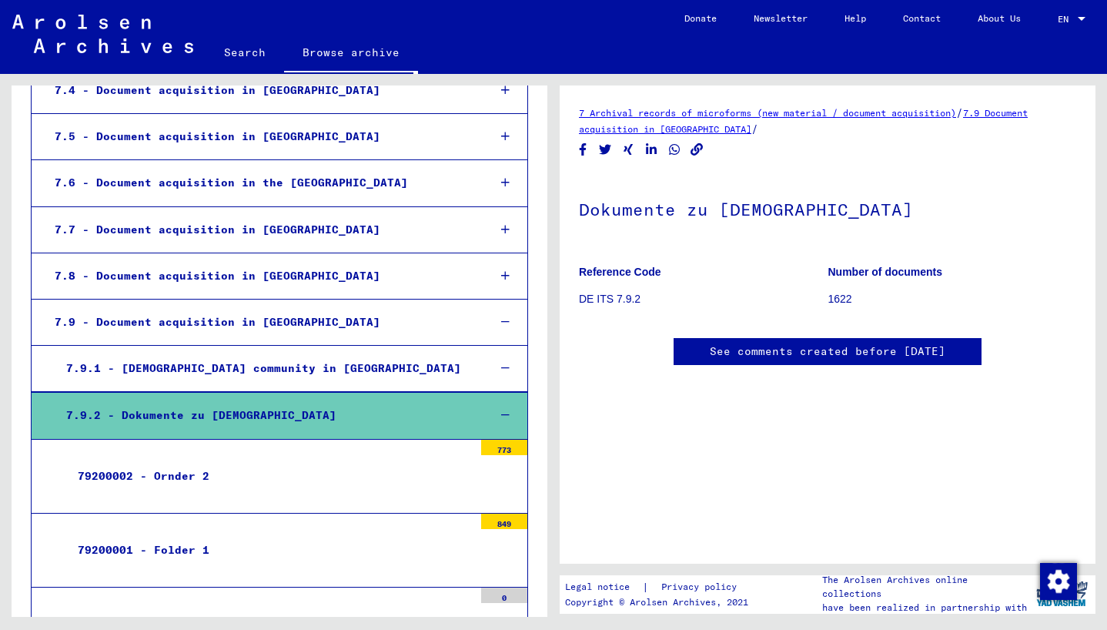
click at [371, 307] on div "7.9 - Document acquisition in [GEOGRAPHIC_DATA]" at bounding box center [259, 322] width 432 height 30
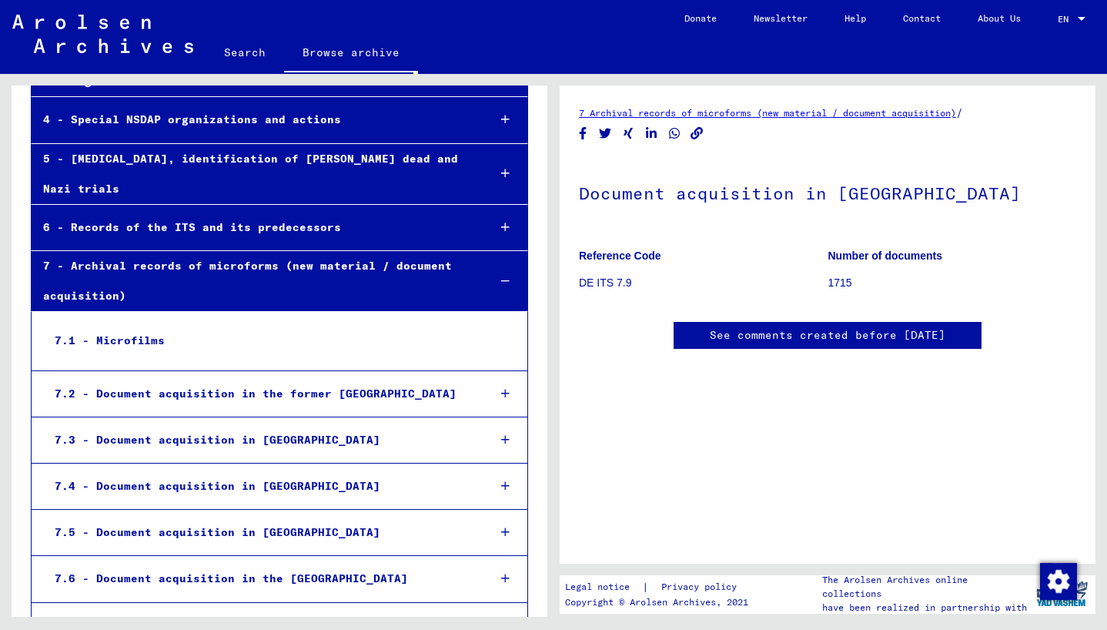
scroll to position [330, 0]
